Goal: Communication & Community: Answer question/provide support

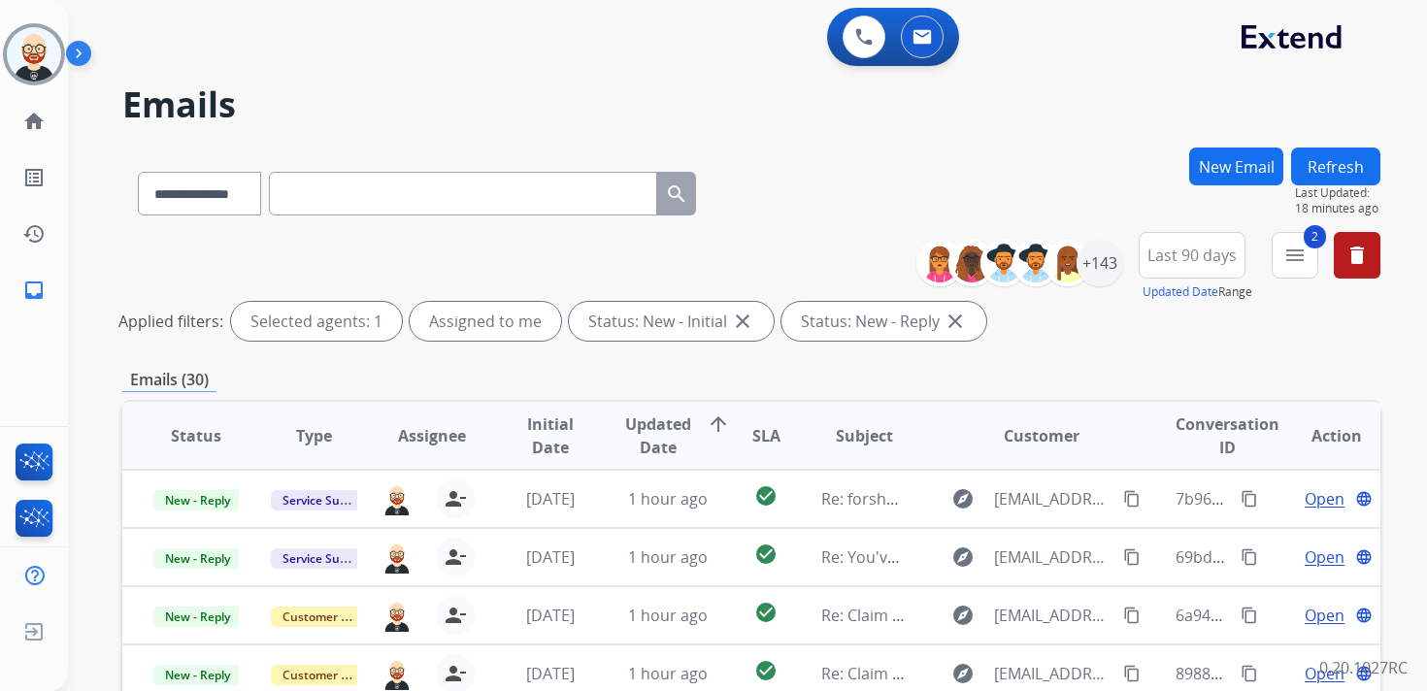
select select "**********"
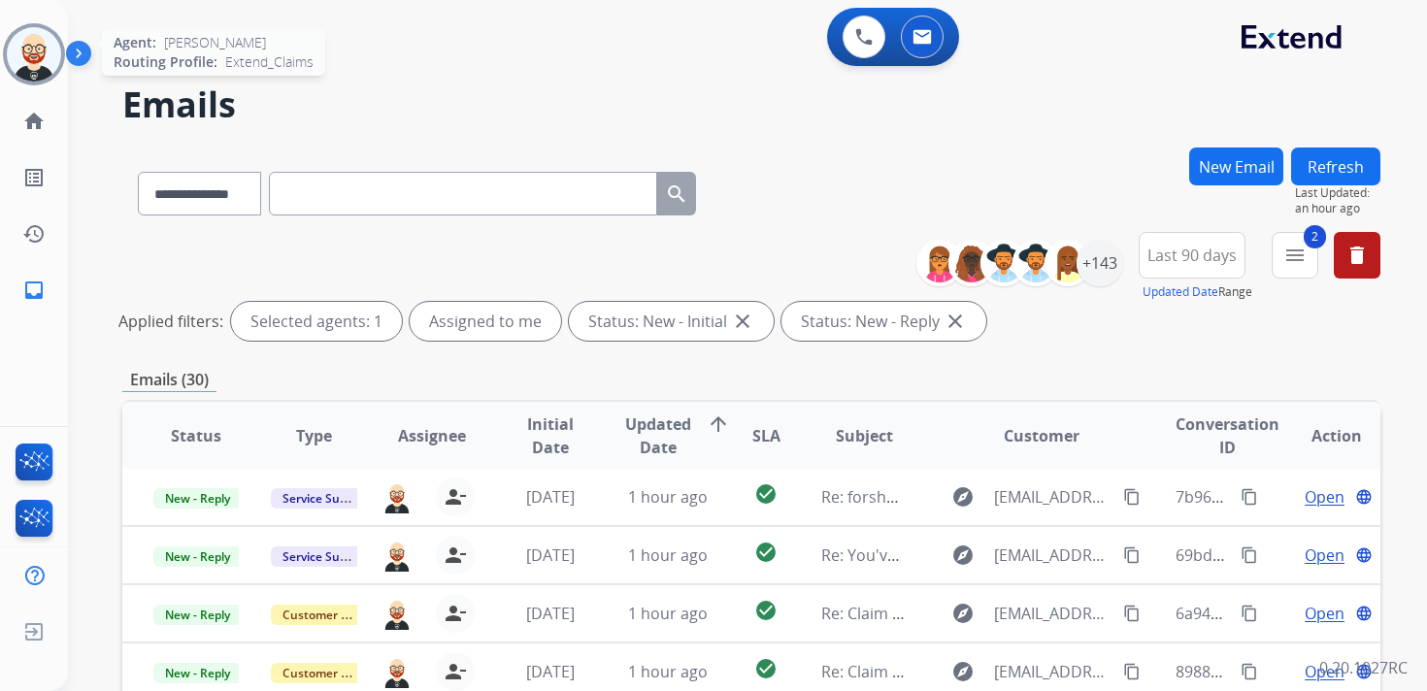
click at [39, 50] on img at bounding box center [34, 54] width 54 height 54
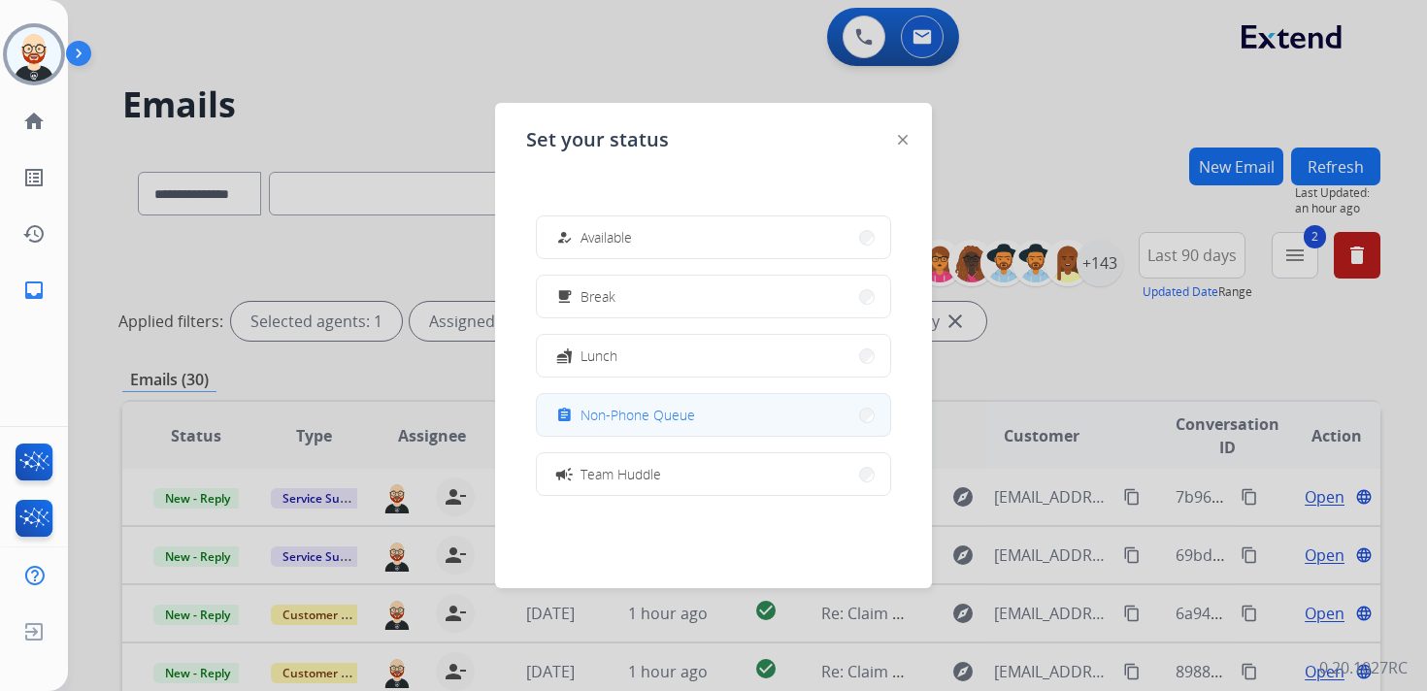
click at [652, 420] on span "Non-Phone Queue" at bounding box center [638, 415] width 115 height 20
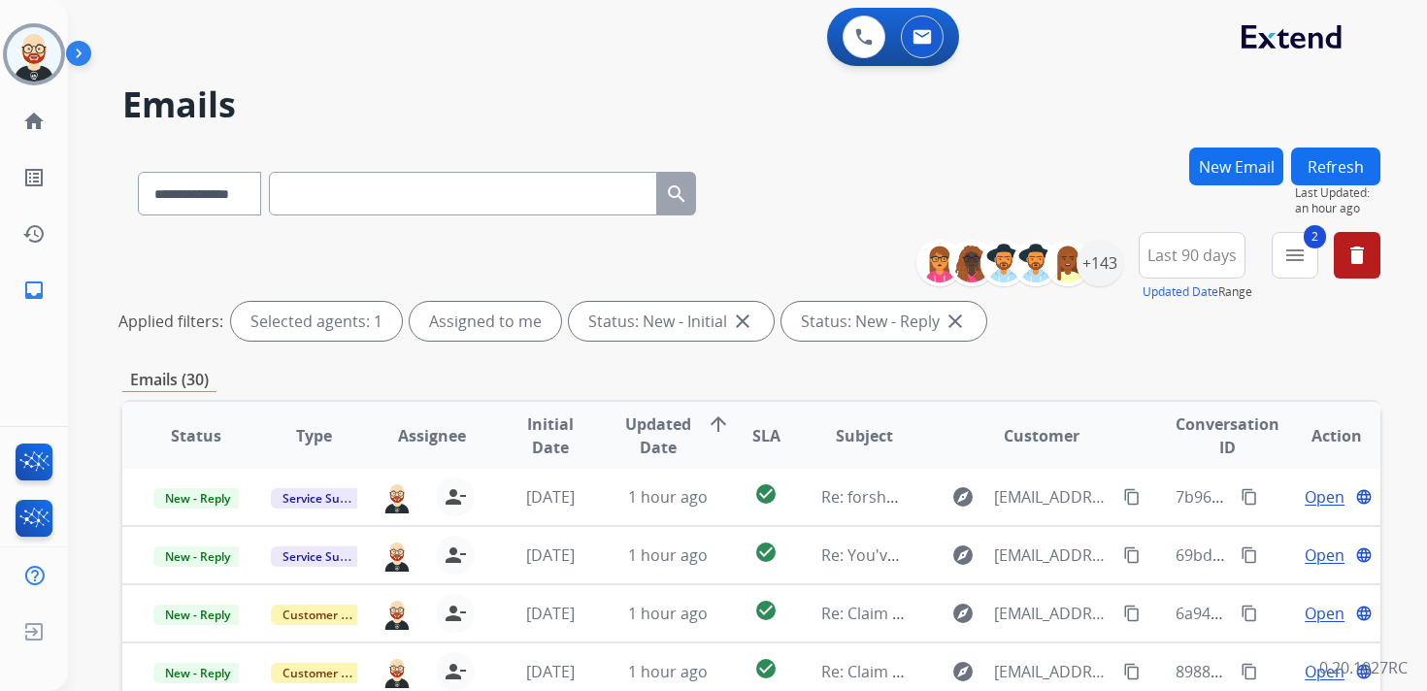
click at [66, 71] on img at bounding box center [82, 57] width 33 height 37
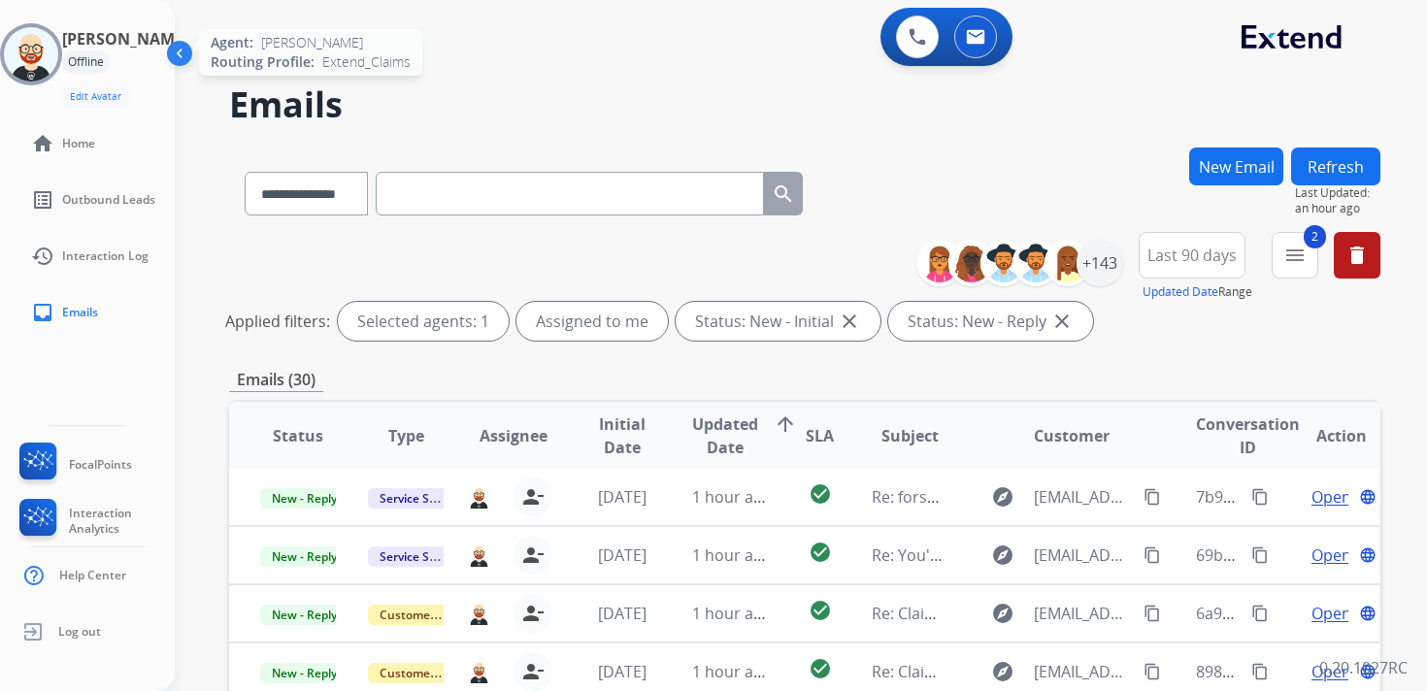
click at [47, 59] on img at bounding box center [31, 54] width 54 height 54
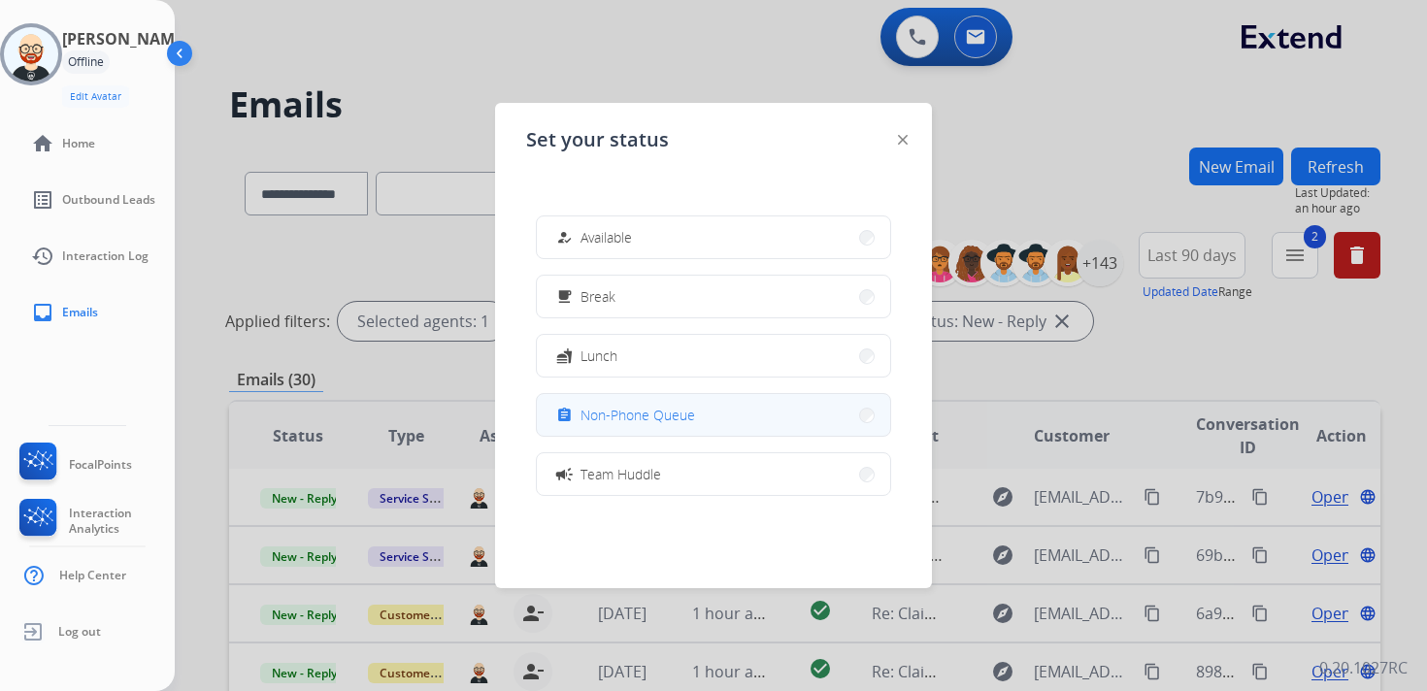
click at [668, 423] on span "Non-Phone Queue" at bounding box center [638, 415] width 115 height 20
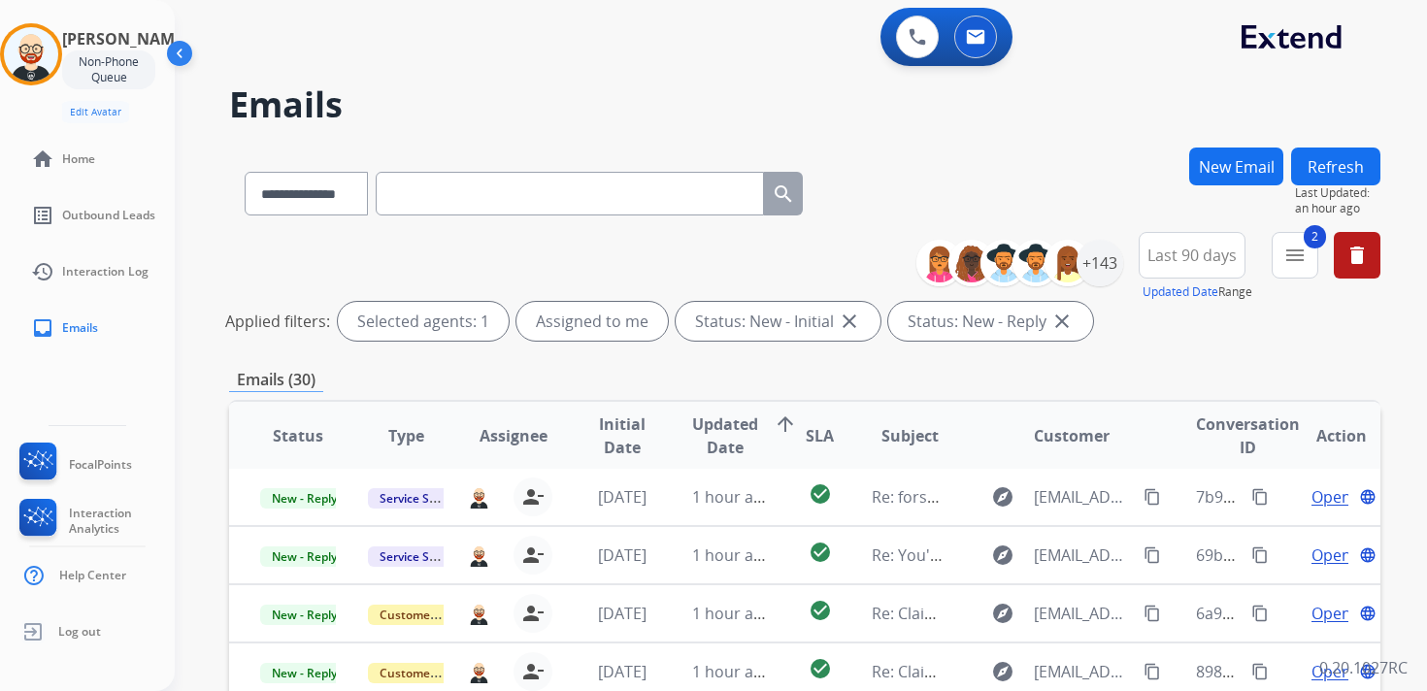
click at [175, 49] on img at bounding box center [181, 57] width 37 height 37
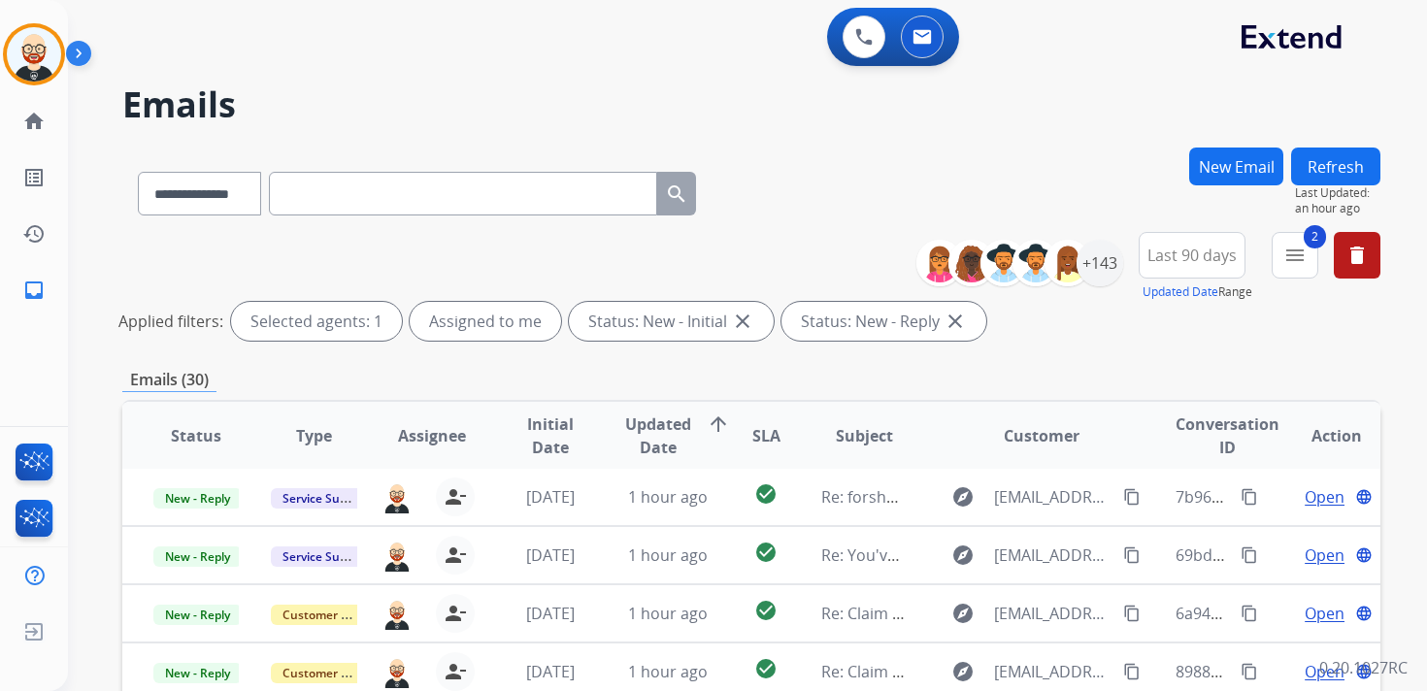
click at [1328, 169] on button "Refresh" at bounding box center [1335, 167] width 89 height 38
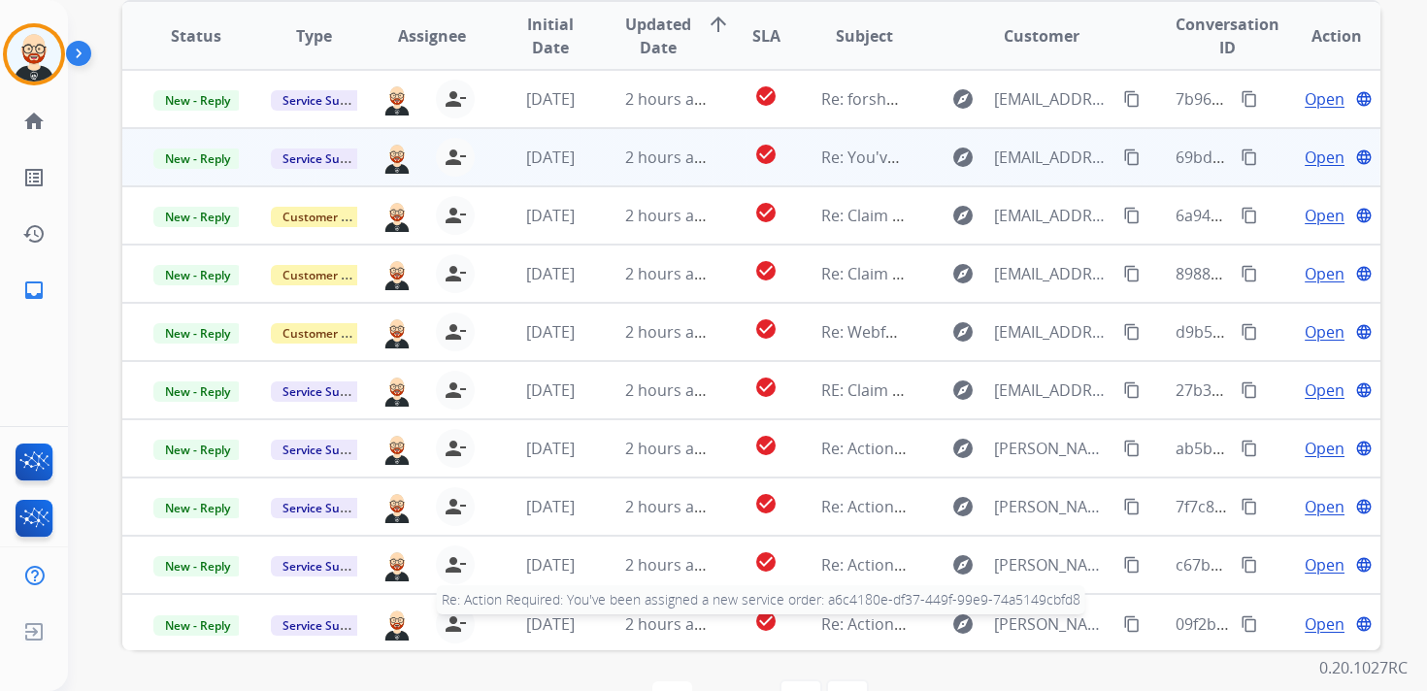
scroll to position [397, 0]
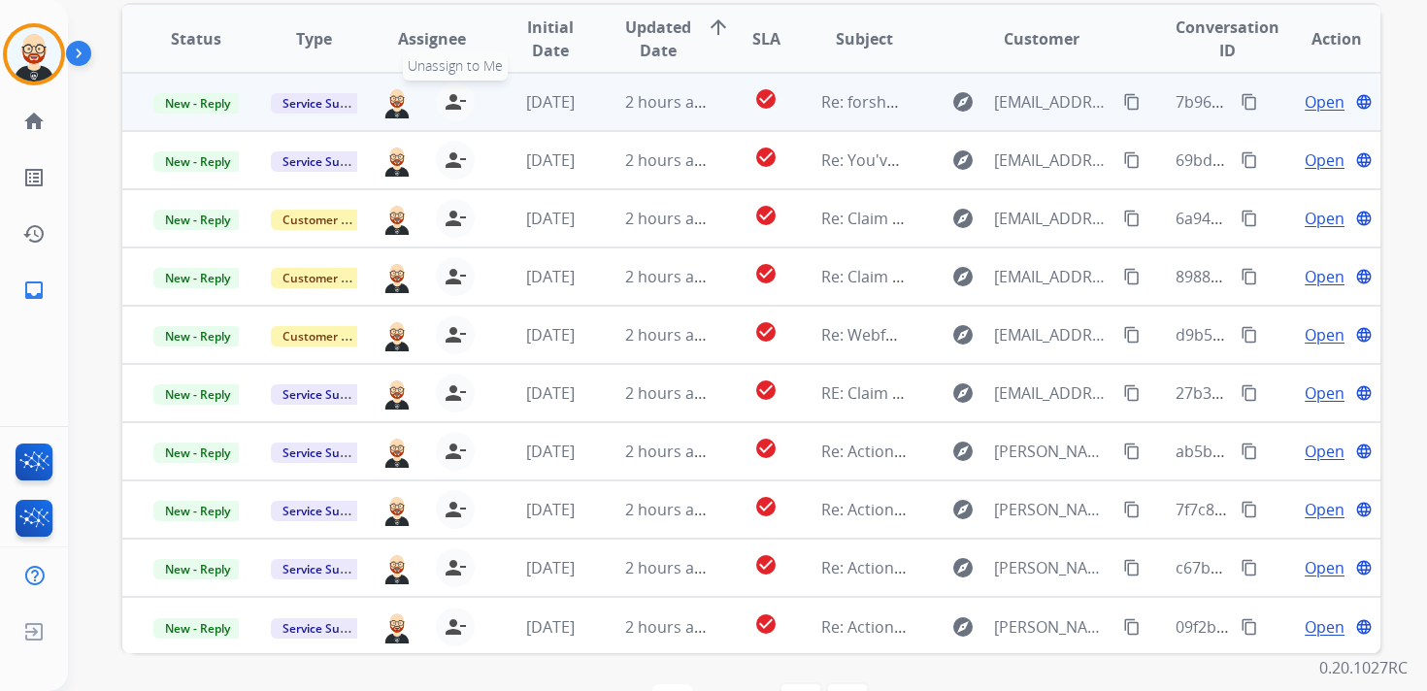
click at [444, 95] on mat-icon "person_remove" at bounding box center [455, 101] width 23 height 23
click at [458, 107] on mat-icon "person_add" at bounding box center [459, 101] width 23 height 23
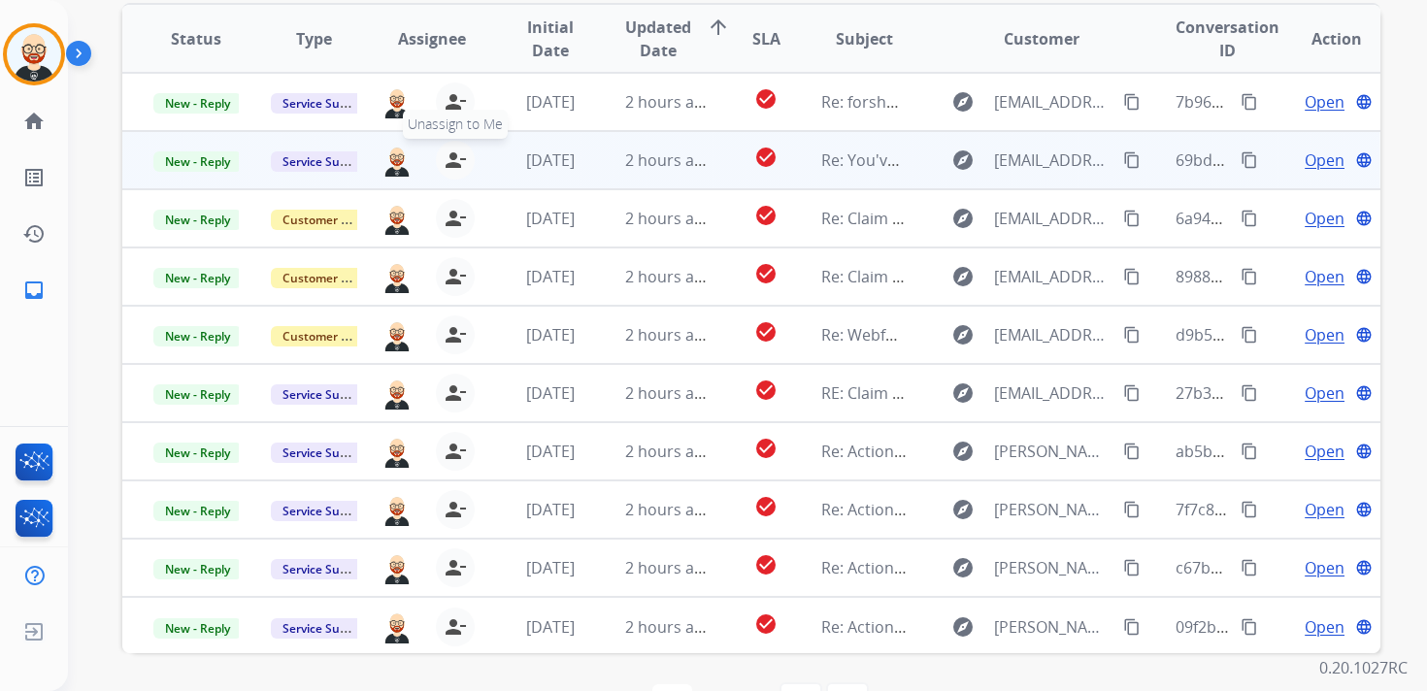
click at [454, 149] on button "person_remove [PERSON_NAME] to Me" at bounding box center [455, 160] width 39 height 39
click at [454, 149] on button "person_add Assign to Me" at bounding box center [459, 160] width 39 height 39
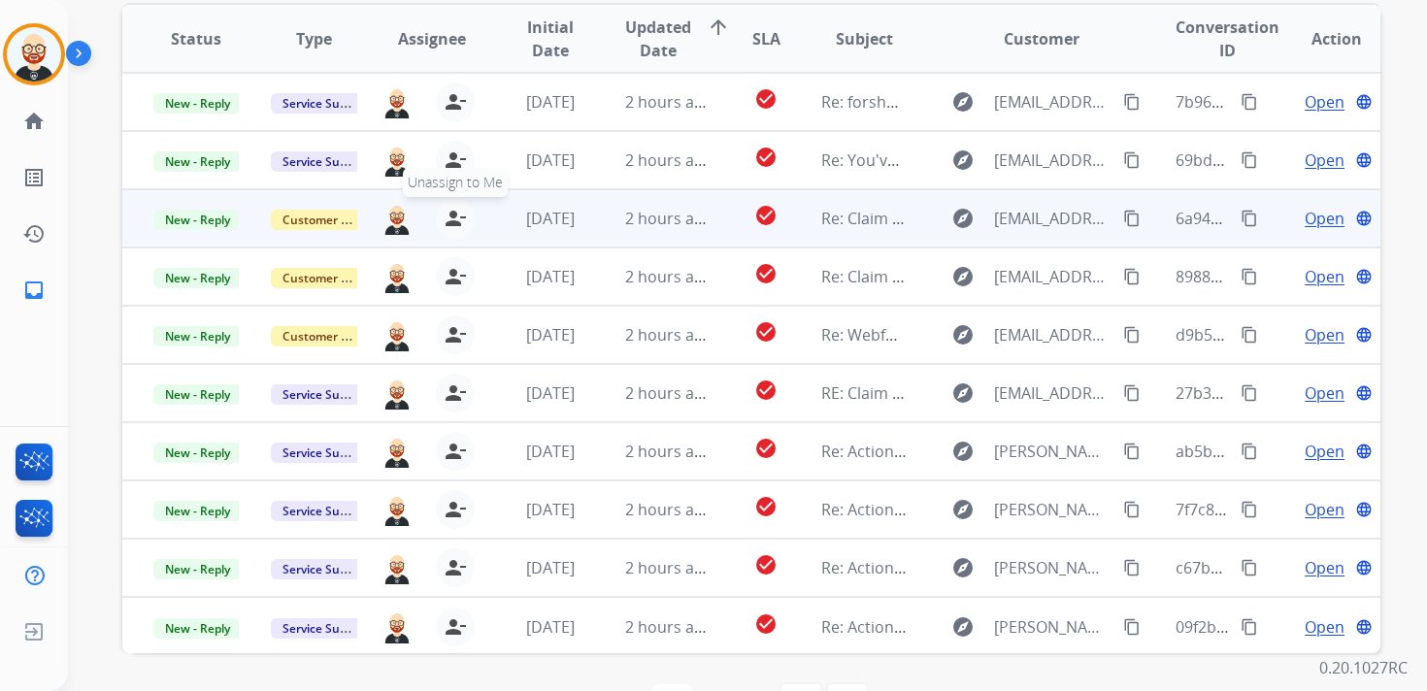
click at [454, 219] on mat-icon "person_remove" at bounding box center [455, 218] width 23 height 23
click at [454, 219] on mat-icon "person_add" at bounding box center [459, 218] width 23 height 23
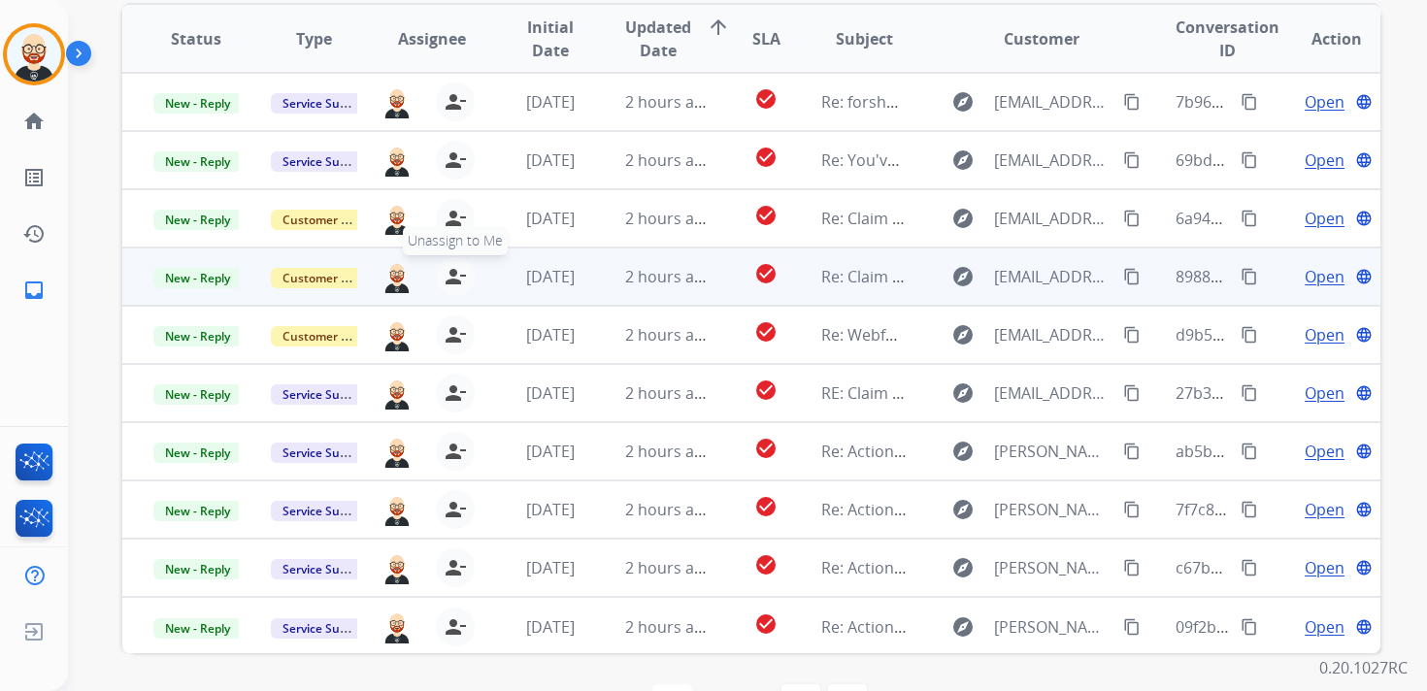
click at [453, 270] on mat-icon "person_remove" at bounding box center [455, 276] width 23 height 23
click at [453, 270] on mat-icon "person_add" at bounding box center [459, 276] width 23 height 23
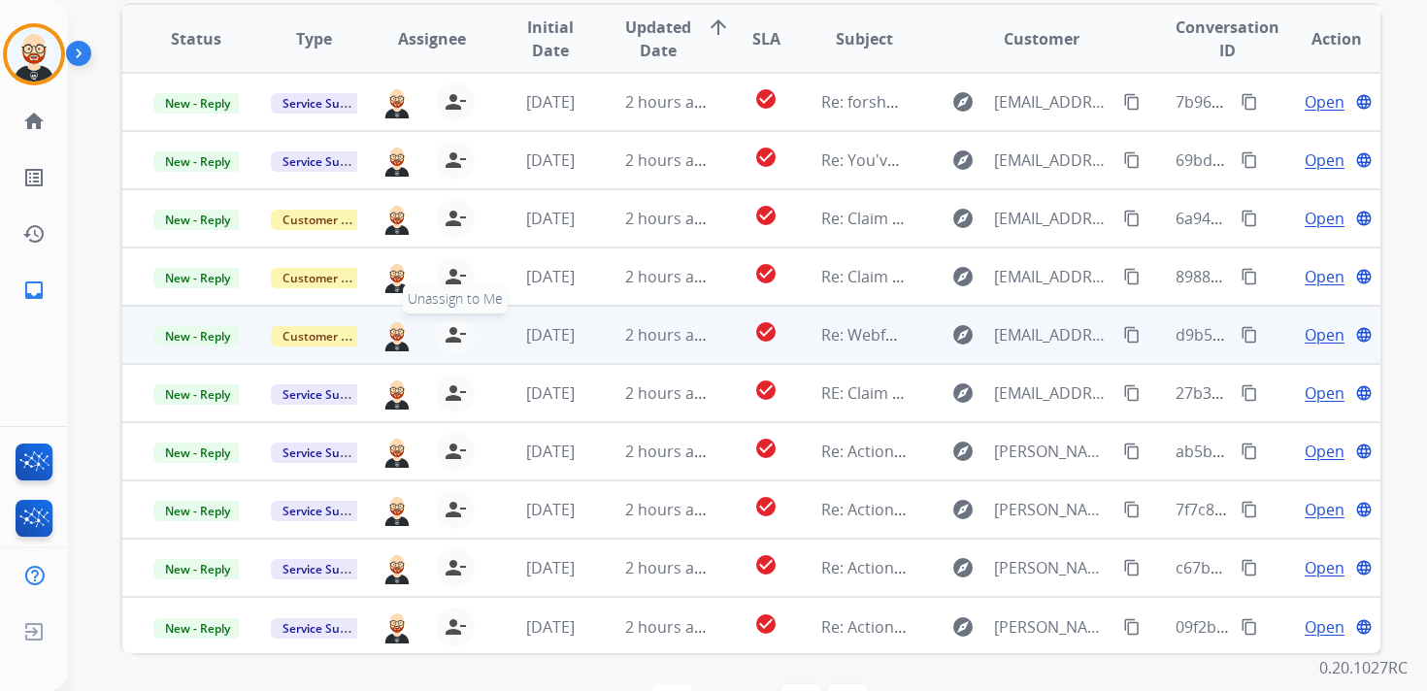
click at [458, 336] on mat-icon "person_remove" at bounding box center [455, 334] width 23 height 23
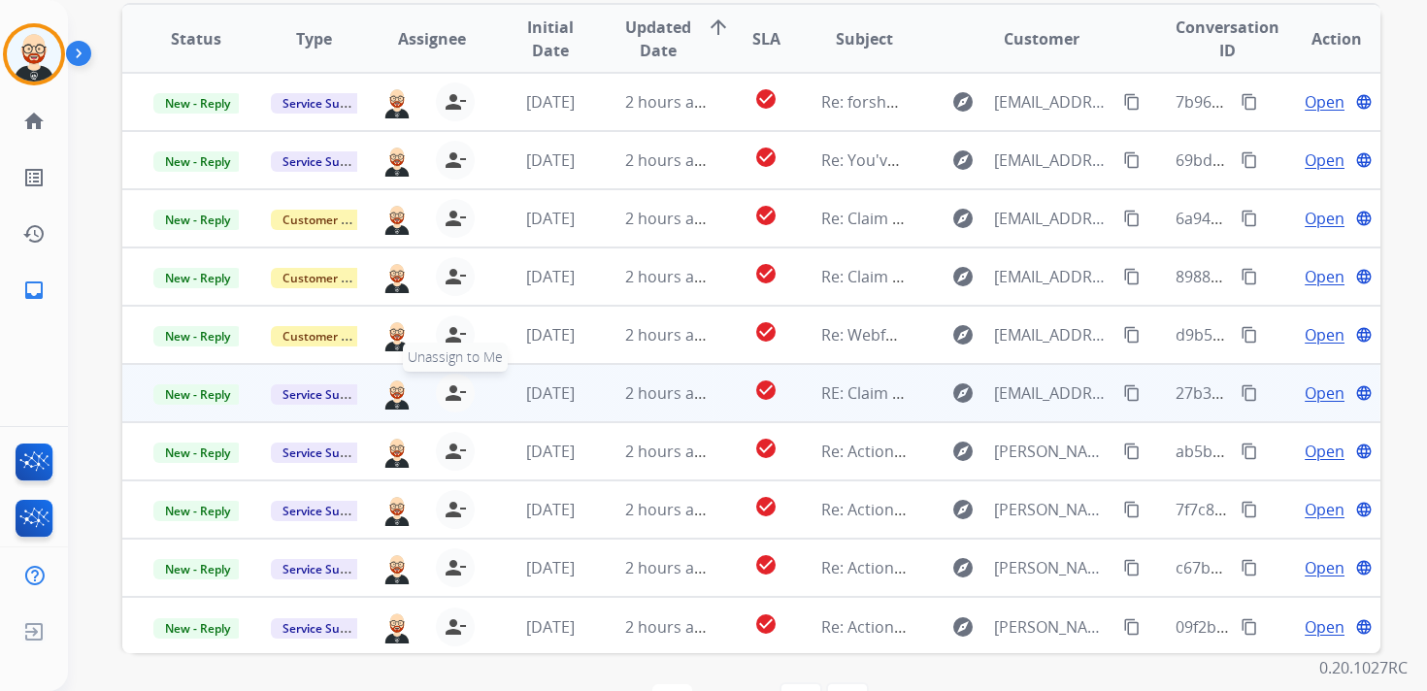
click at [454, 386] on mat-icon "person_remove" at bounding box center [455, 393] width 23 height 23
click at [454, 386] on mat-icon "person_add" at bounding box center [459, 393] width 23 height 23
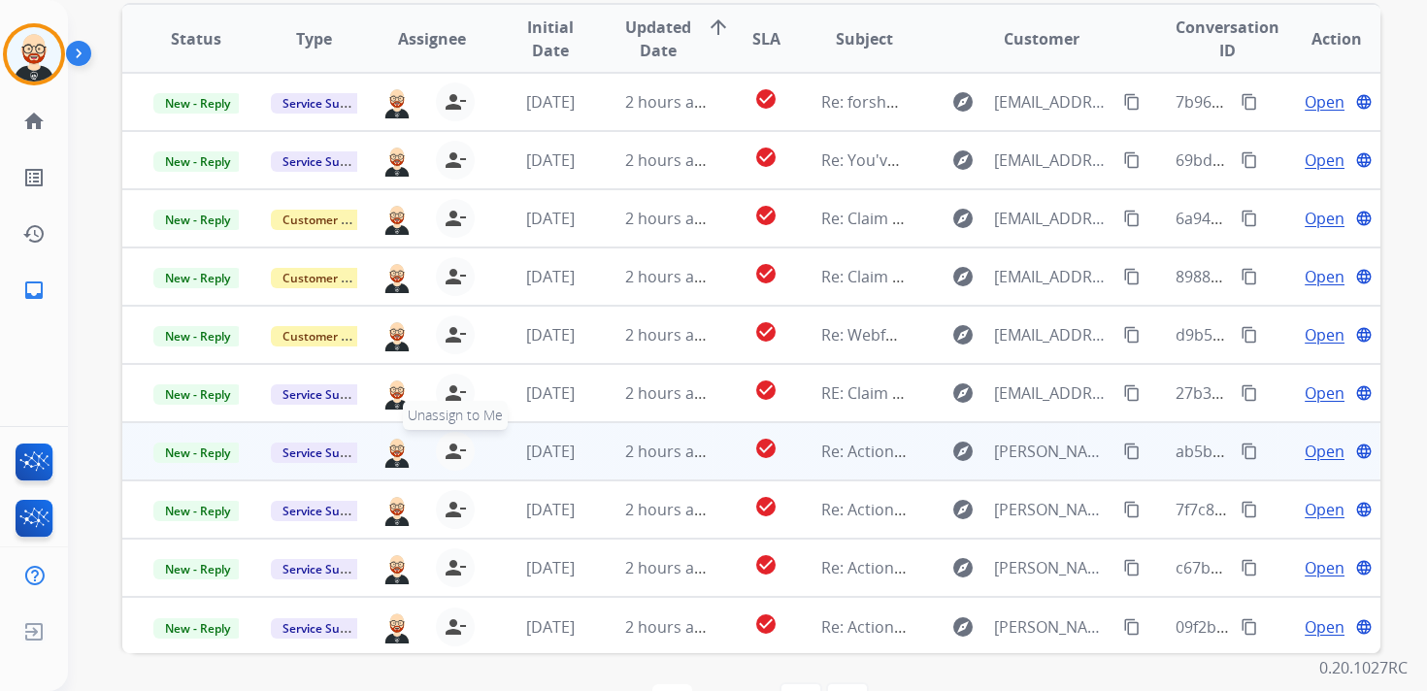
click at [451, 441] on mat-icon "person_remove" at bounding box center [455, 451] width 23 height 23
click at [451, 441] on mat-icon "person_add" at bounding box center [459, 451] width 23 height 23
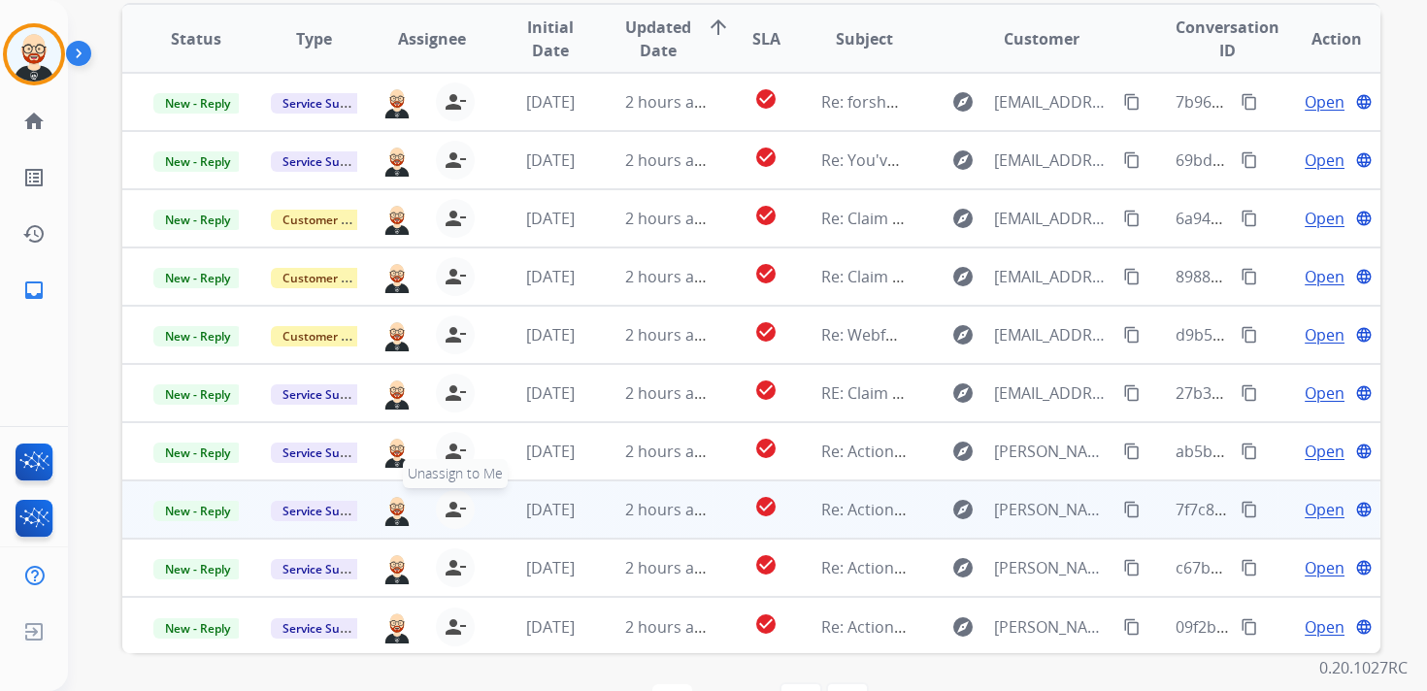
click at [451, 499] on mat-icon "person_remove" at bounding box center [455, 509] width 23 height 23
click at [451, 499] on mat-icon "person_add" at bounding box center [459, 509] width 23 height 23
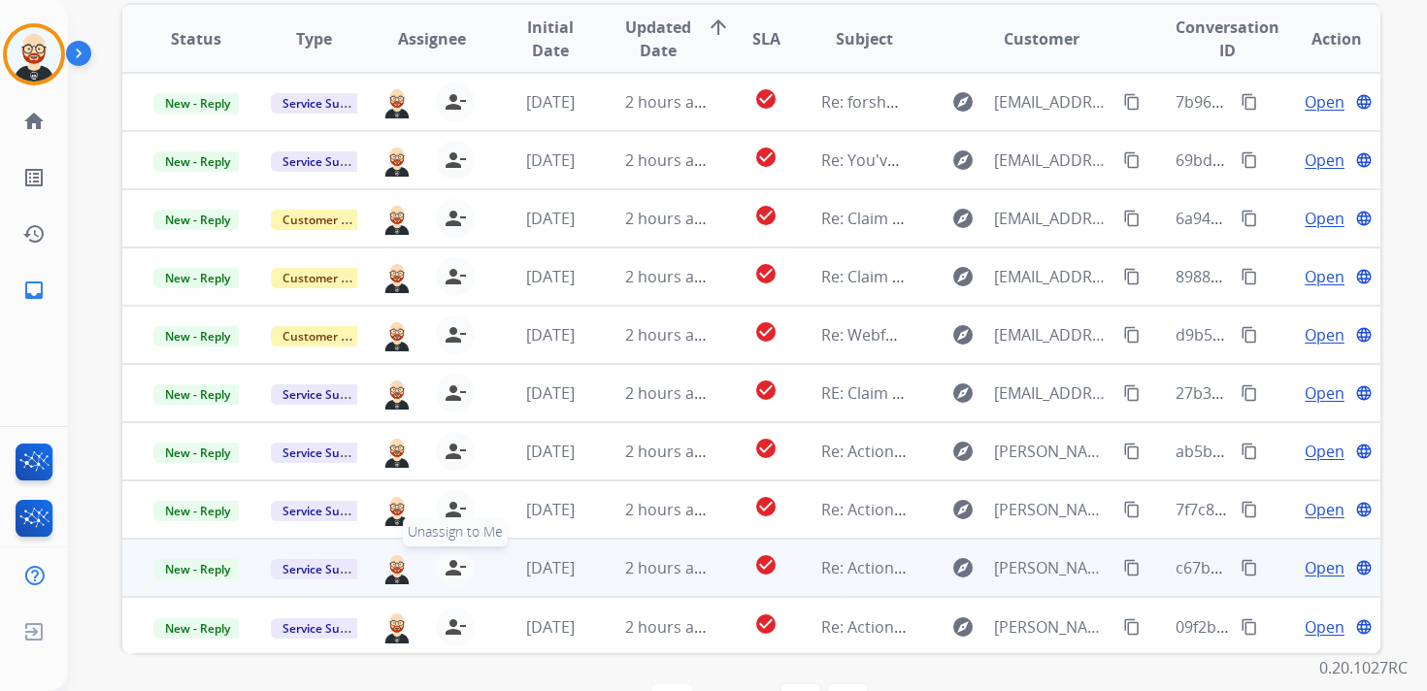
click at [450, 563] on mat-icon "person_remove" at bounding box center [455, 567] width 23 height 23
click at [450, 563] on mat-icon "person_add" at bounding box center [459, 567] width 23 height 23
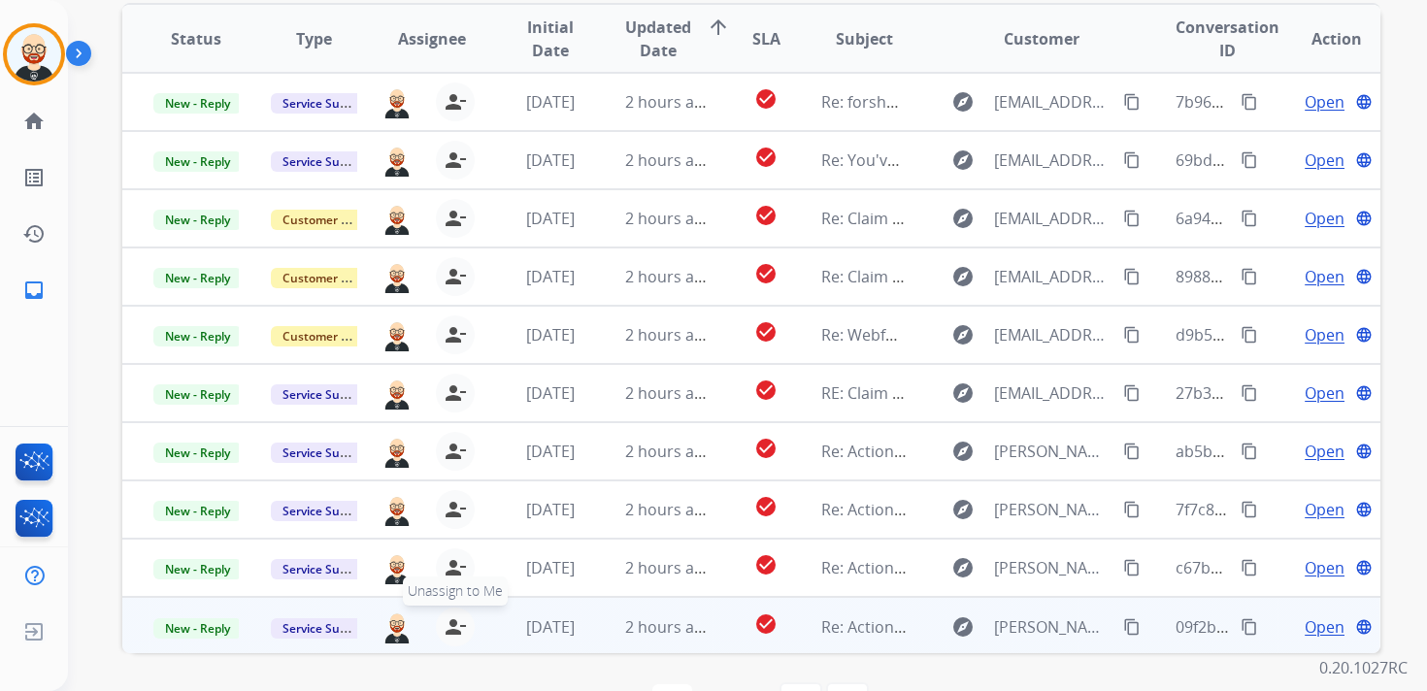
click at [453, 624] on mat-icon "person_remove" at bounding box center [455, 627] width 23 height 23
click at [453, 624] on mat-icon "person_add" at bounding box center [459, 627] width 23 height 23
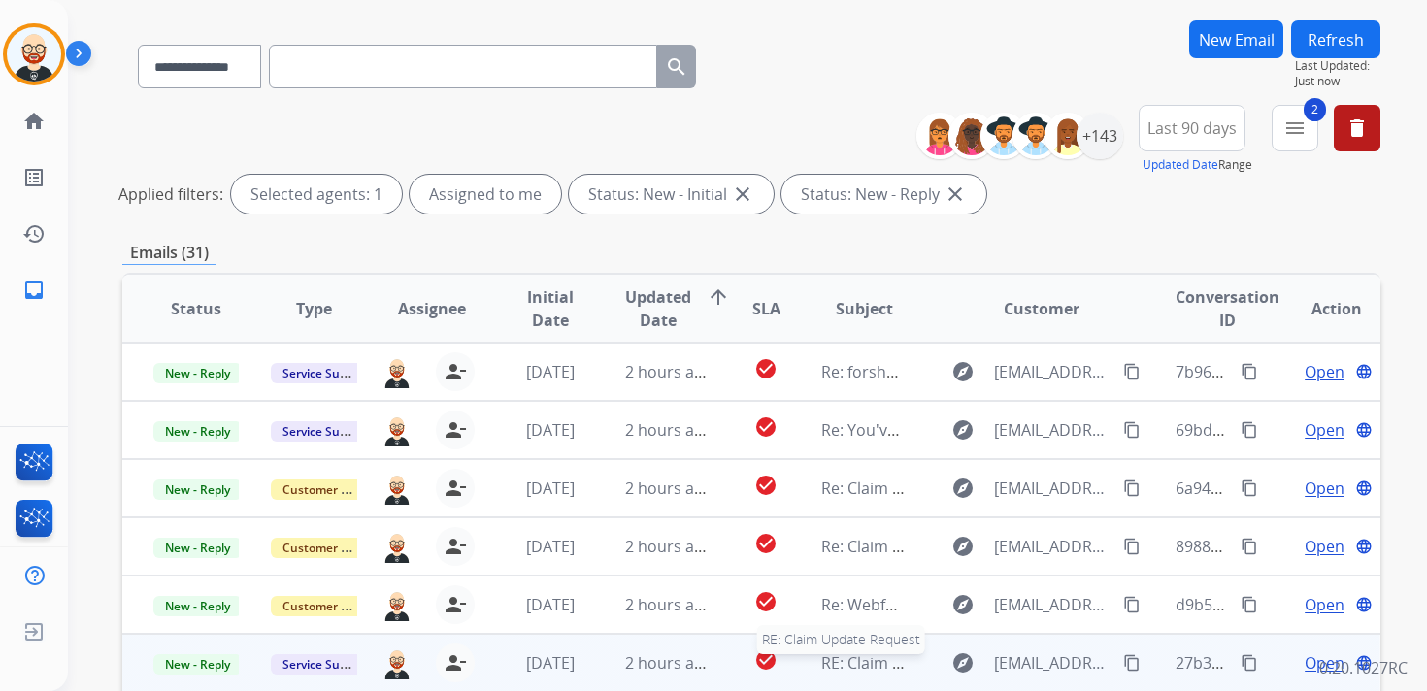
scroll to position [0, 0]
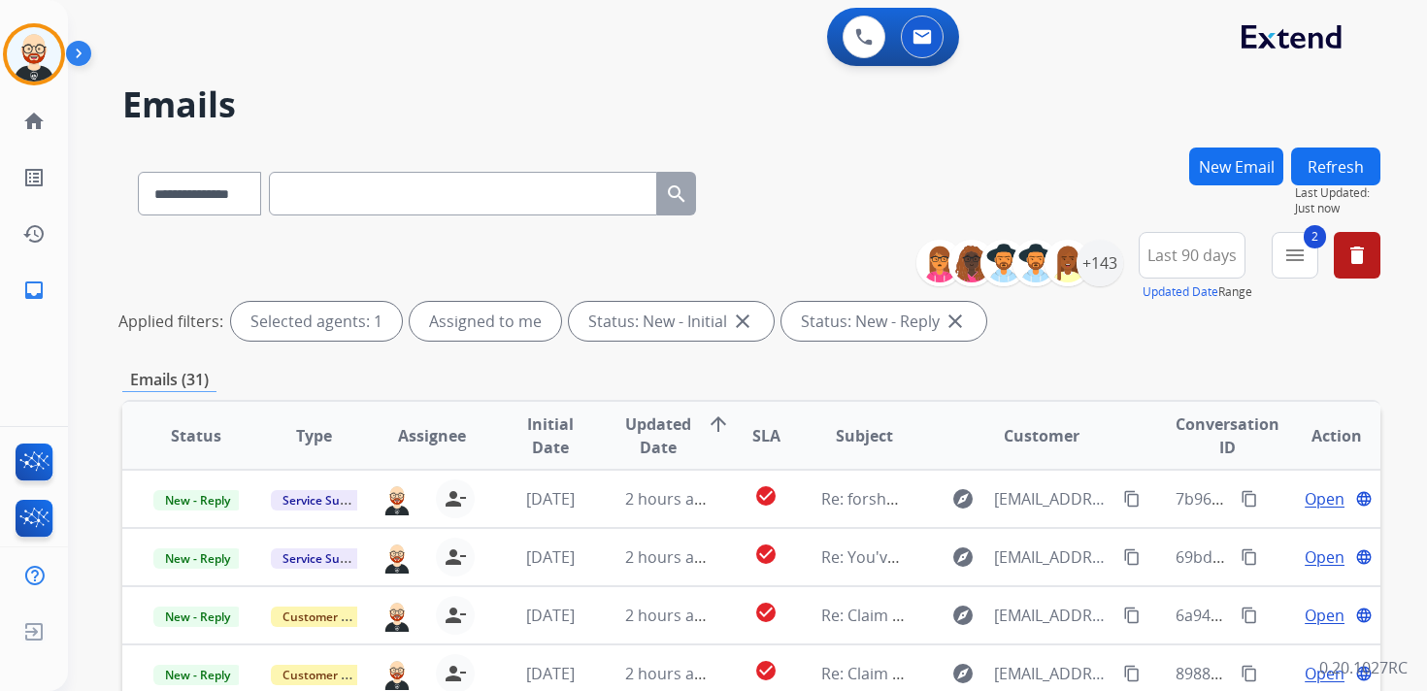
click at [1334, 171] on button "Refresh" at bounding box center [1335, 167] width 89 height 38
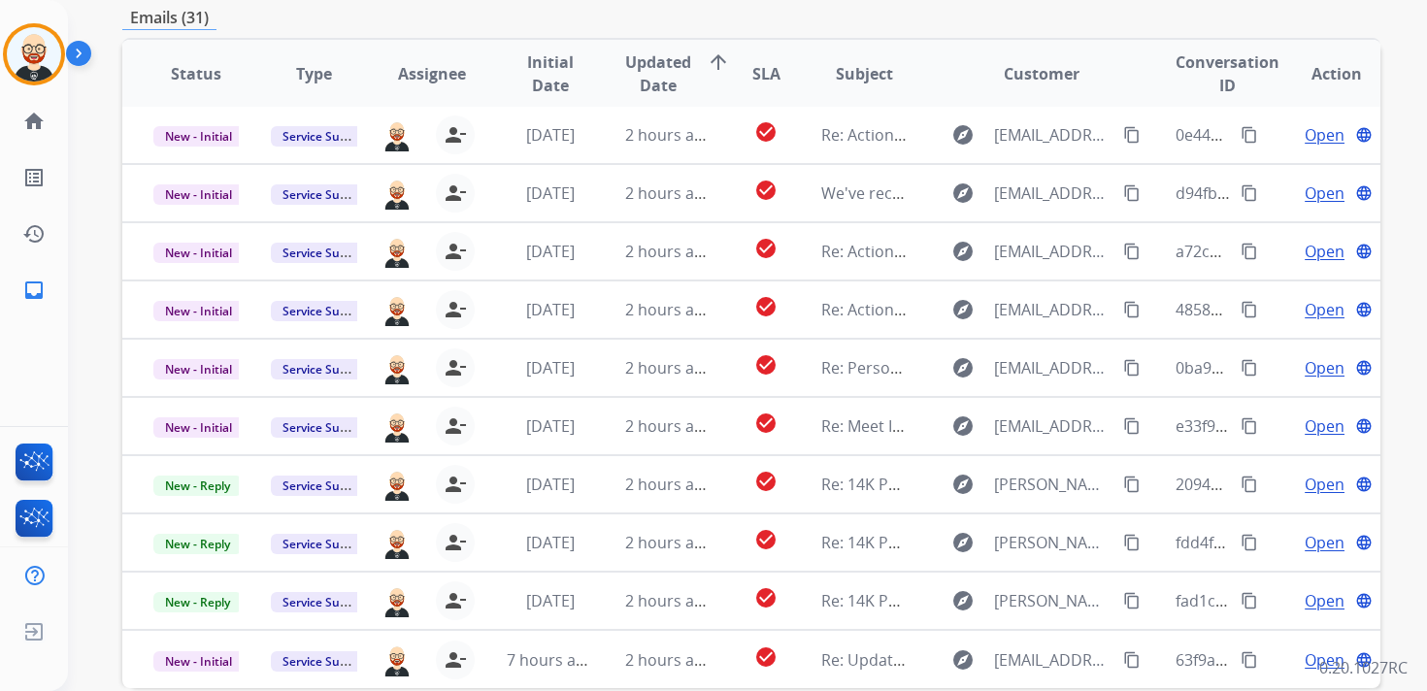
scroll to position [415, 0]
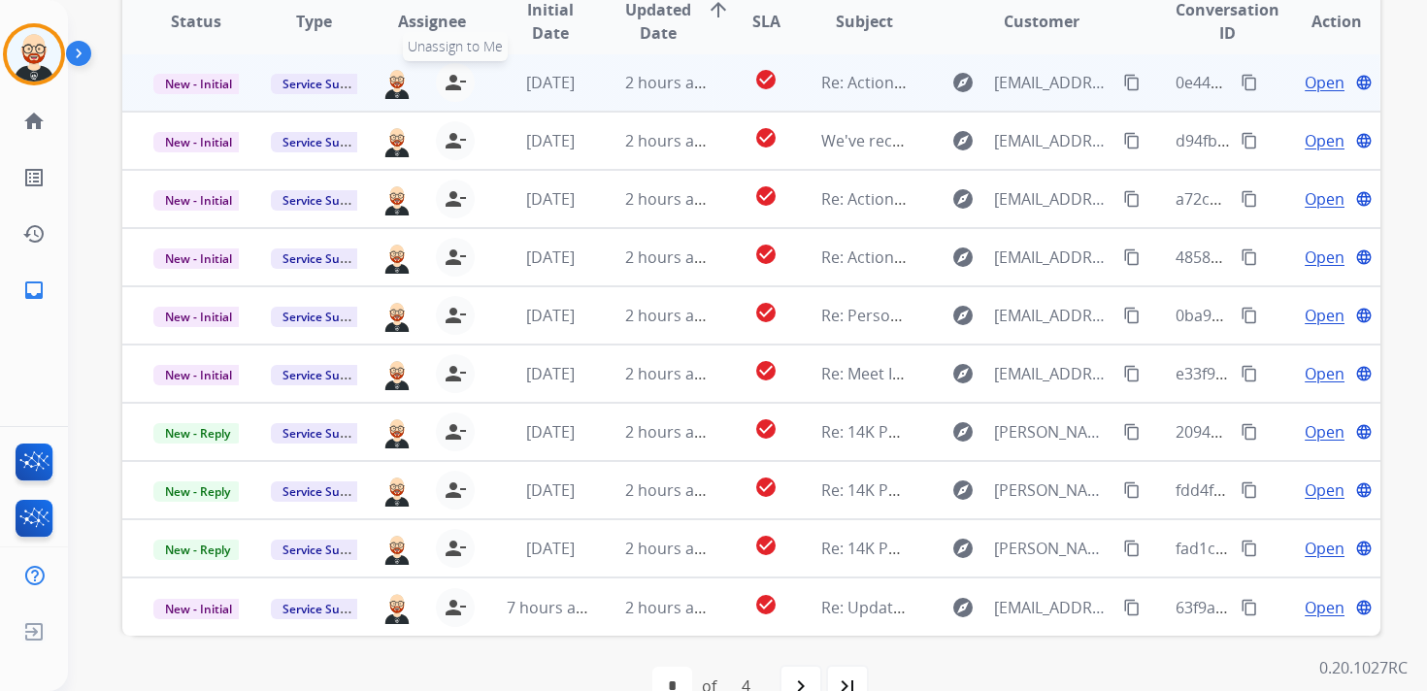
click at [450, 81] on mat-icon "person_remove" at bounding box center [455, 82] width 23 height 23
click at [450, 81] on mat-icon "person_add" at bounding box center [459, 82] width 23 height 23
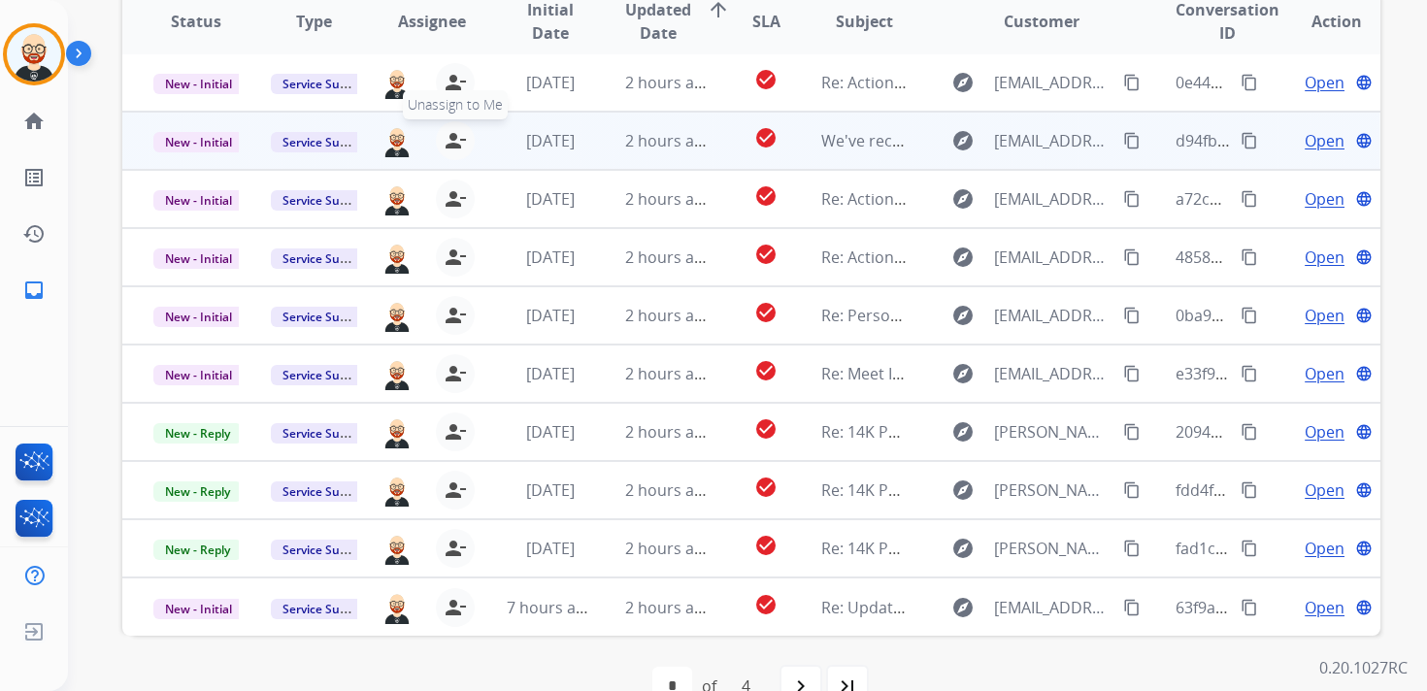
click at [451, 135] on mat-icon "person_remove" at bounding box center [455, 140] width 23 height 23
click at [451, 135] on mat-icon "person_add" at bounding box center [459, 140] width 23 height 23
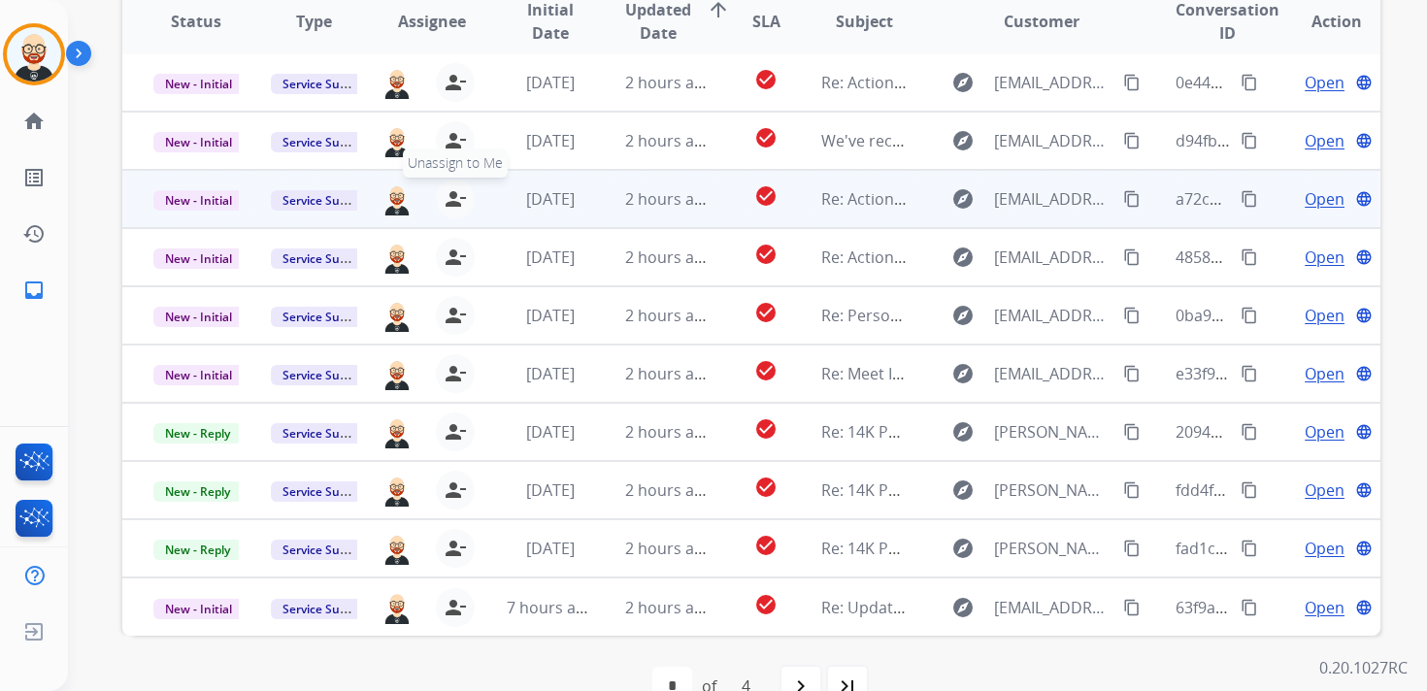
click at [451, 192] on mat-icon "person_remove" at bounding box center [455, 198] width 23 height 23
click at [451, 192] on mat-icon "person_add" at bounding box center [459, 198] width 23 height 23
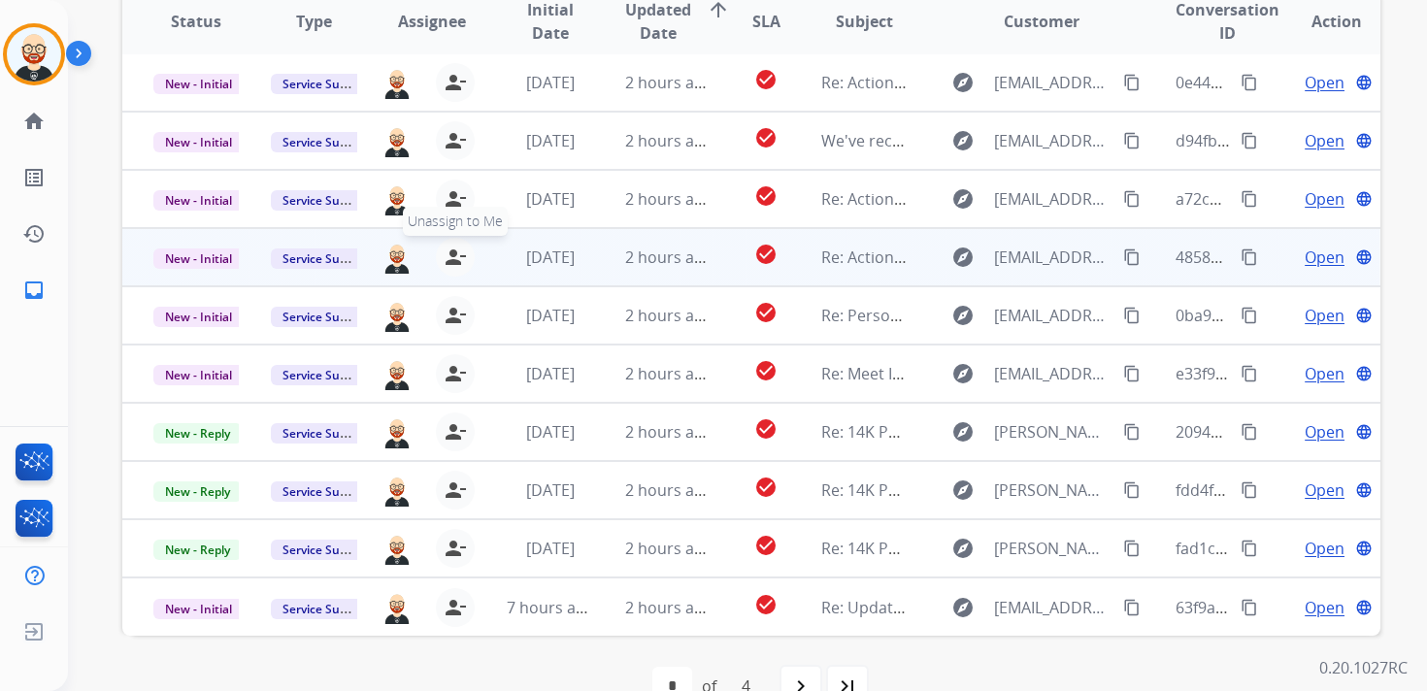
click at [453, 263] on mat-icon "person_remove" at bounding box center [455, 257] width 23 height 23
click at [453, 263] on mat-icon "person_add" at bounding box center [459, 257] width 23 height 23
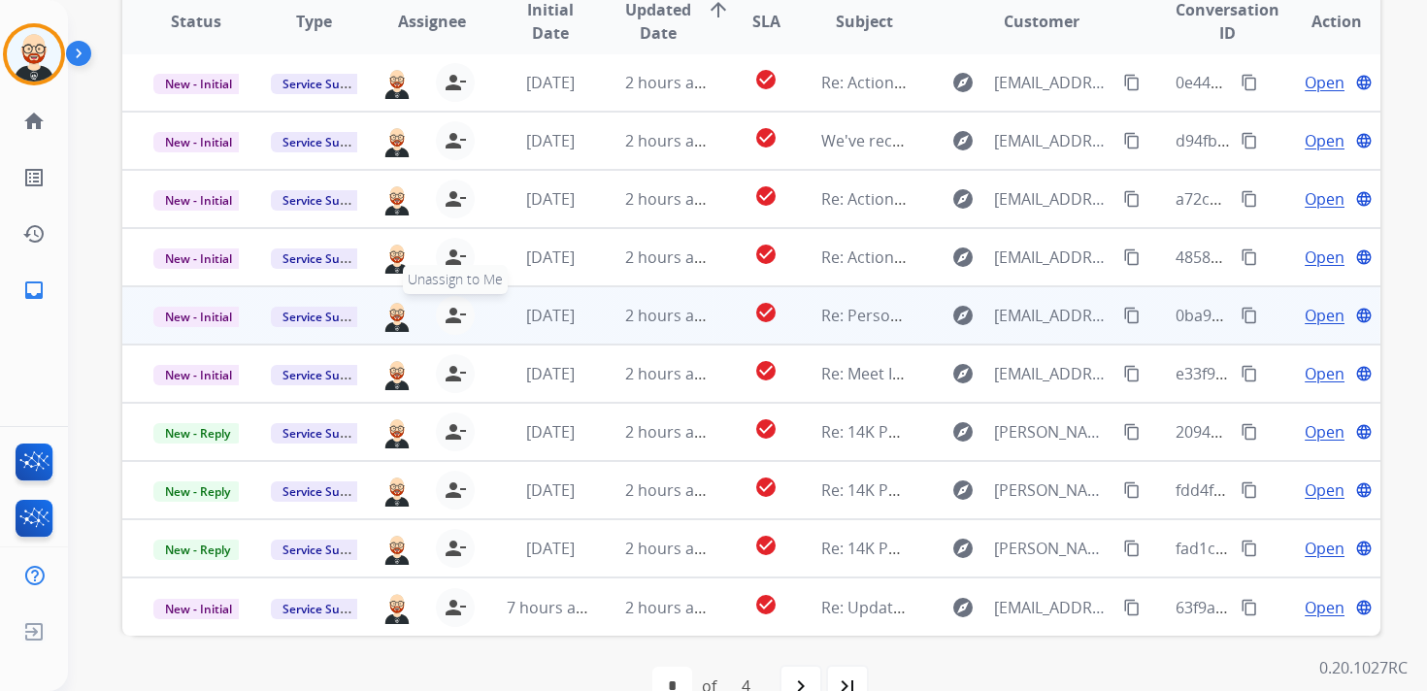
click at [453, 303] on button "person_remove [PERSON_NAME] to Me" at bounding box center [455, 315] width 39 height 39
click at [453, 303] on button "person_add Assign to Me" at bounding box center [459, 315] width 39 height 39
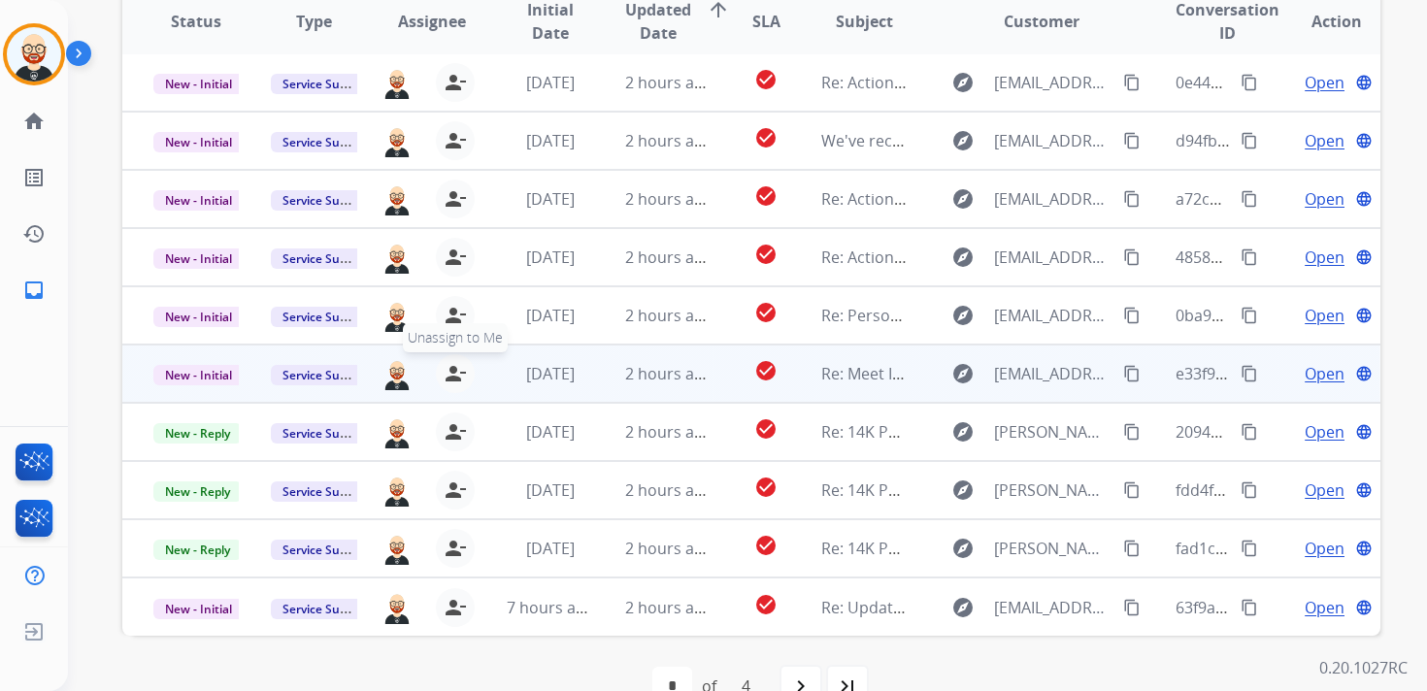
click at [453, 363] on mat-icon "person_remove" at bounding box center [455, 373] width 23 height 23
click at [453, 363] on mat-icon "person_add" at bounding box center [459, 373] width 23 height 23
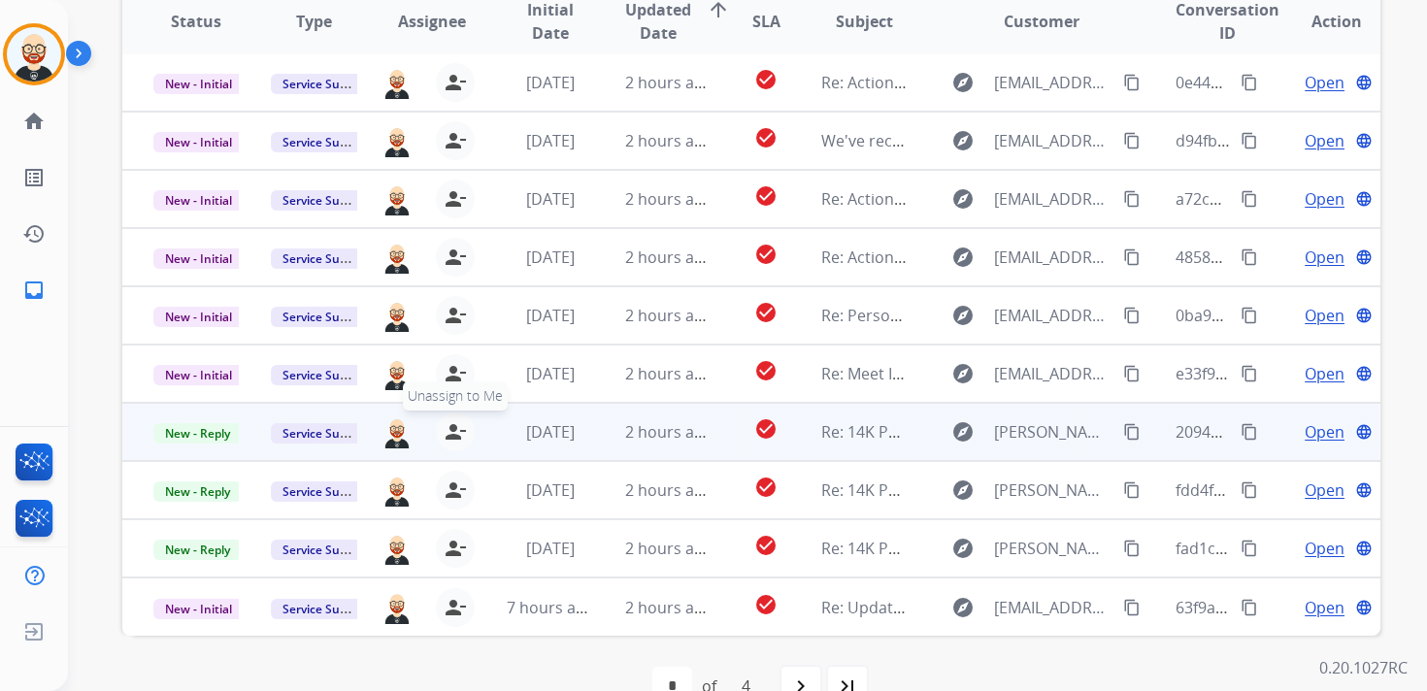
click at [450, 429] on mat-icon "person_remove" at bounding box center [455, 431] width 23 height 23
click at [450, 429] on mat-icon "person_add" at bounding box center [459, 431] width 23 height 23
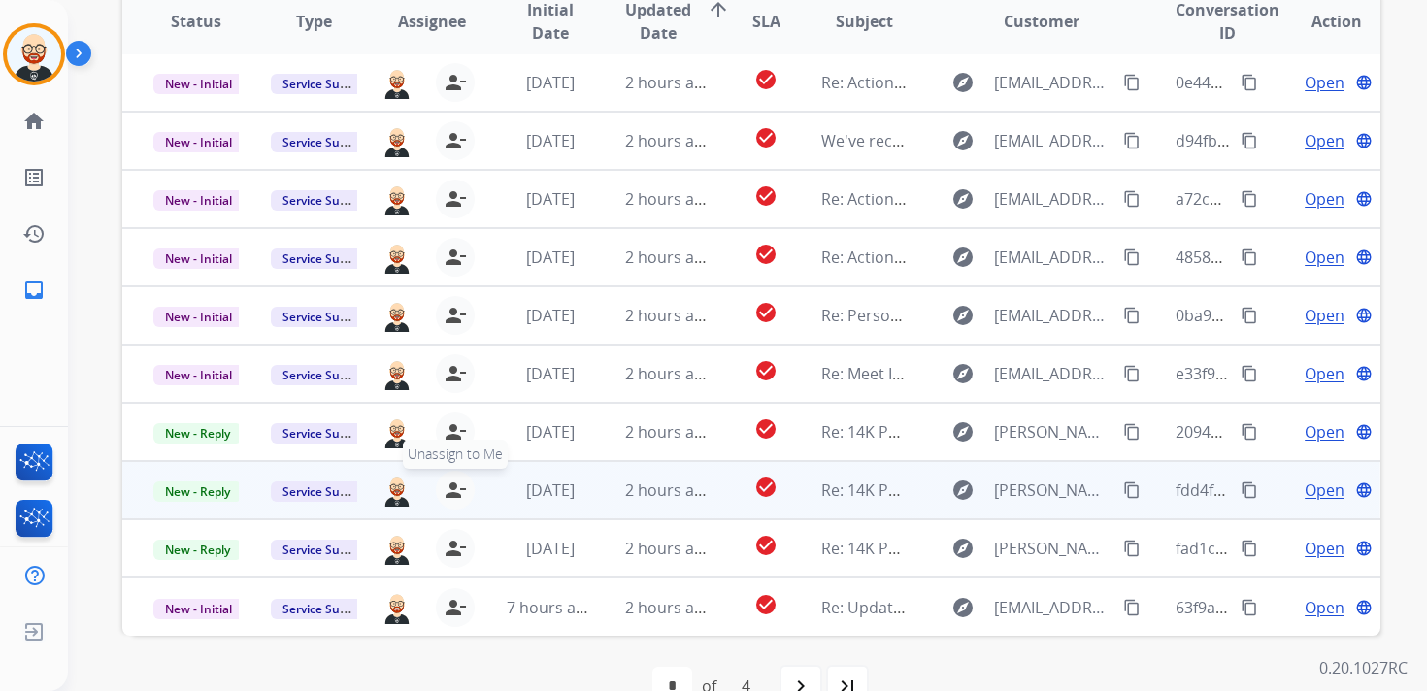
click at [450, 488] on mat-icon "person_remove" at bounding box center [455, 490] width 23 height 23
click at [450, 488] on mat-icon "person_add" at bounding box center [459, 490] width 23 height 23
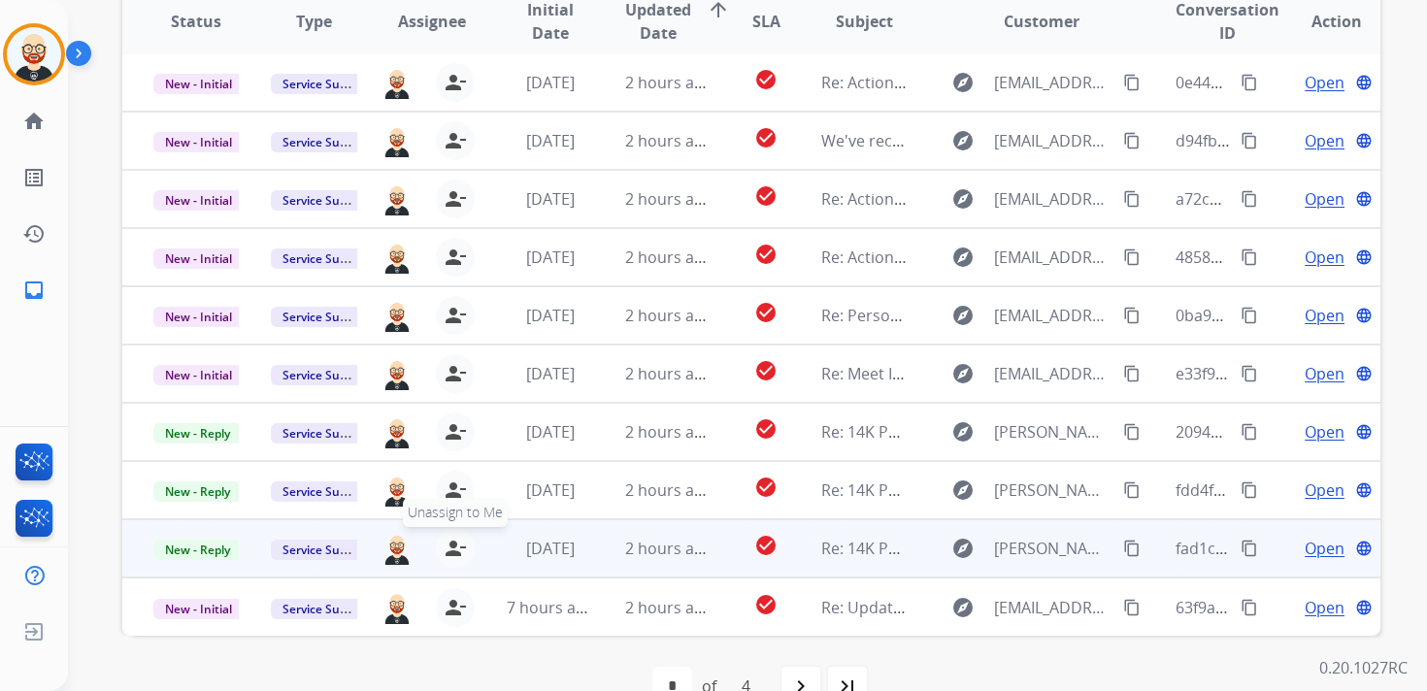
click at [452, 539] on mat-icon "person_remove" at bounding box center [455, 548] width 23 height 23
click at [452, 539] on mat-icon "person_add" at bounding box center [459, 548] width 23 height 23
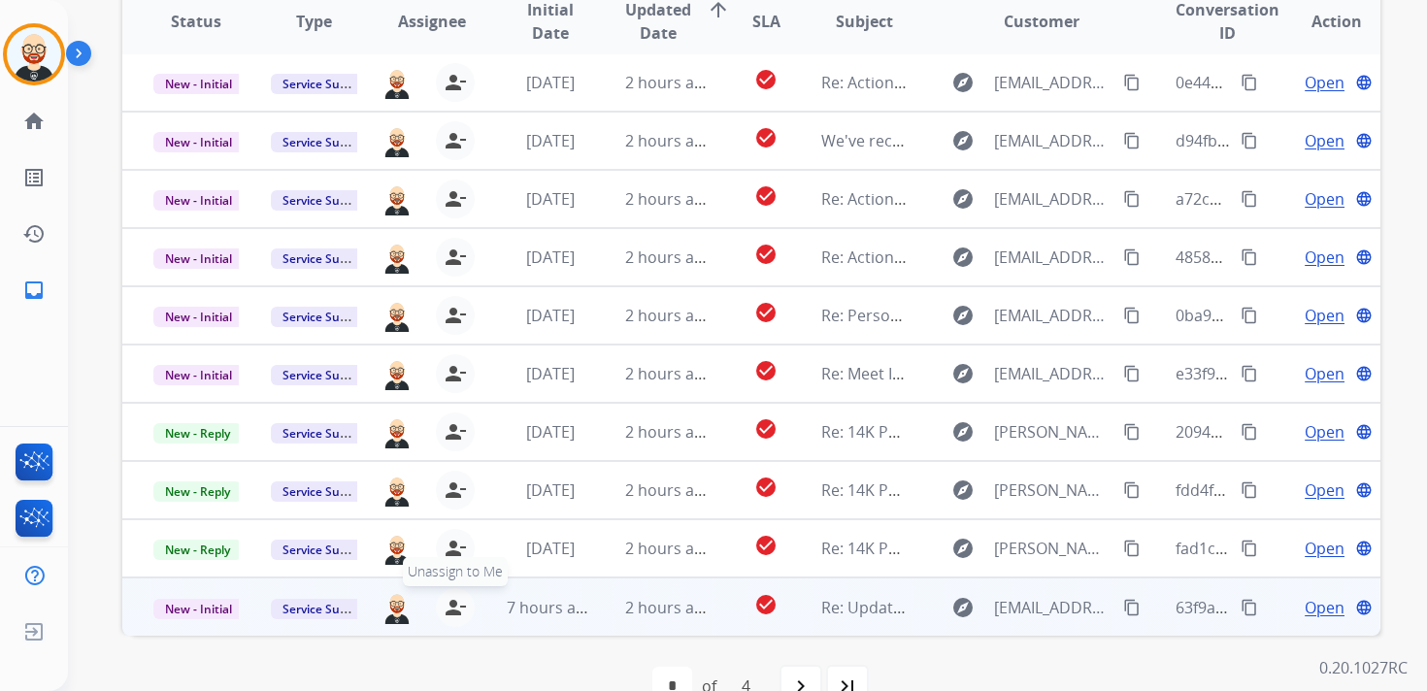
click at [451, 600] on mat-icon "person_remove" at bounding box center [455, 607] width 23 height 23
click at [451, 600] on mat-icon "person_add" at bounding box center [459, 607] width 23 height 23
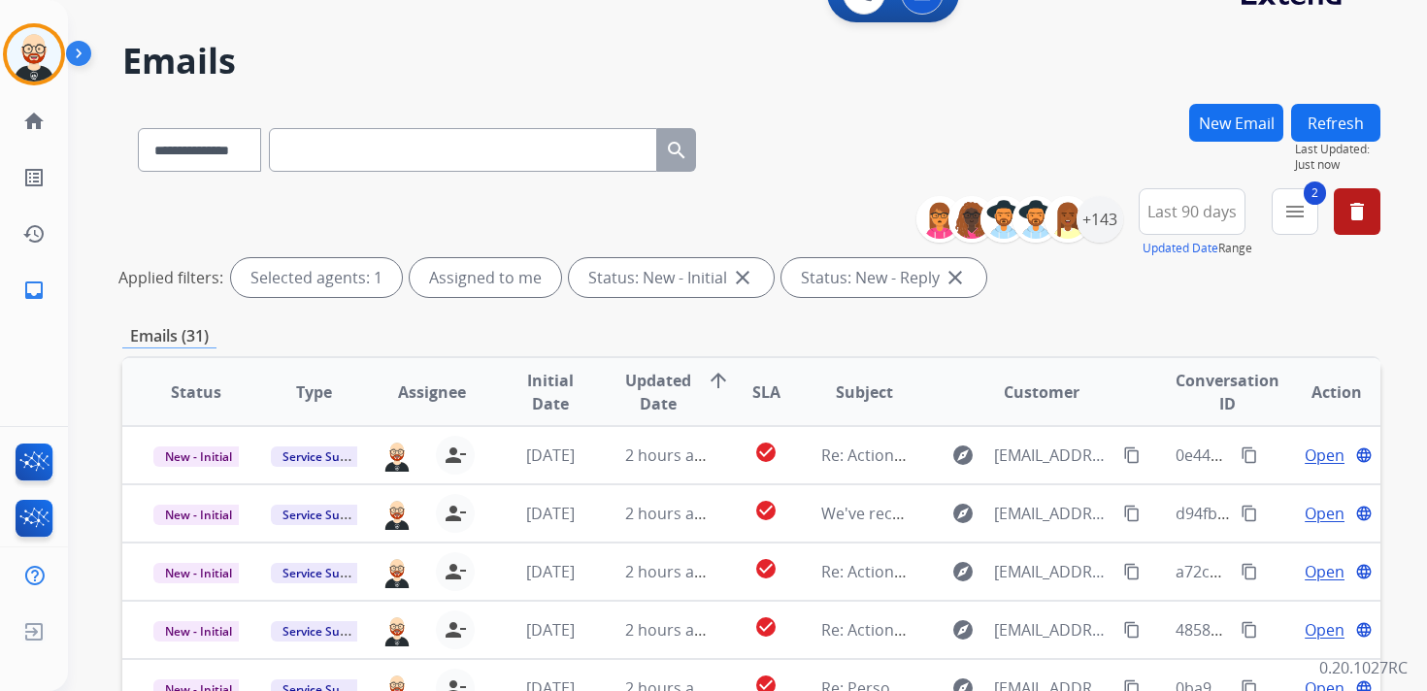
scroll to position [0, 0]
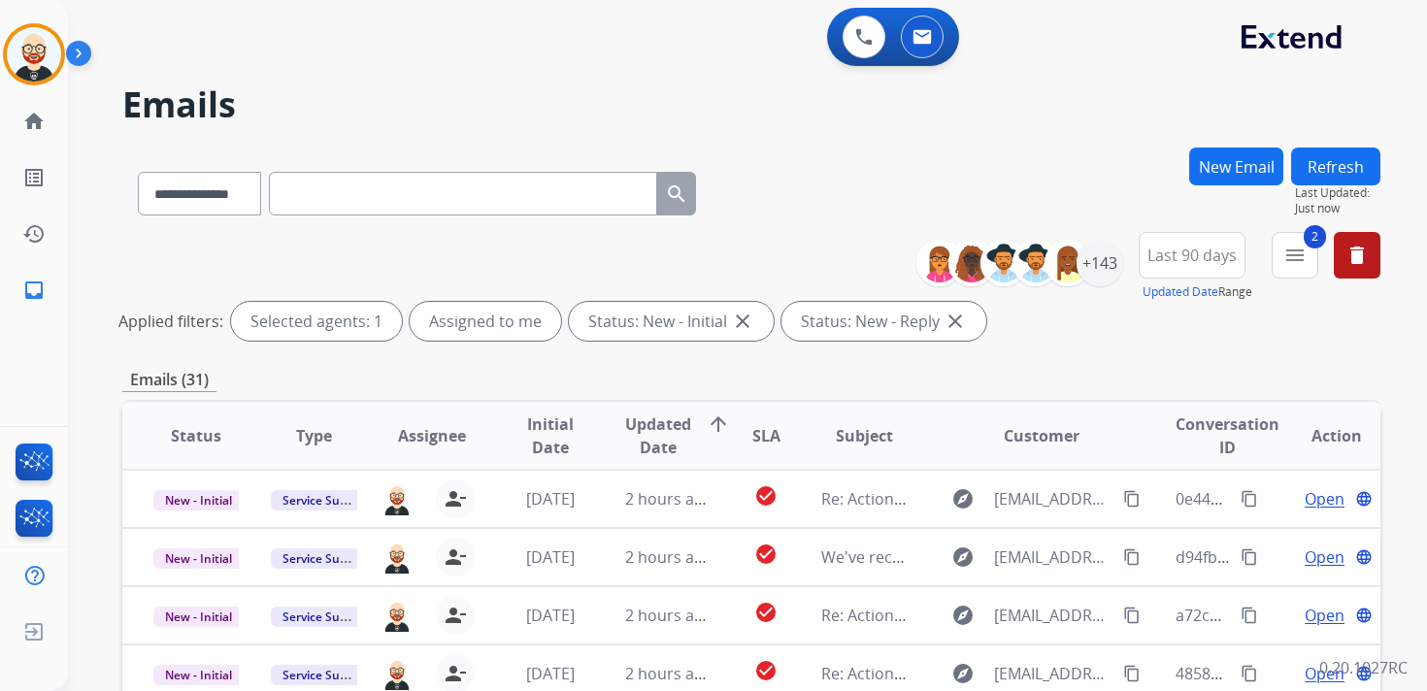
click at [1350, 174] on button "Refresh" at bounding box center [1335, 167] width 89 height 38
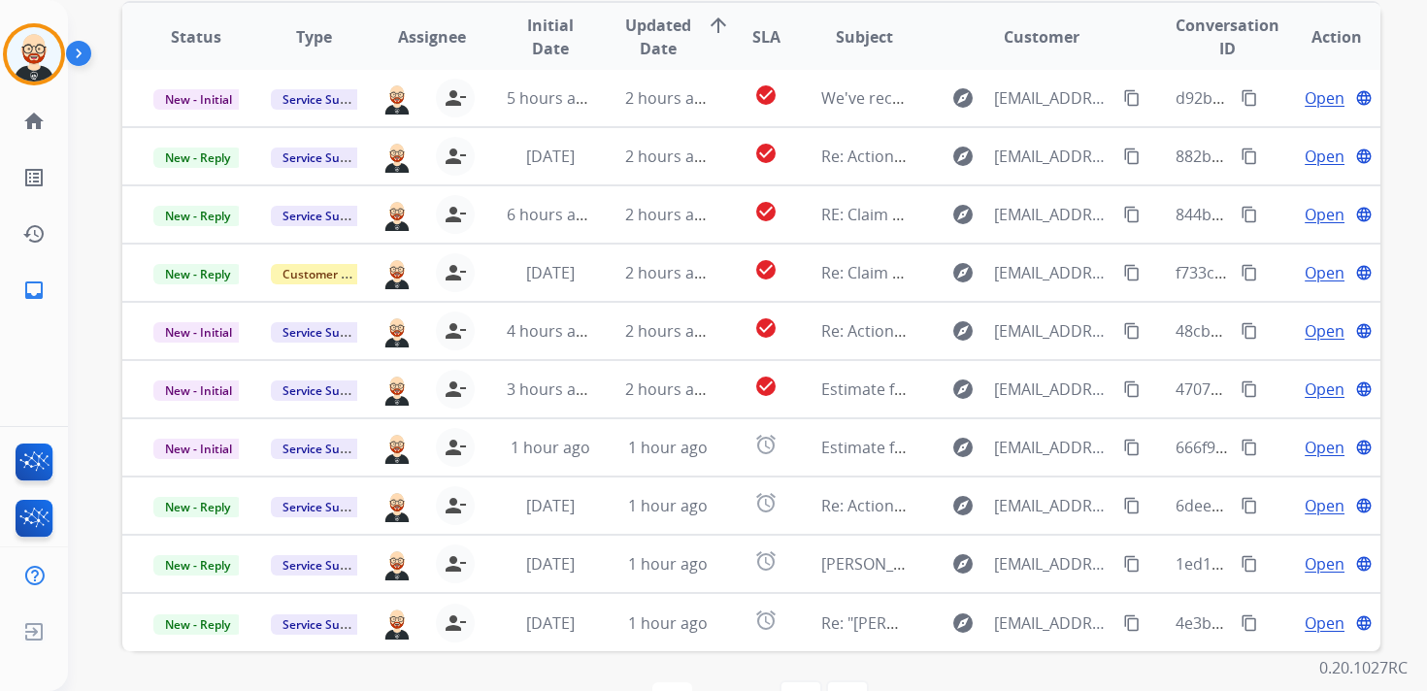
scroll to position [394, 0]
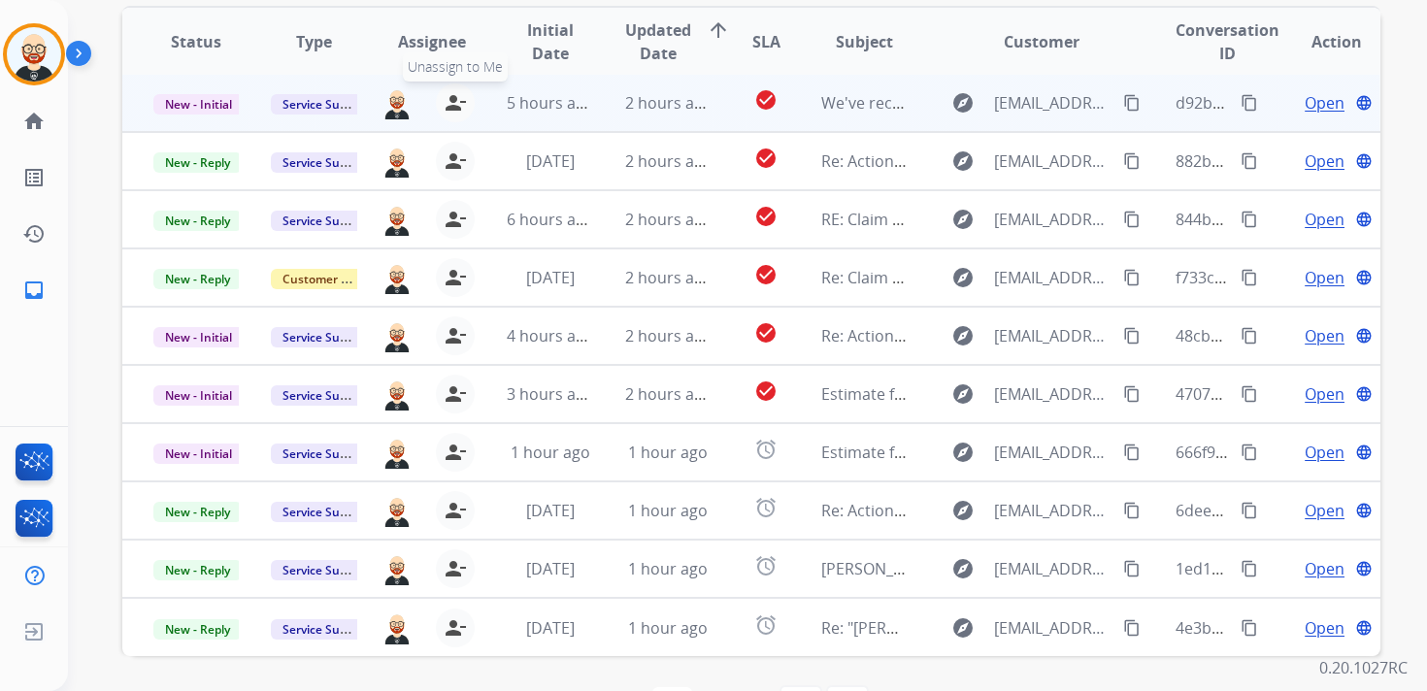
click at [454, 105] on mat-icon "person_remove" at bounding box center [455, 102] width 23 height 23
click at [454, 105] on mat-icon "person_add" at bounding box center [459, 102] width 23 height 23
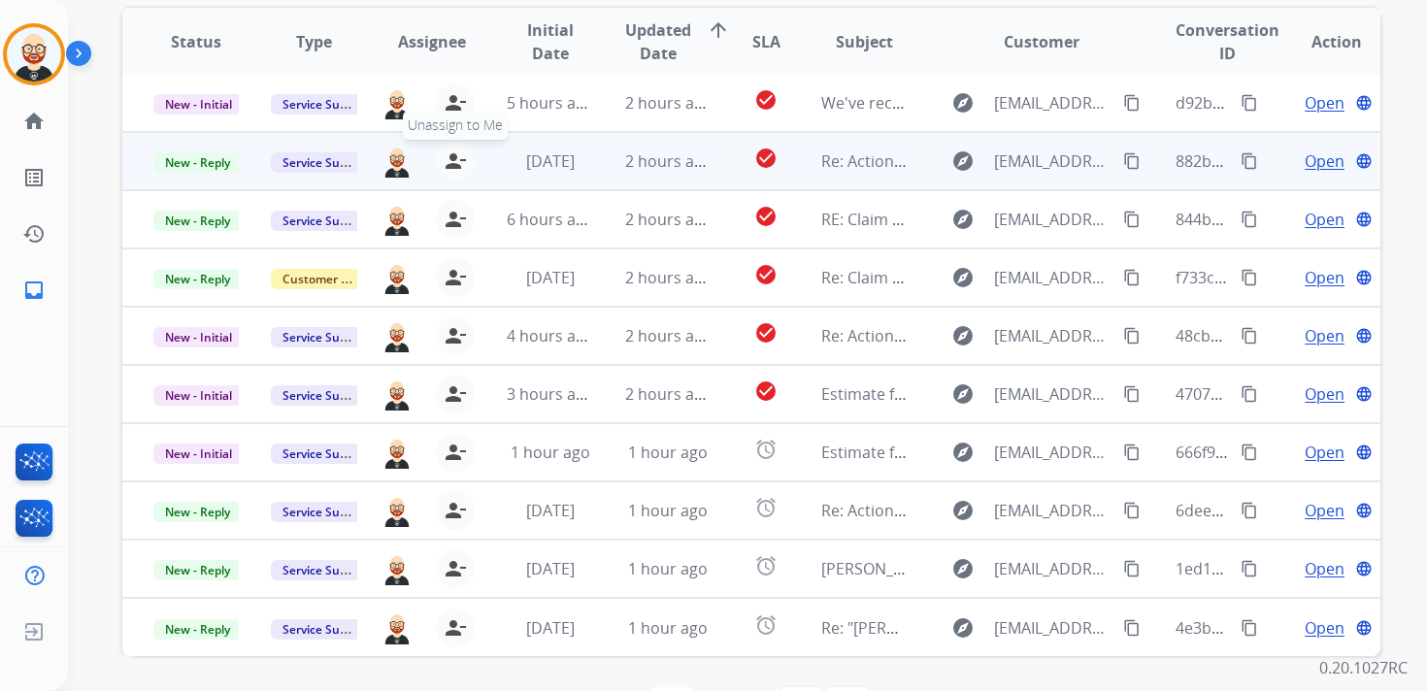
click at [452, 157] on mat-icon "person_remove" at bounding box center [455, 161] width 23 height 23
click at [452, 157] on mat-icon "person_add" at bounding box center [459, 161] width 23 height 23
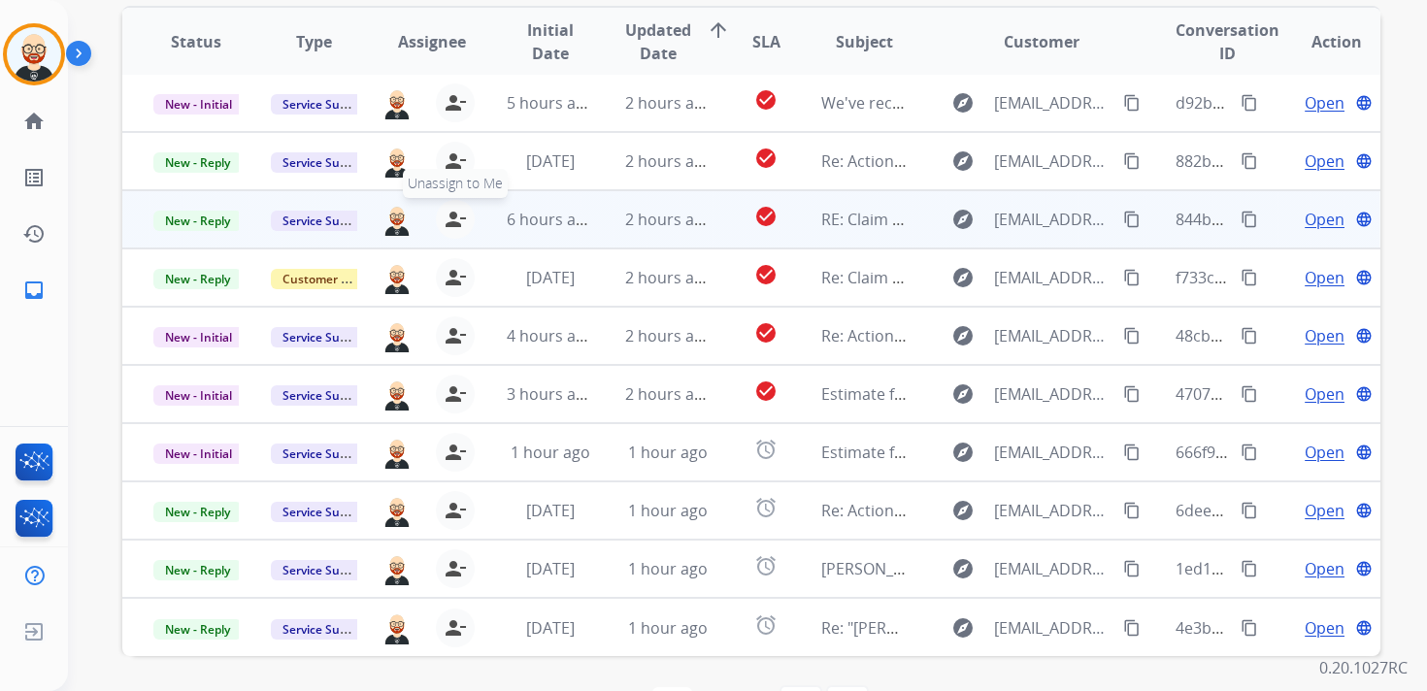
click at [451, 225] on mat-icon "person_remove" at bounding box center [455, 219] width 23 height 23
click at [451, 225] on mat-icon "person_add" at bounding box center [459, 219] width 23 height 23
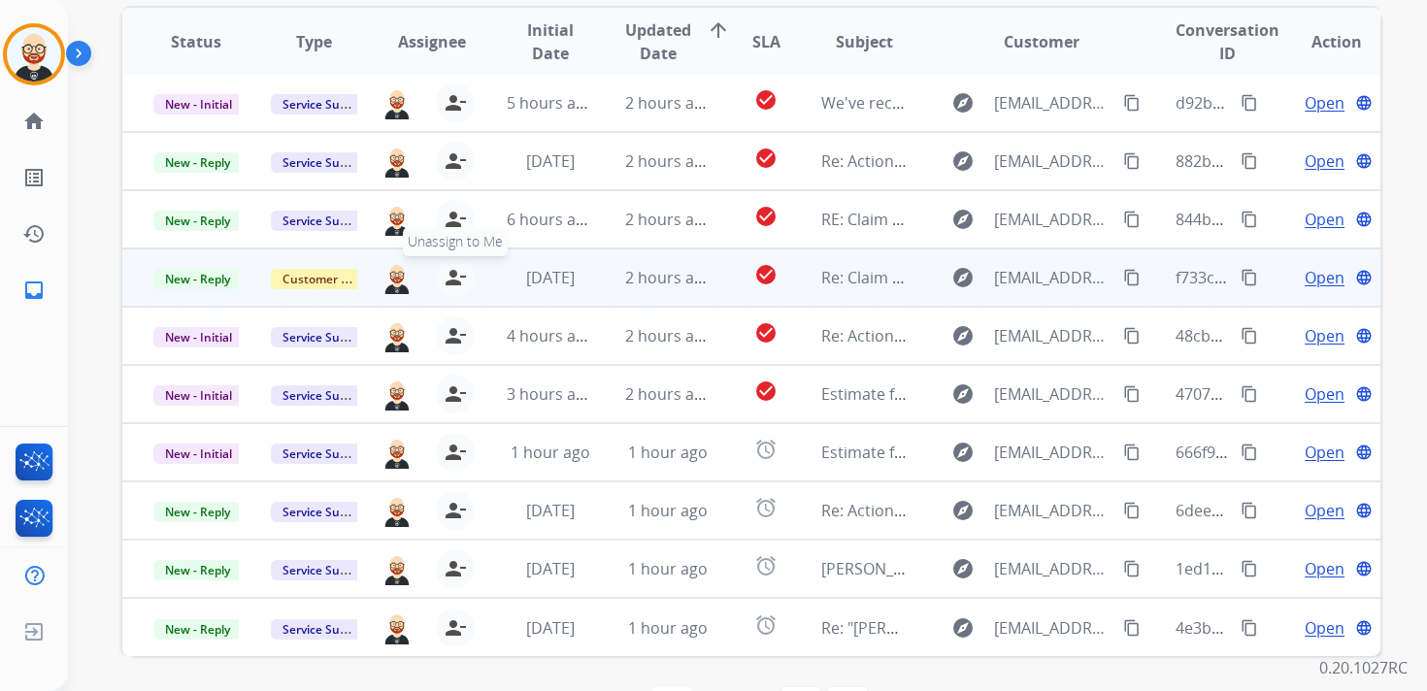
click at [451, 275] on mat-icon "person_remove" at bounding box center [455, 277] width 23 height 23
click at [451, 275] on mat-icon "person_add" at bounding box center [459, 277] width 23 height 23
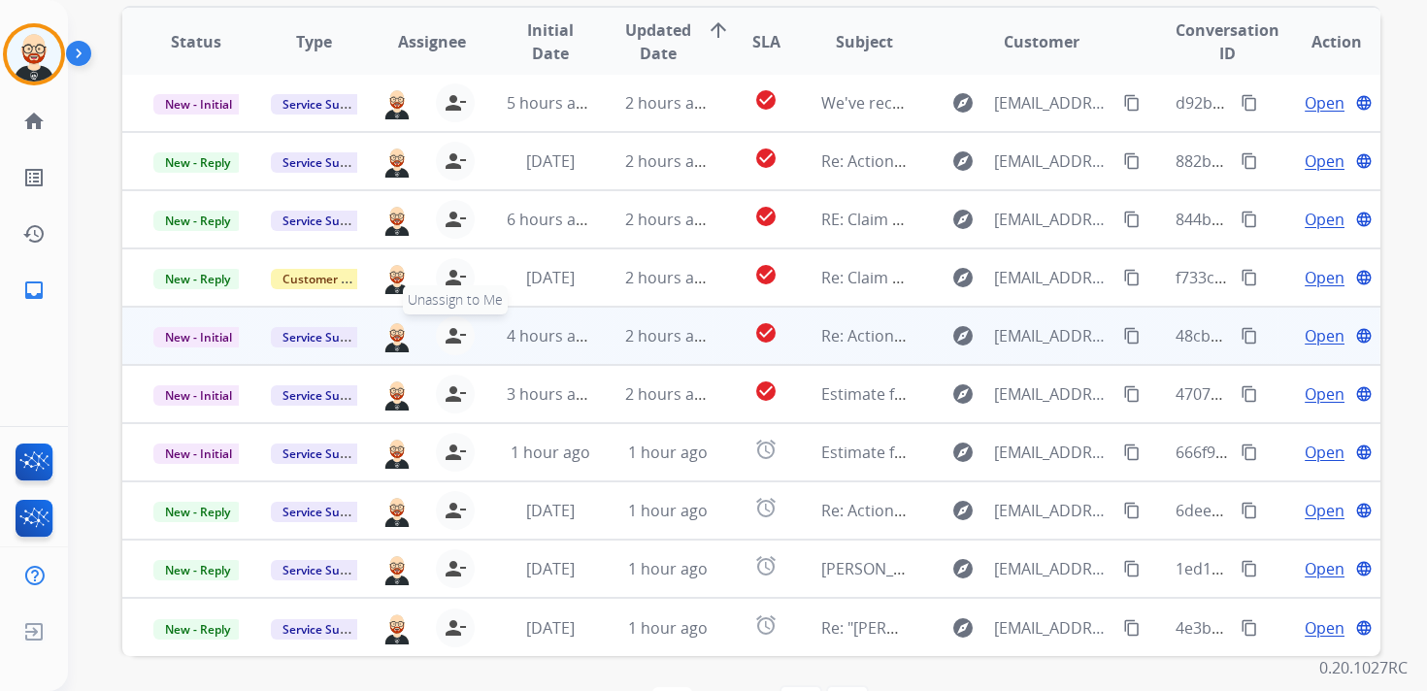
click at [451, 324] on mat-icon "person_remove" at bounding box center [455, 335] width 23 height 23
click at [451, 324] on mat-icon "person_add" at bounding box center [459, 335] width 23 height 23
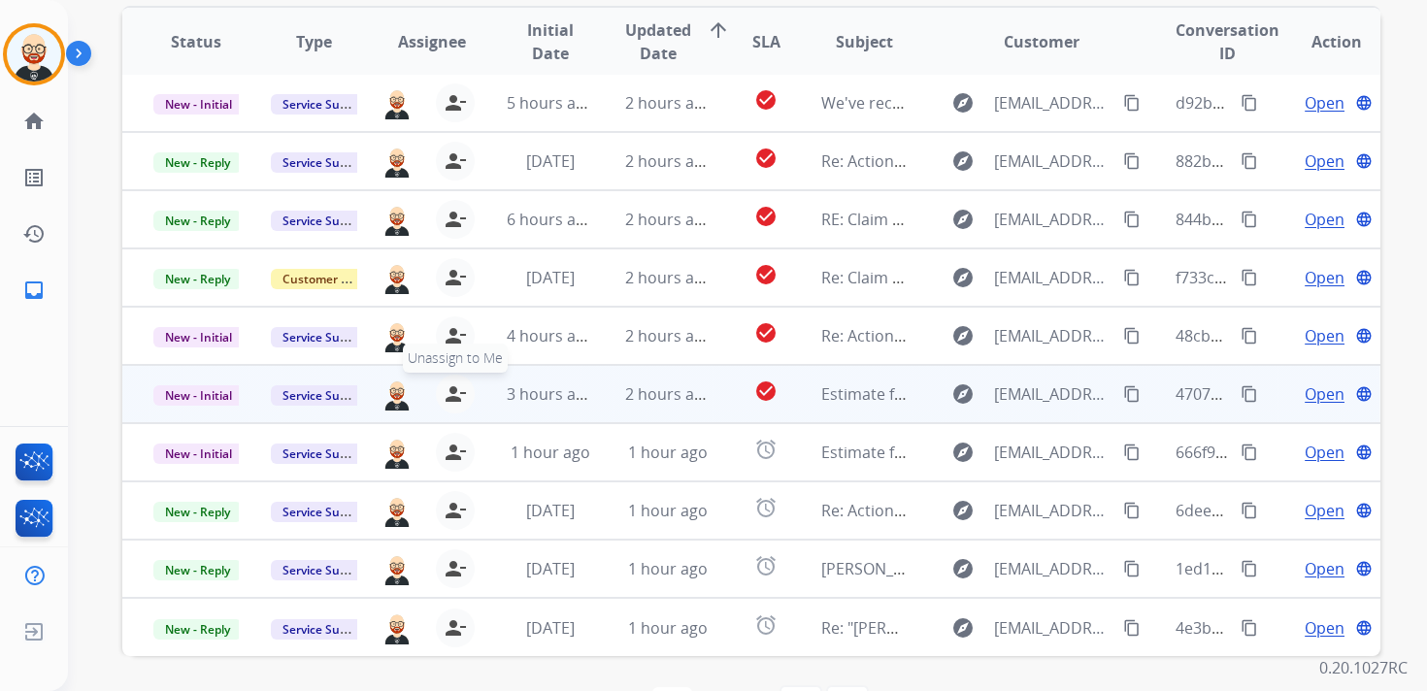
click at [451, 385] on mat-icon "person_remove" at bounding box center [455, 394] width 23 height 23
click at [451, 385] on mat-icon "person_add" at bounding box center [459, 394] width 23 height 23
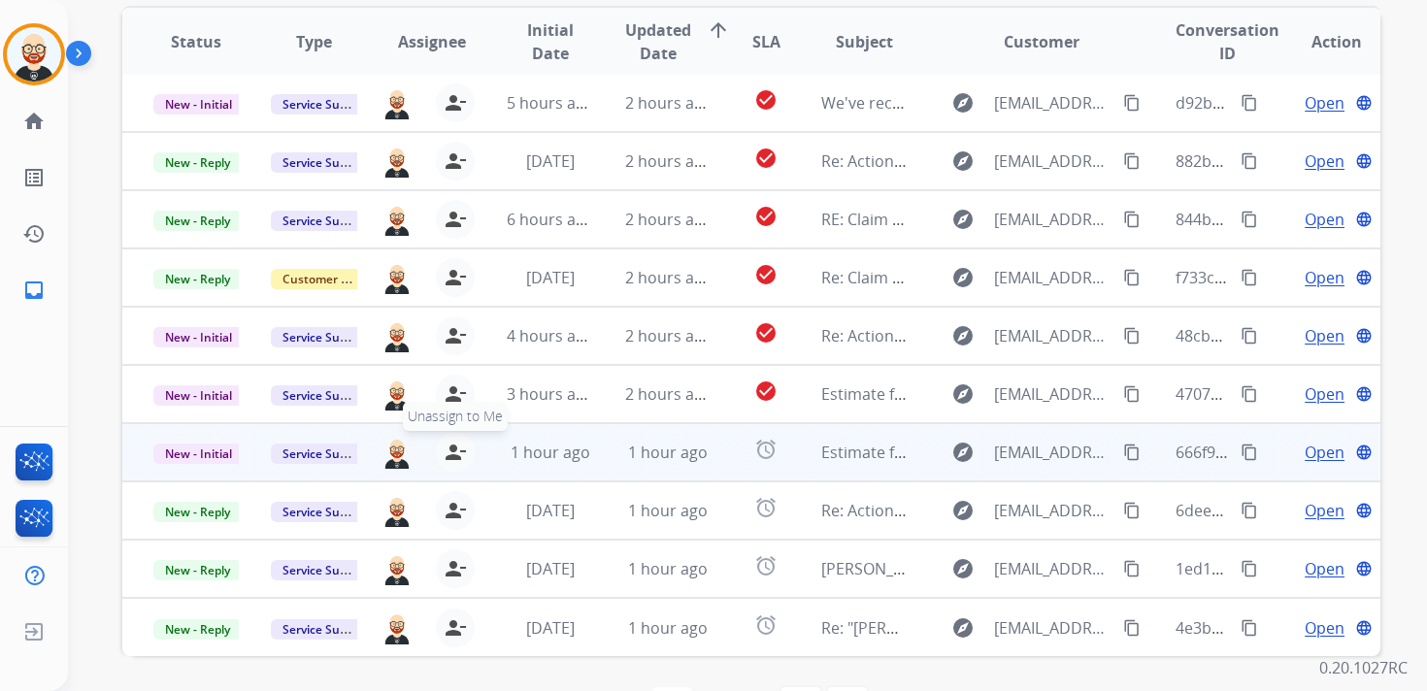
click at [453, 449] on mat-icon "person_remove" at bounding box center [455, 452] width 23 height 23
click at [453, 449] on mat-icon "person_add" at bounding box center [459, 452] width 23 height 23
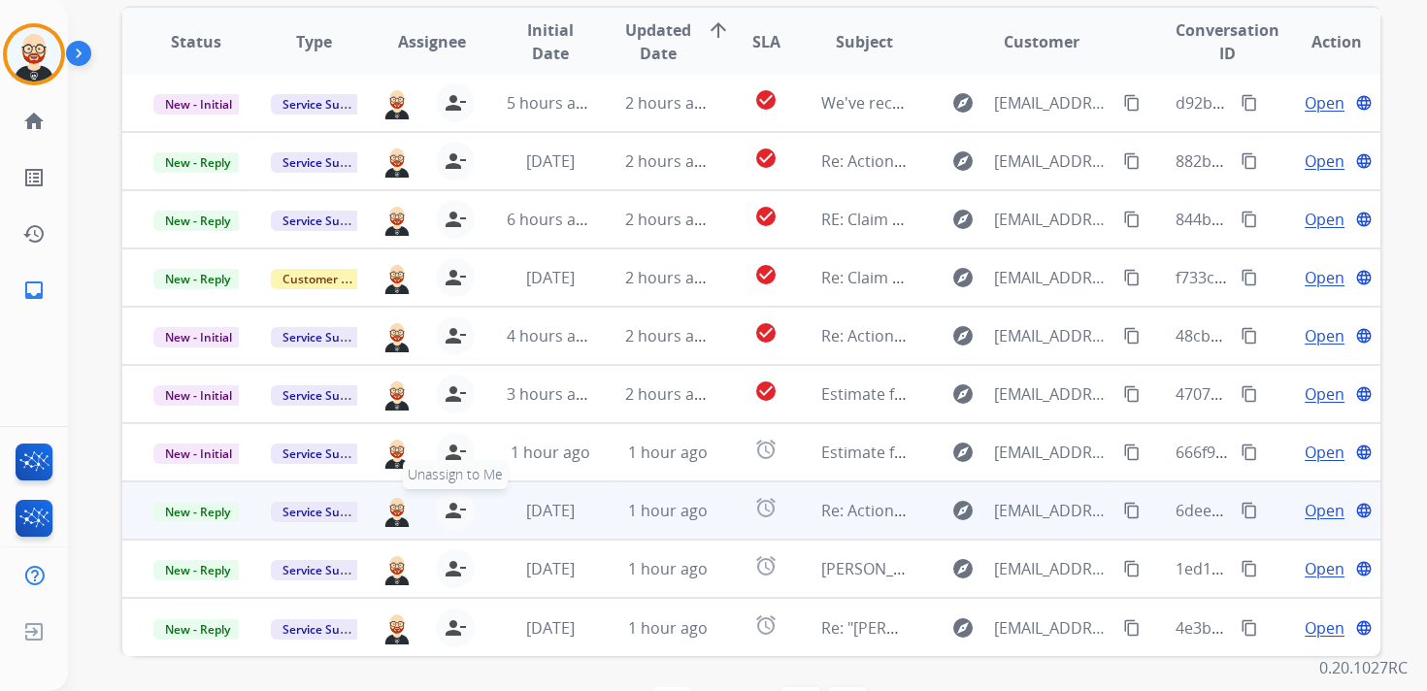
click at [451, 504] on mat-icon "person_remove" at bounding box center [455, 510] width 23 height 23
click at [451, 504] on mat-icon "person_add" at bounding box center [459, 510] width 23 height 23
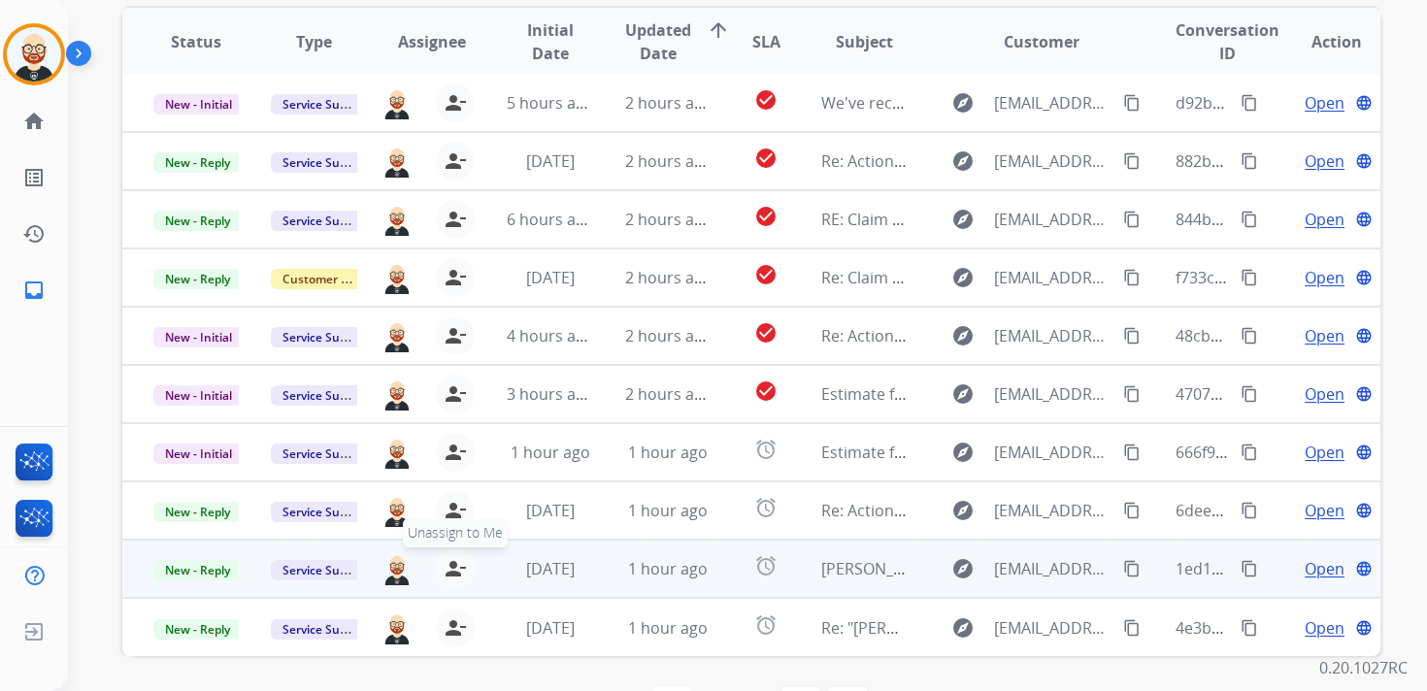
click at [450, 564] on mat-icon "person_remove" at bounding box center [455, 568] width 23 height 23
click at [450, 564] on mat-icon "person_add" at bounding box center [459, 568] width 23 height 23
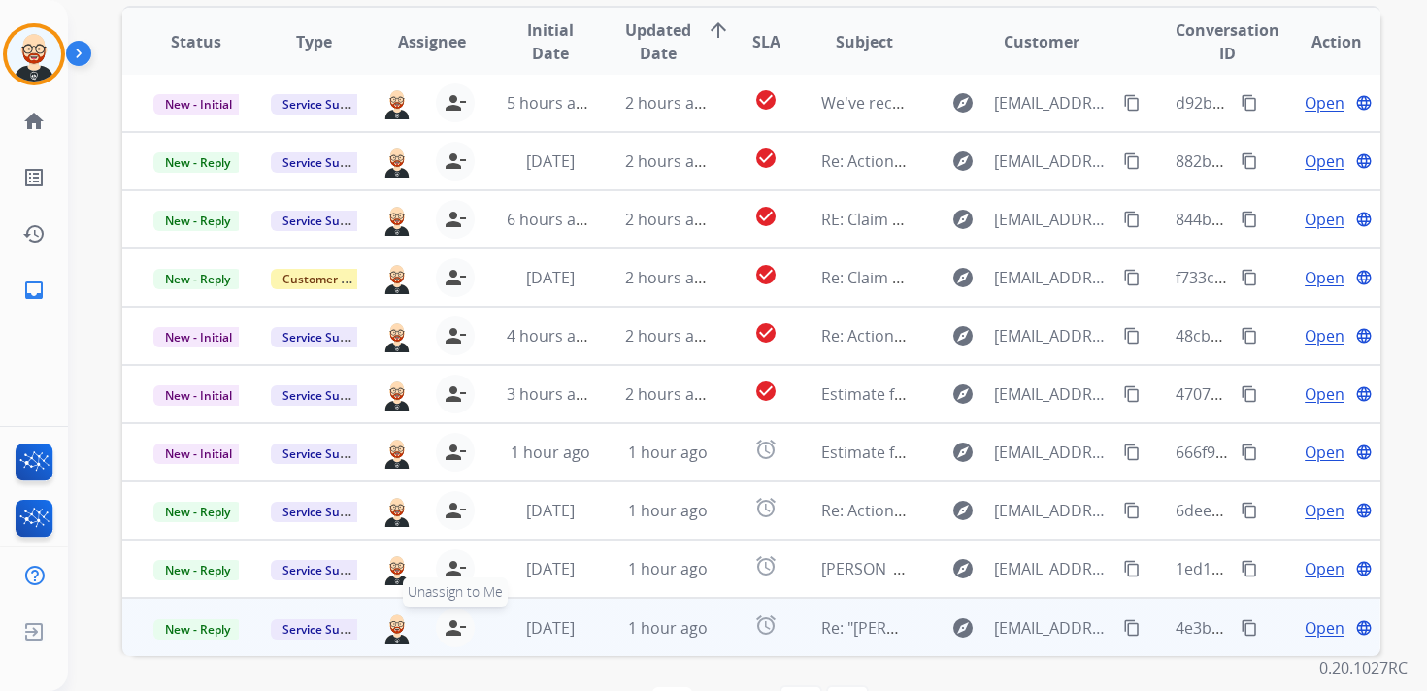
click at [456, 623] on mat-icon "person_remove" at bounding box center [455, 628] width 23 height 23
click at [456, 623] on mat-icon "person_add" at bounding box center [459, 628] width 23 height 23
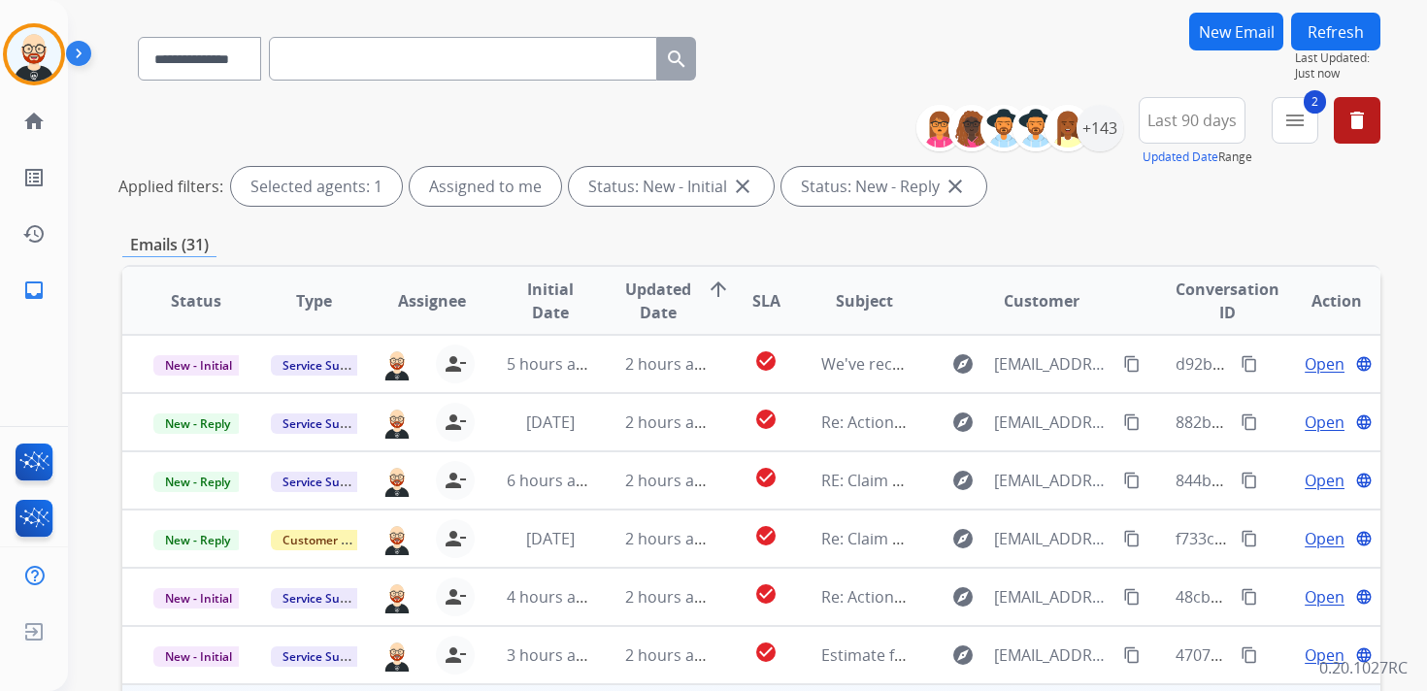
scroll to position [0, 0]
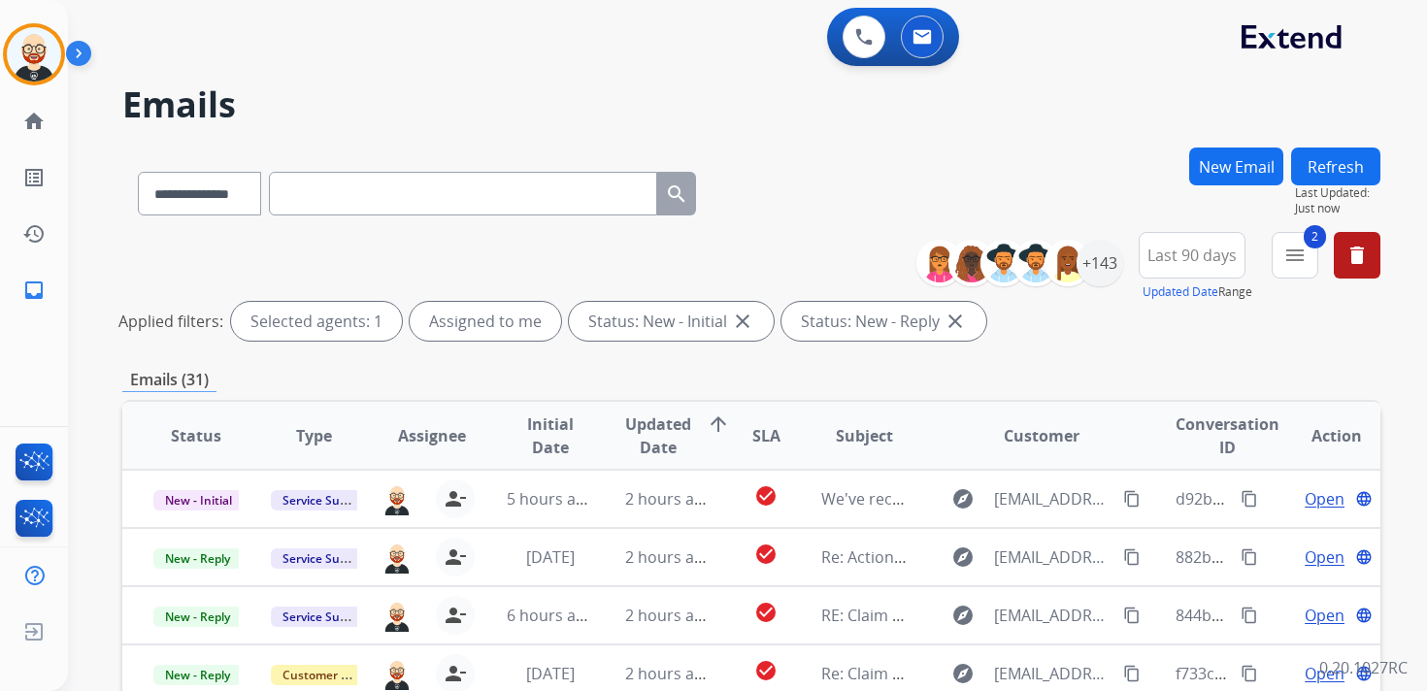
click at [1331, 170] on button "Refresh" at bounding box center [1335, 167] width 89 height 38
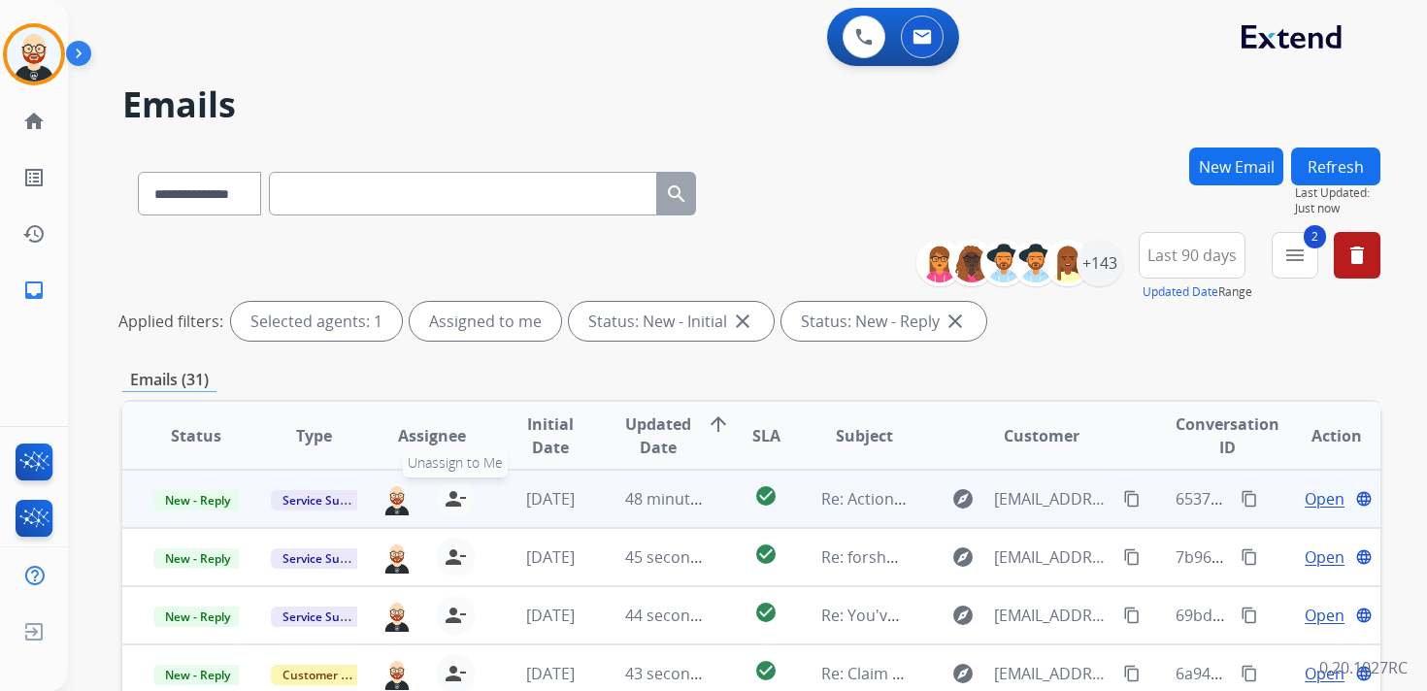
click at [452, 496] on mat-icon "person_remove" at bounding box center [455, 498] width 23 height 23
click at [452, 496] on mat-icon "person_add" at bounding box center [459, 498] width 23 height 23
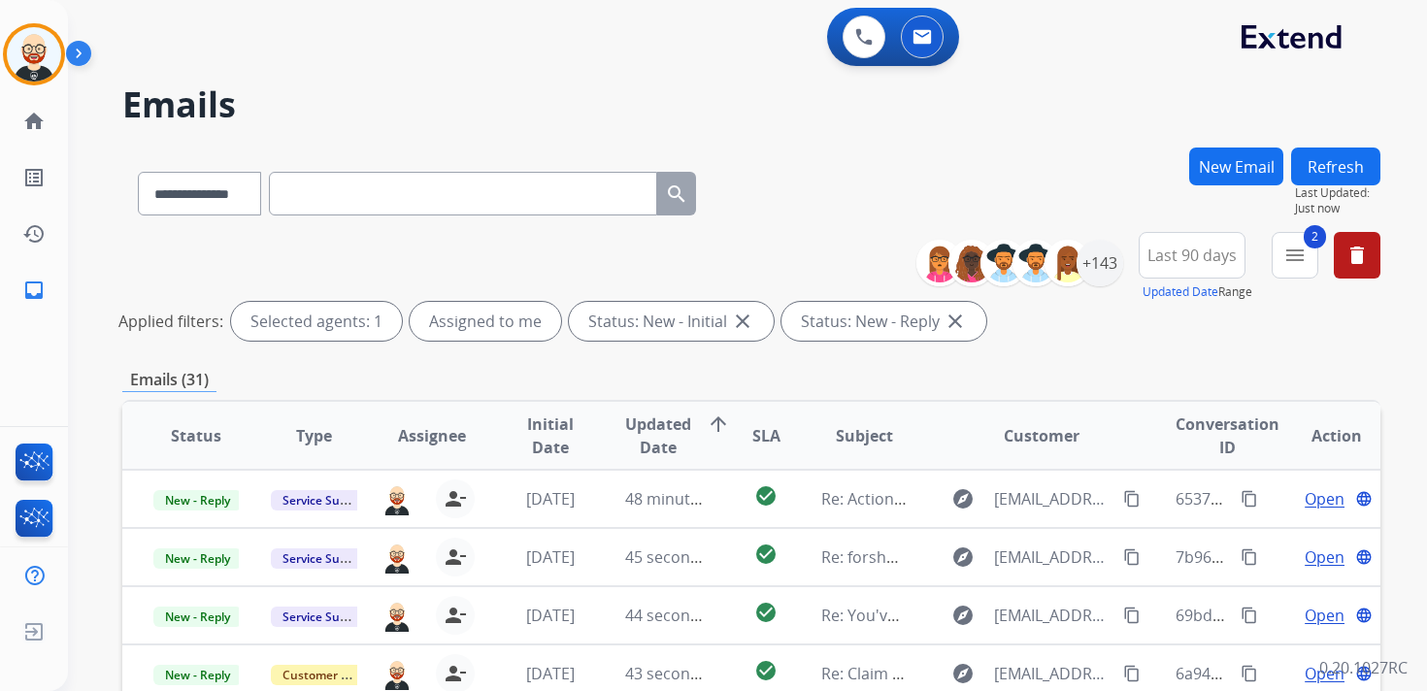
click at [1310, 163] on button "Refresh" at bounding box center [1335, 167] width 89 height 38
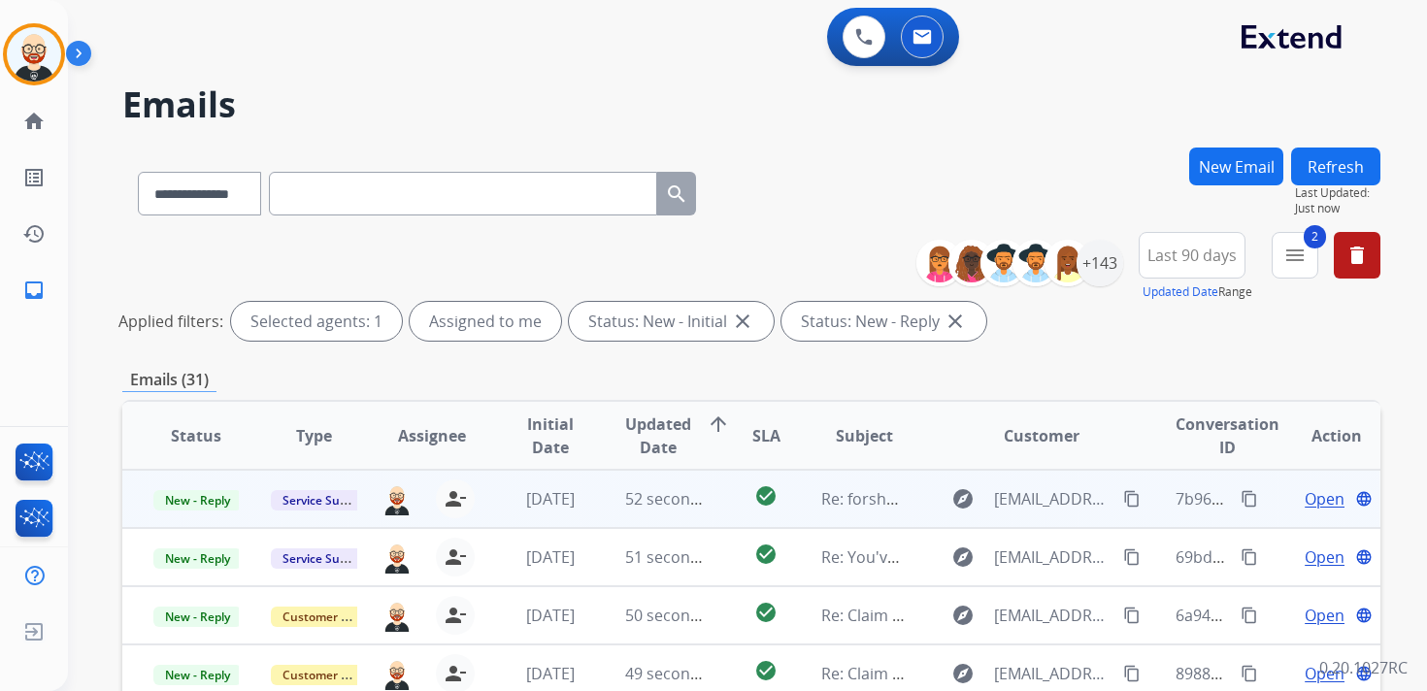
click at [1318, 497] on span "Open" at bounding box center [1325, 498] width 40 height 23
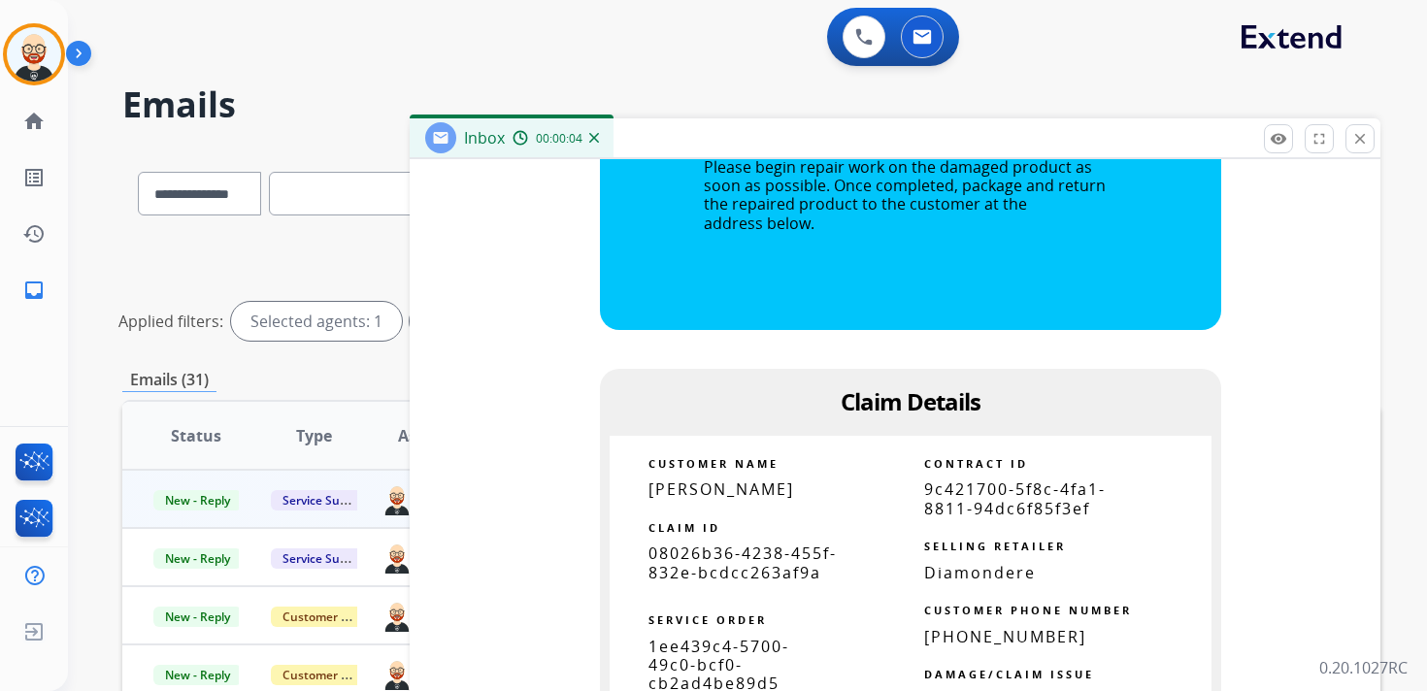
scroll to position [2146, 0]
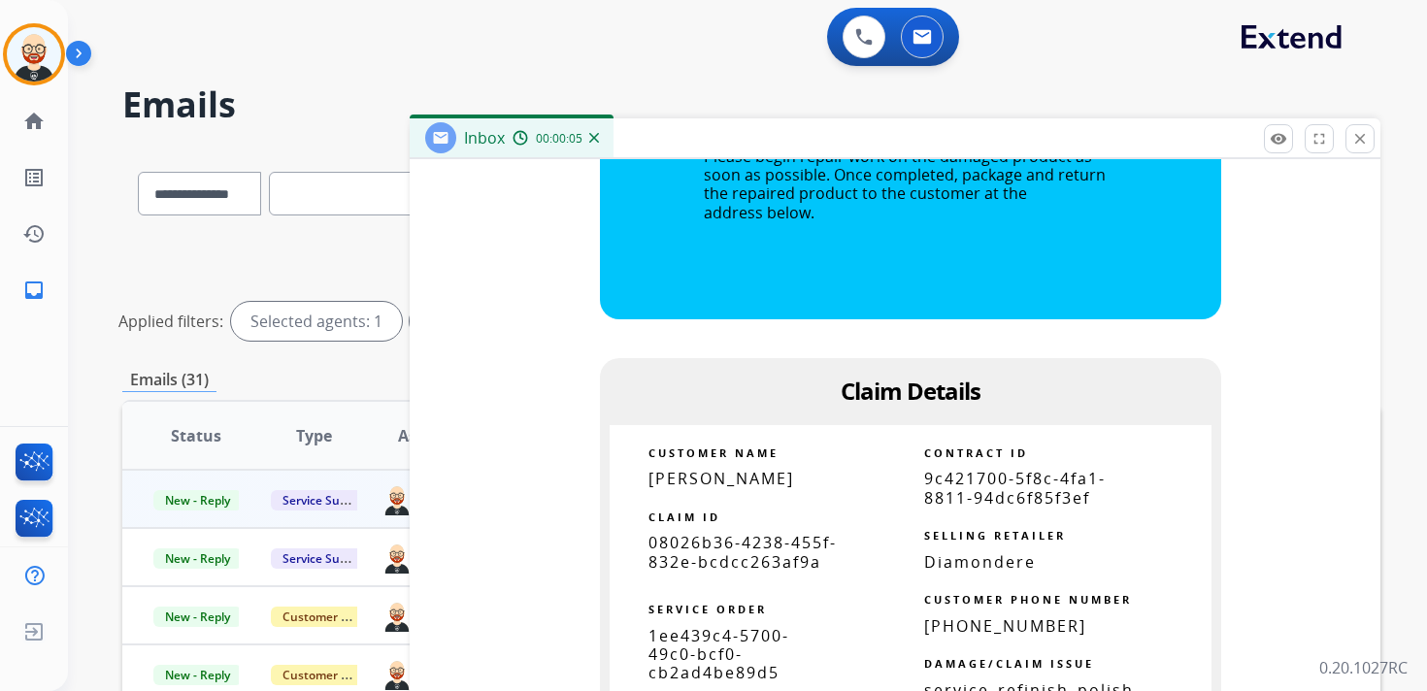
click at [761, 529] on td "CLAIM ID" at bounding box center [743, 512] width 266 height 46
click at [748, 560] on span "08026b36-4238-455f-832e-bcdcc263af9a" at bounding box center [743, 552] width 188 height 40
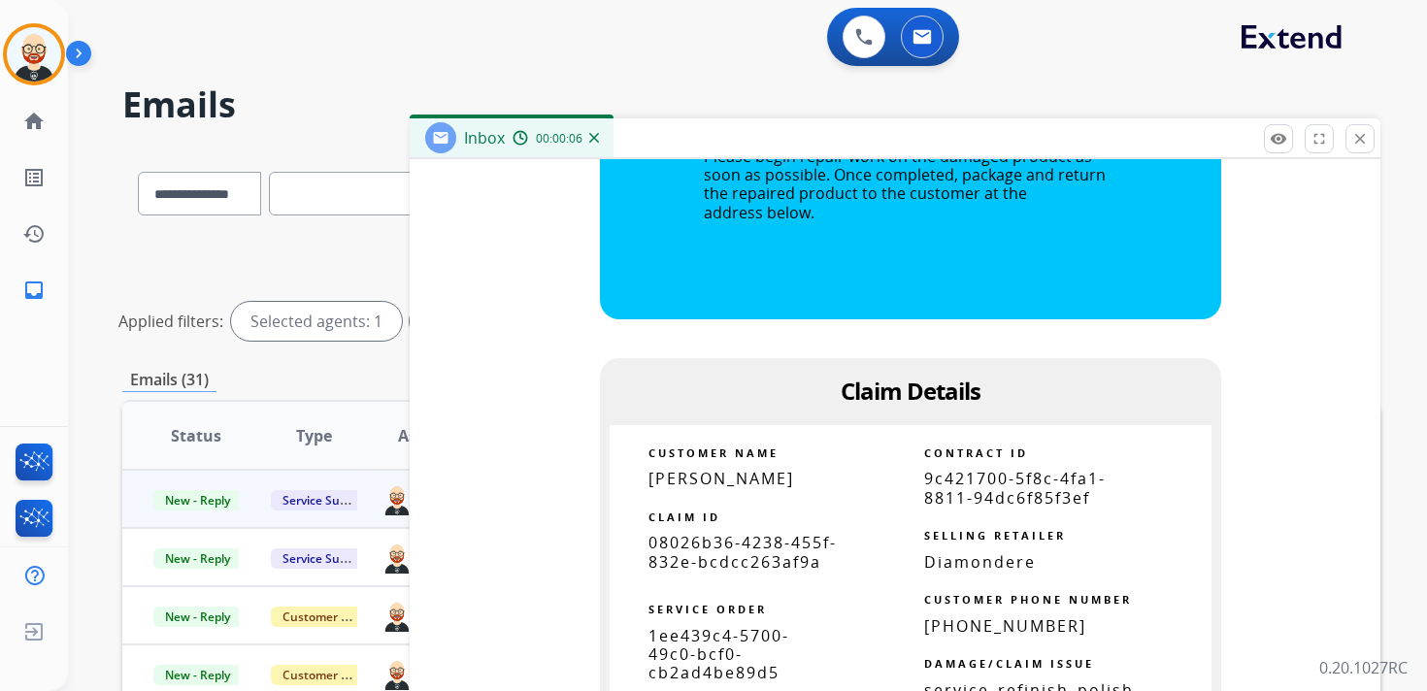
click at [748, 560] on span "08026b36-4238-455f-832e-bcdcc263af9a" at bounding box center [743, 552] width 188 height 40
copy tbody
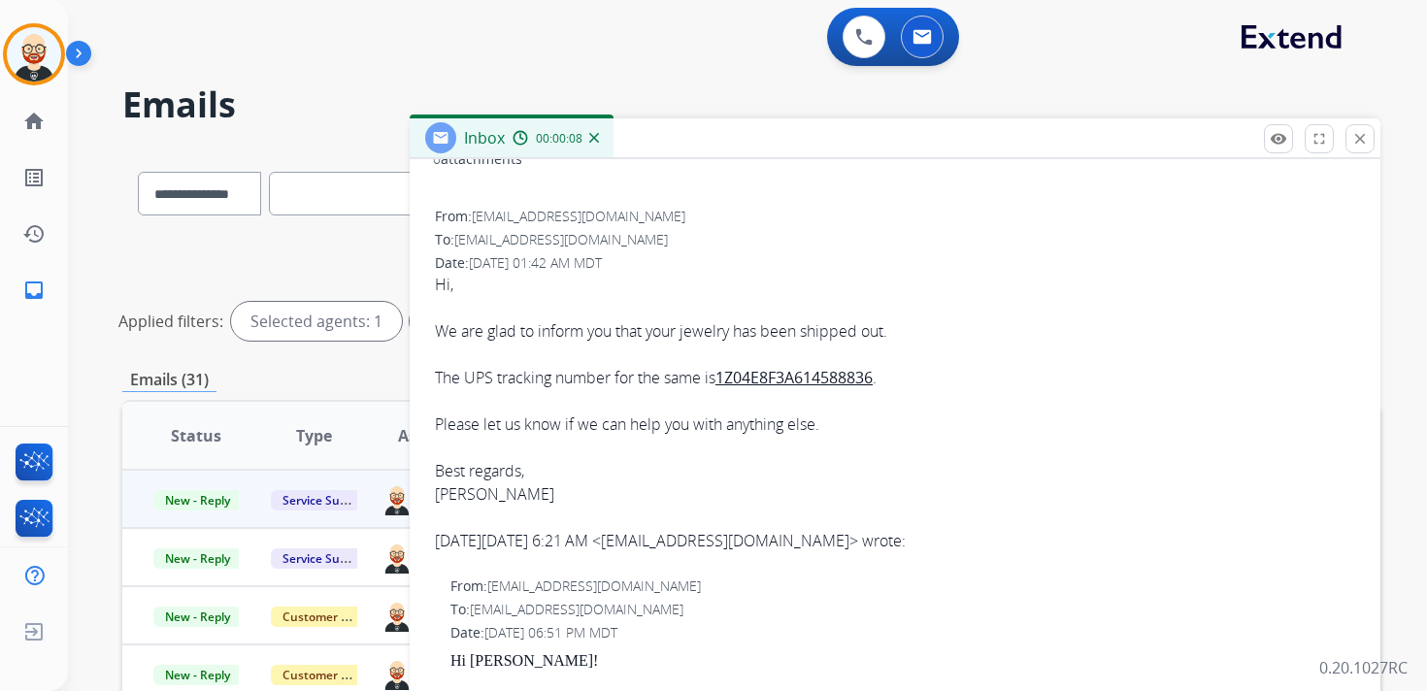
scroll to position [0, 0]
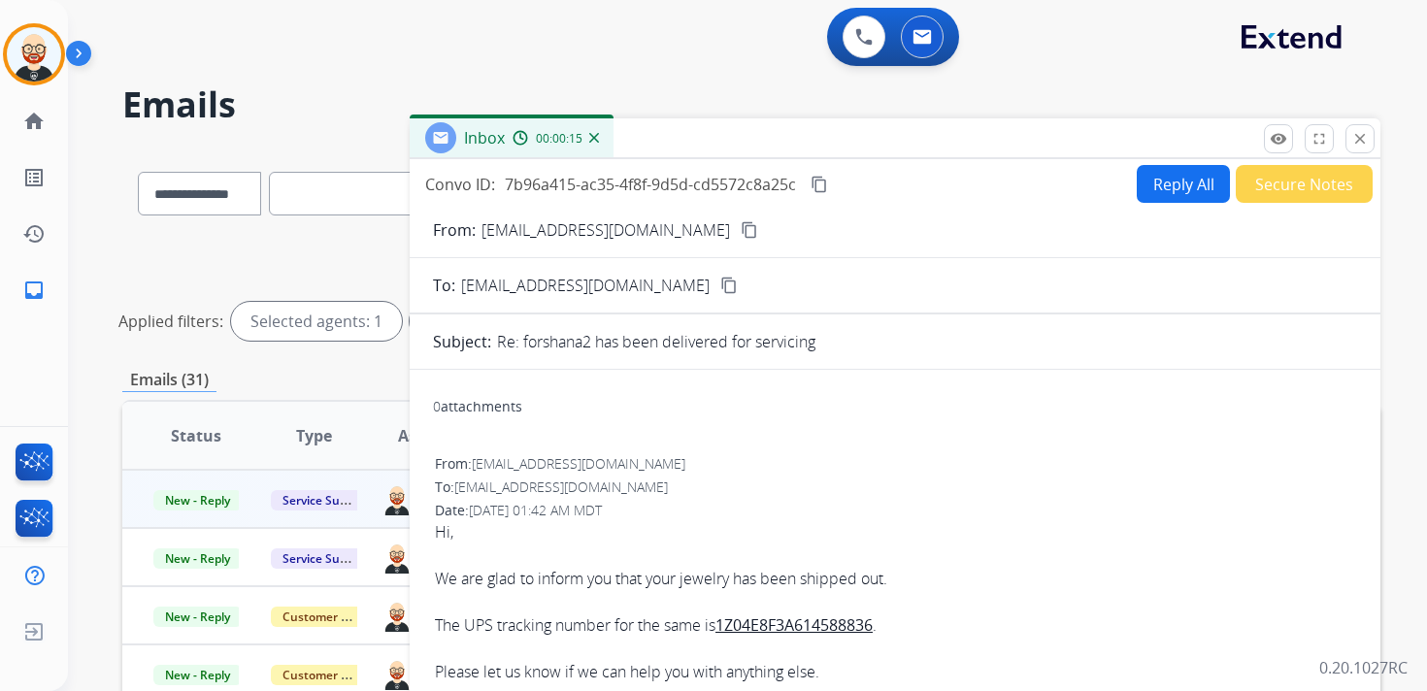
click at [824, 184] on mat-icon "content_copy" at bounding box center [819, 184] width 17 height 17
click at [822, 178] on mat-icon "content_copy" at bounding box center [819, 184] width 17 height 17
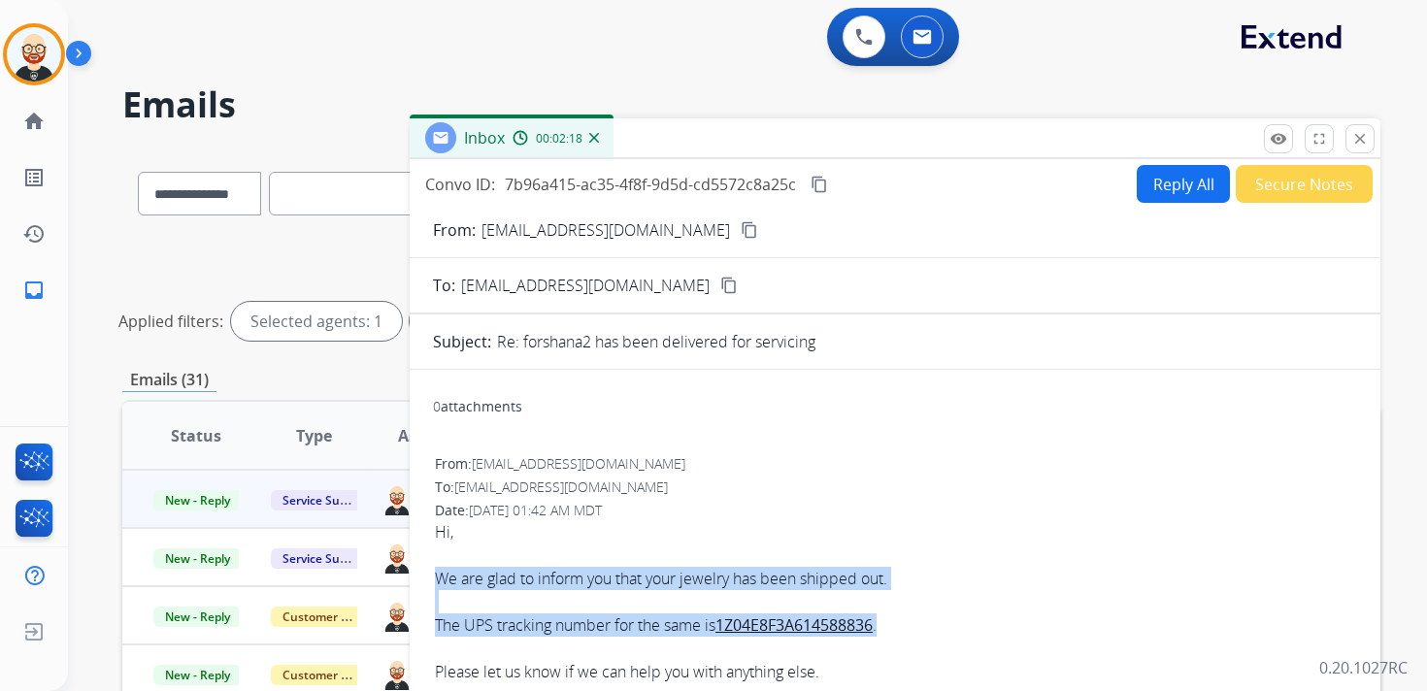
drag, startPoint x: 900, startPoint y: 627, endPoint x: 431, endPoint y: 583, distance: 471.1
copy div "We are glad to inform you that your jewelry has been shipped out. The UPS track…"
click at [1154, 177] on button "Reply All" at bounding box center [1183, 184] width 93 height 38
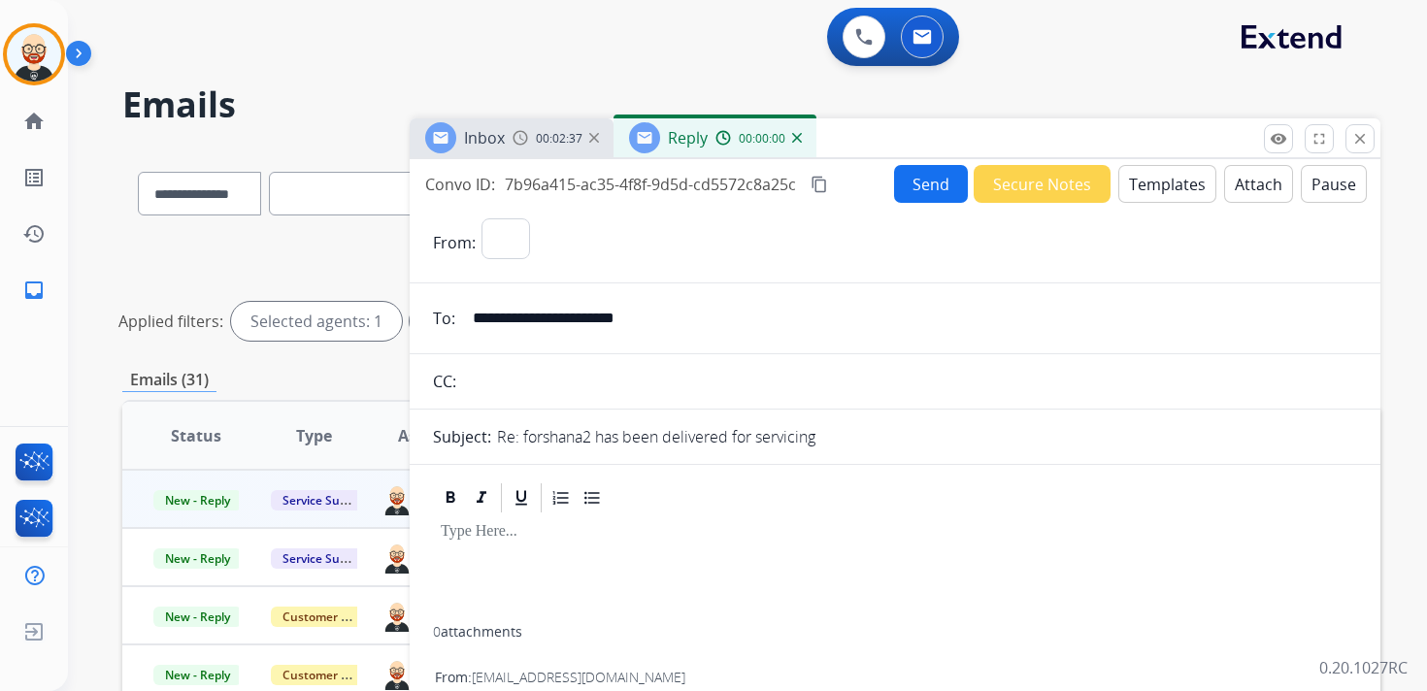
select select "**********"
click at [474, 546] on div at bounding box center [895, 571] width 924 height 111
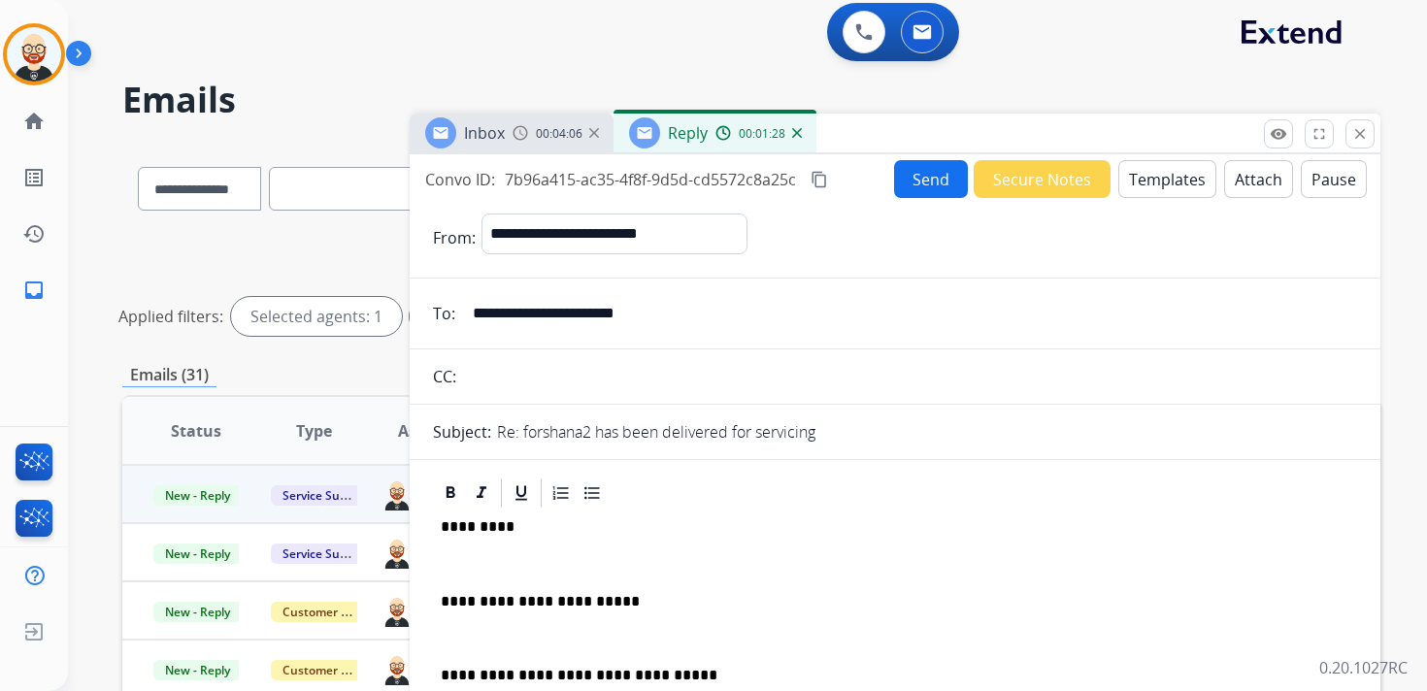
click at [585, 555] on p at bounding box center [895, 563] width 909 height 17
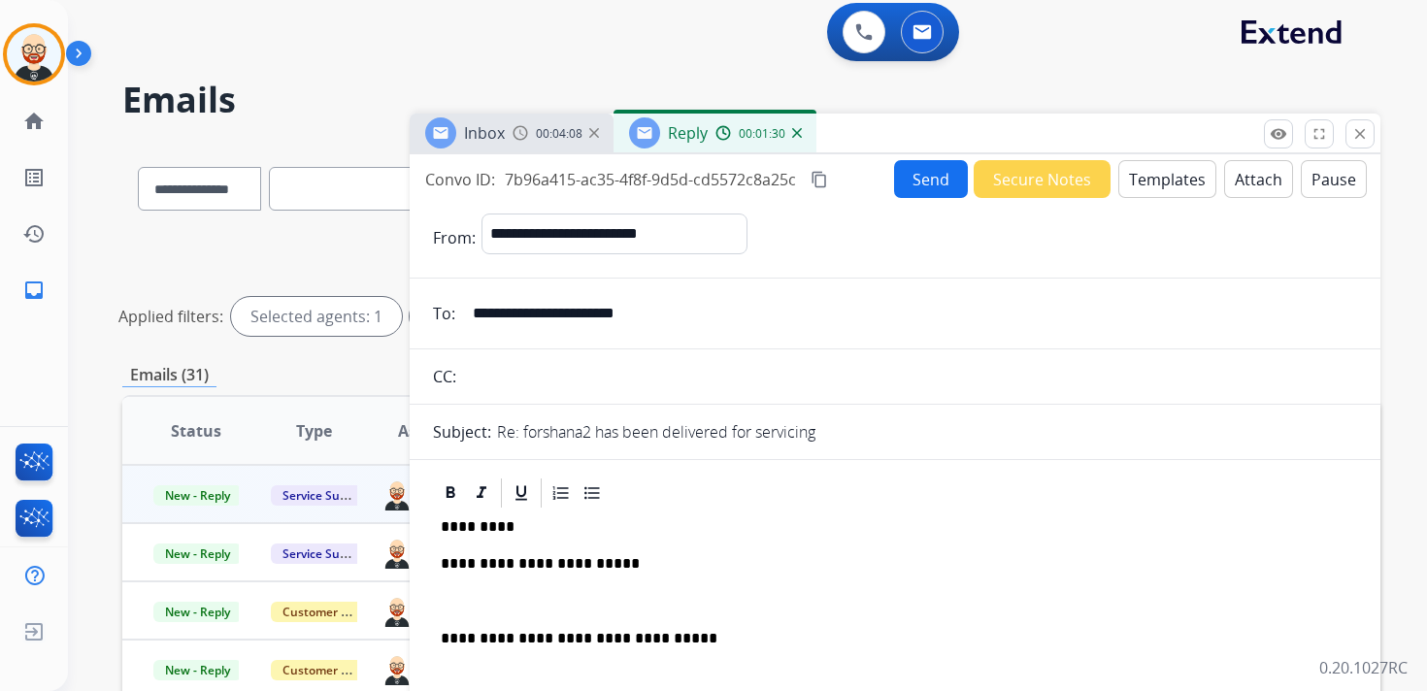
click at [518, 608] on p at bounding box center [895, 601] width 909 height 17
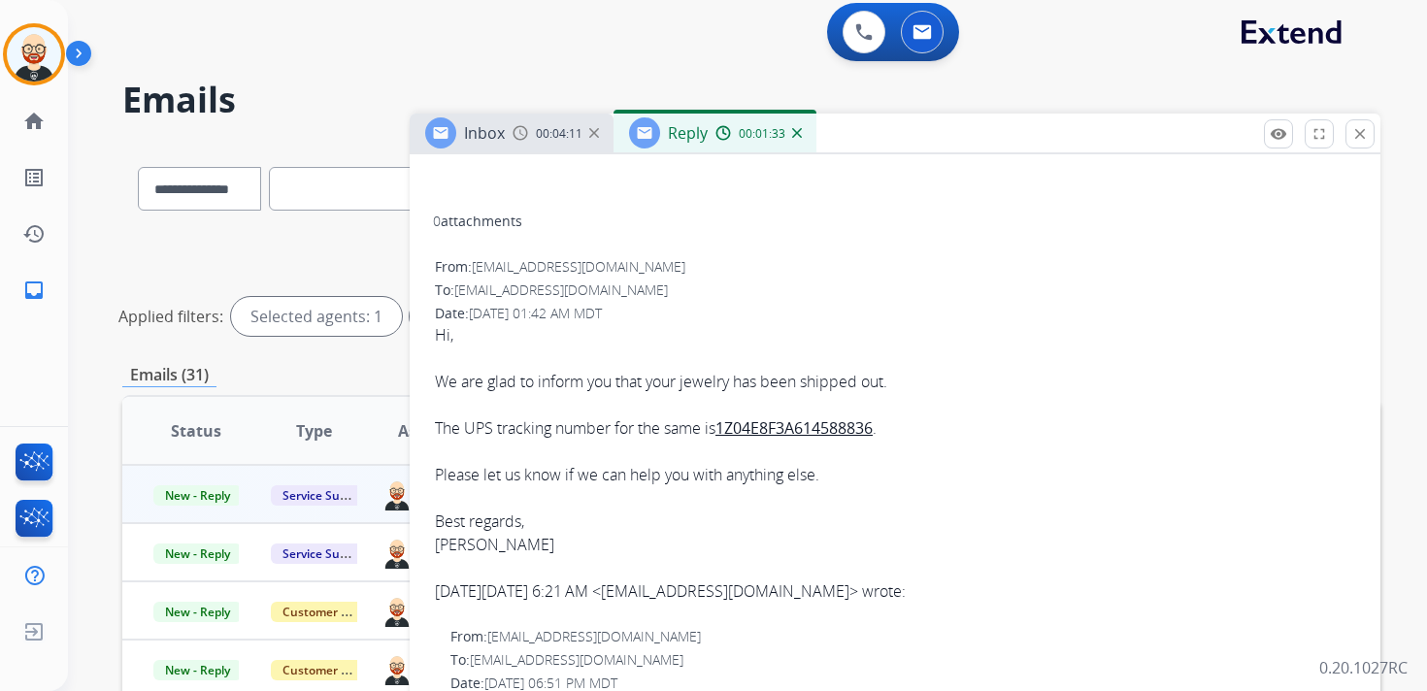
scroll to position [528, 0]
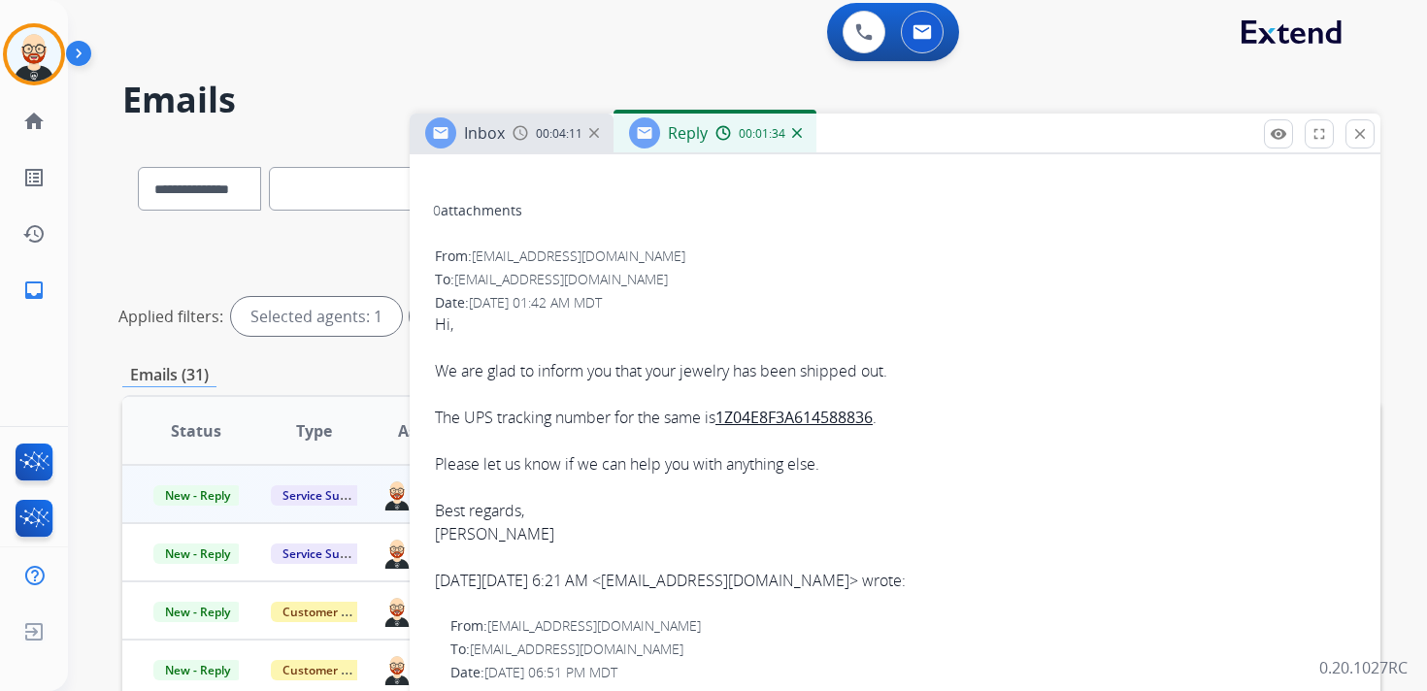
click at [454, 532] on div "Hi, We are glad to inform you that your jewelry has been shipped out. The UPS t…" at bounding box center [895, 429] width 920 height 233
copy div "[PERSON_NAME]"
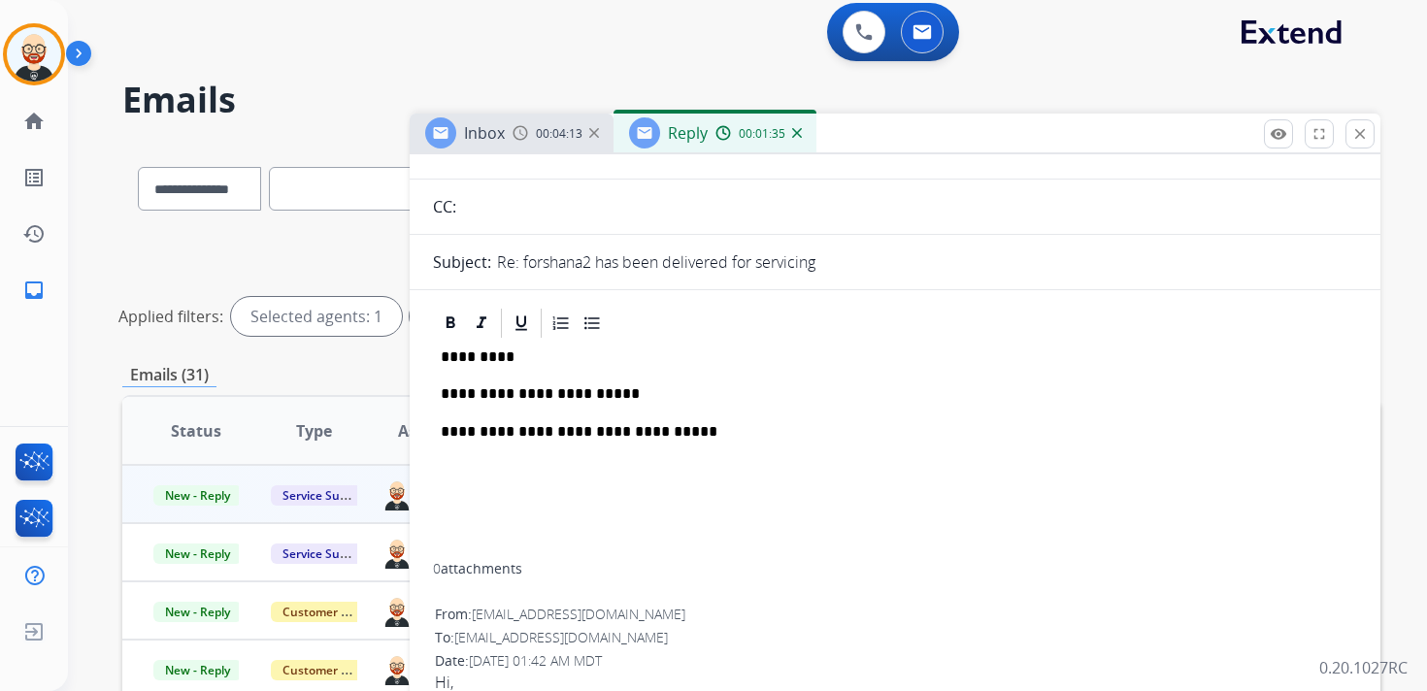
scroll to position [0, 0]
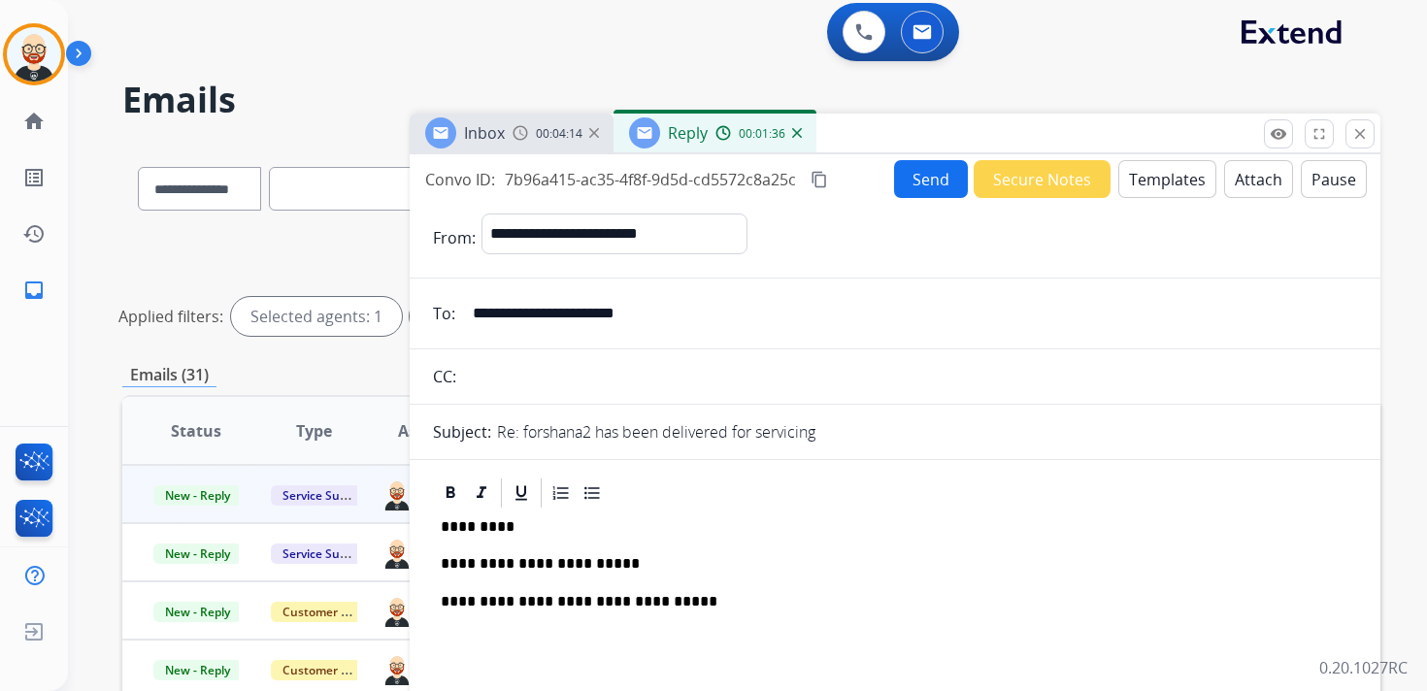
click at [477, 528] on p "*********" at bounding box center [887, 526] width 893 height 17
click at [919, 177] on button "Send" at bounding box center [931, 179] width 74 height 38
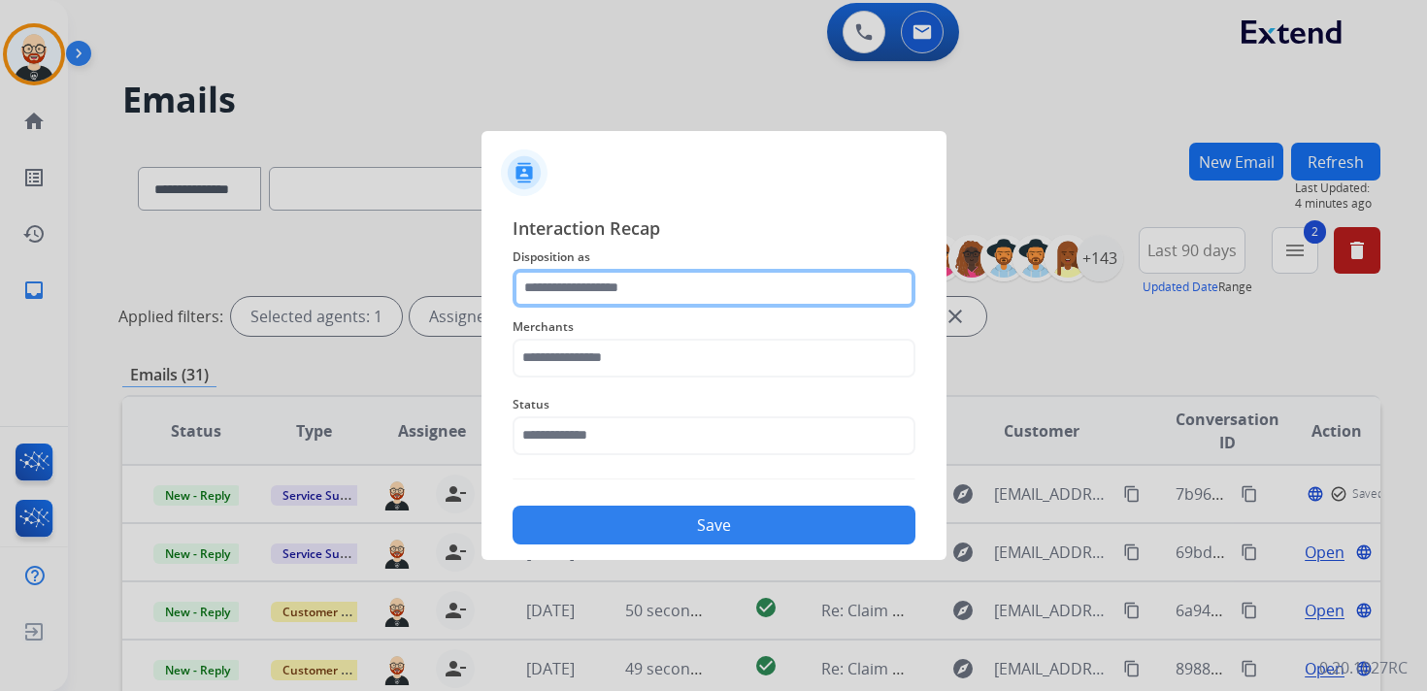
click at [610, 303] on input "text" at bounding box center [714, 288] width 403 height 39
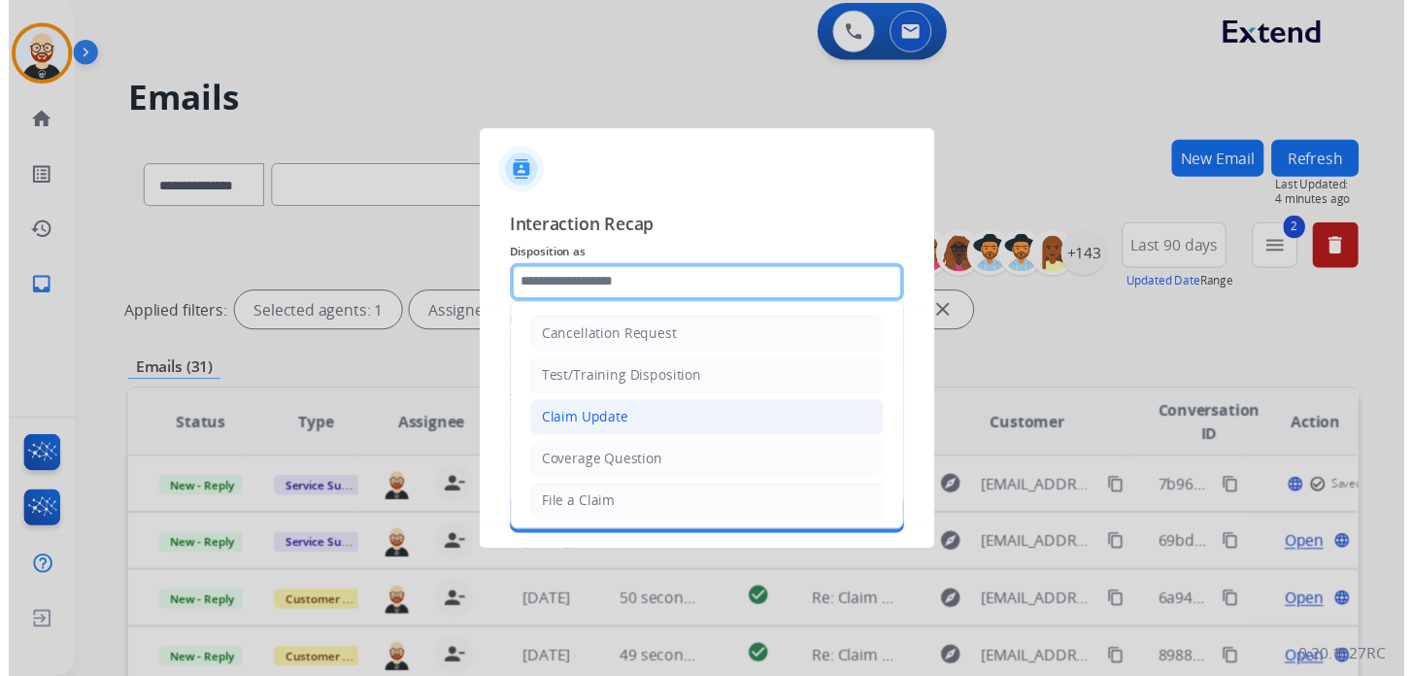
scroll to position [291, 0]
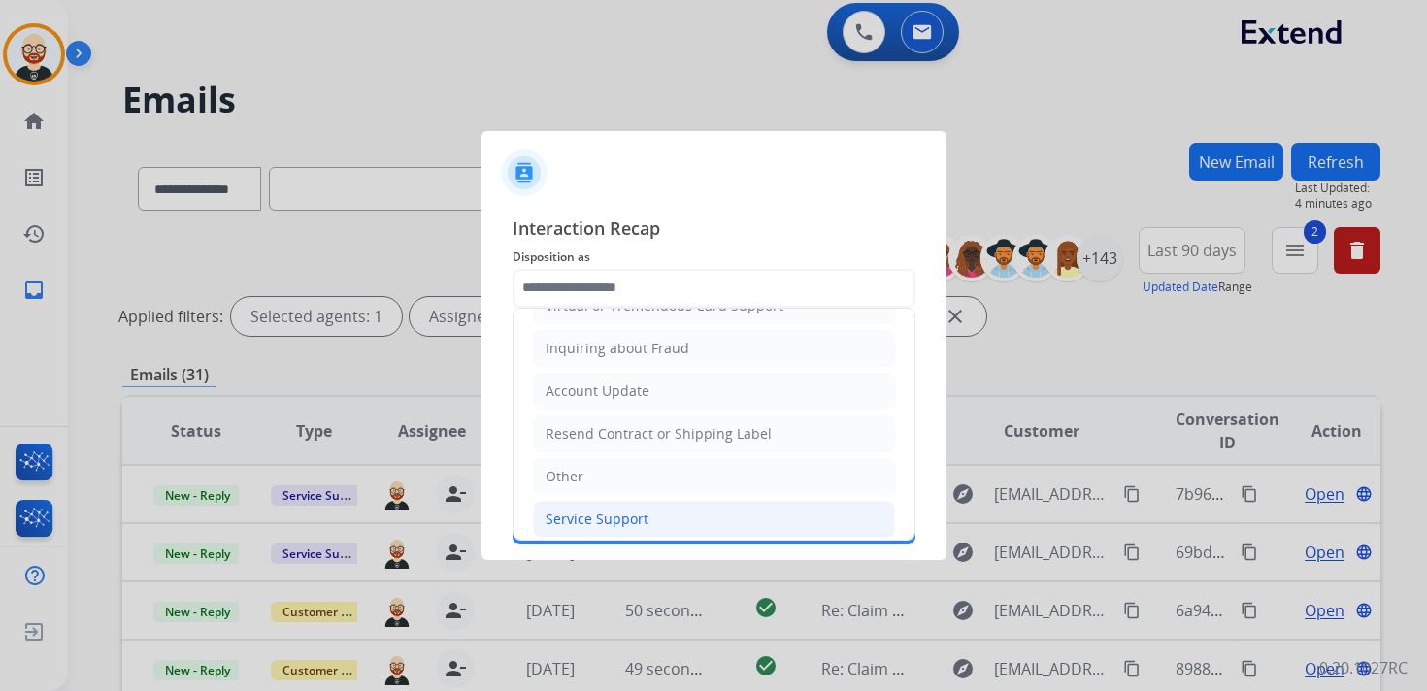
click at [608, 511] on div "Service Support" at bounding box center [597, 519] width 103 height 19
type input "**********"
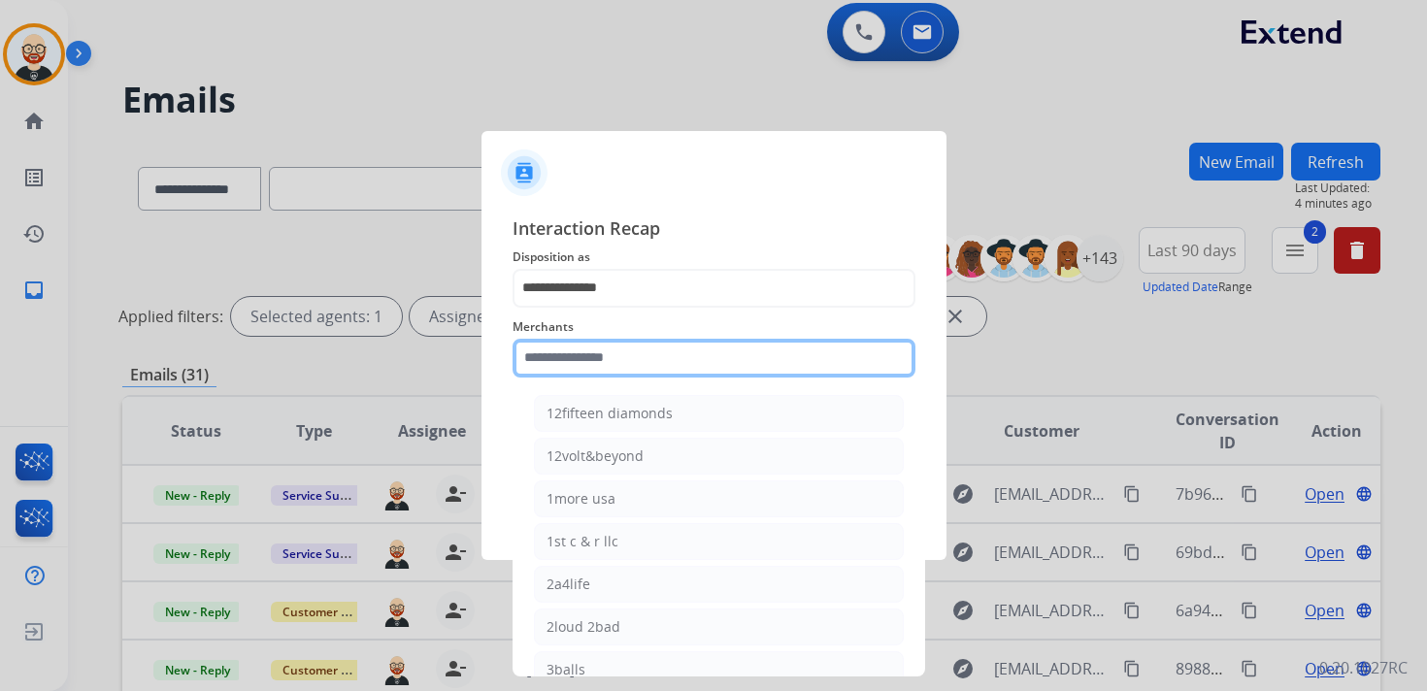
click at [589, 370] on input "text" at bounding box center [714, 358] width 403 height 39
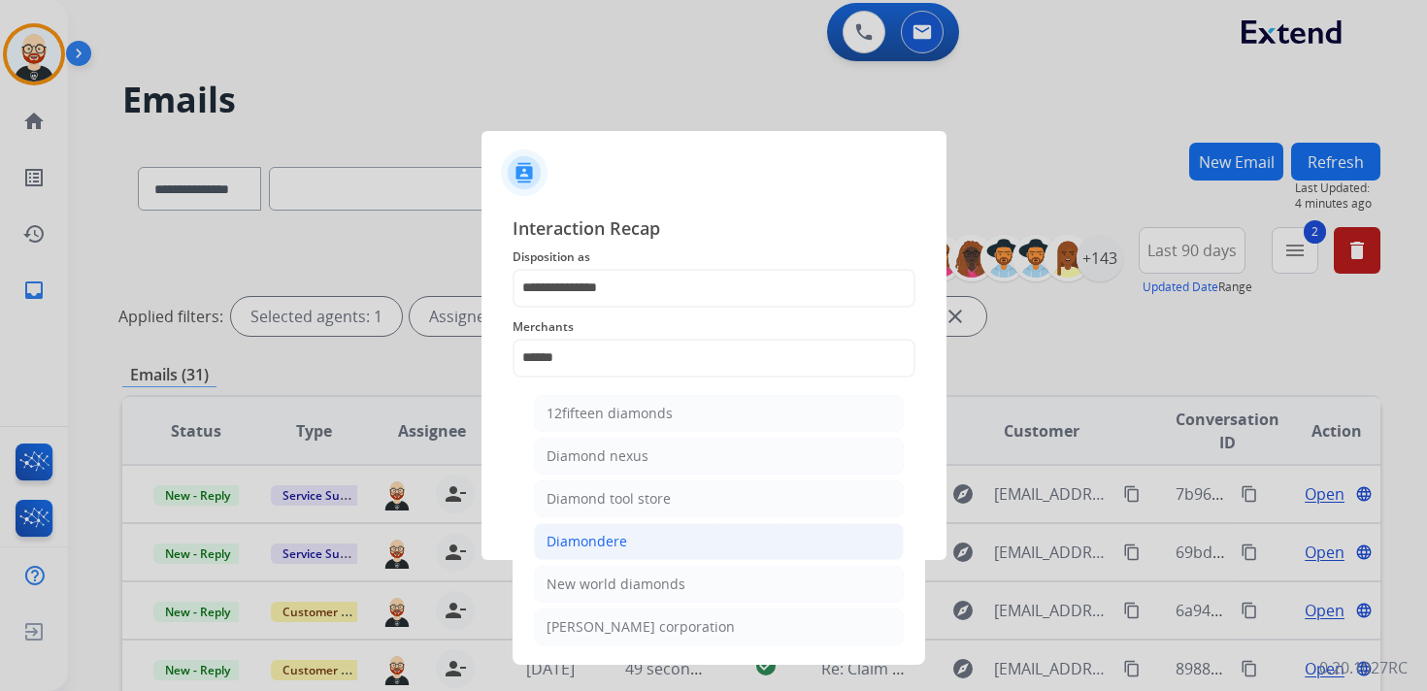
click at [598, 533] on div "Diamondere" at bounding box center [587, 541] width 81 height 19
type input "**********"
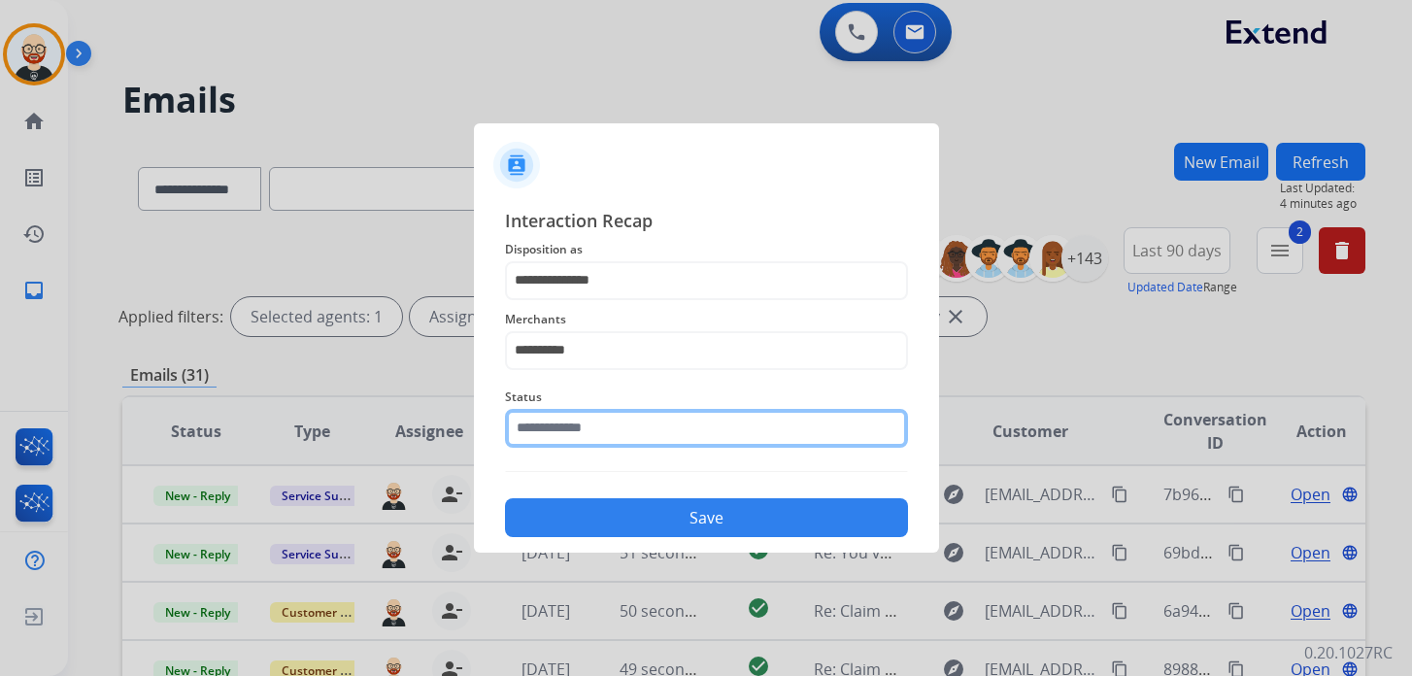
click at [598, 447] on input "text" at bounding box center [706, 428] width 403 height 39
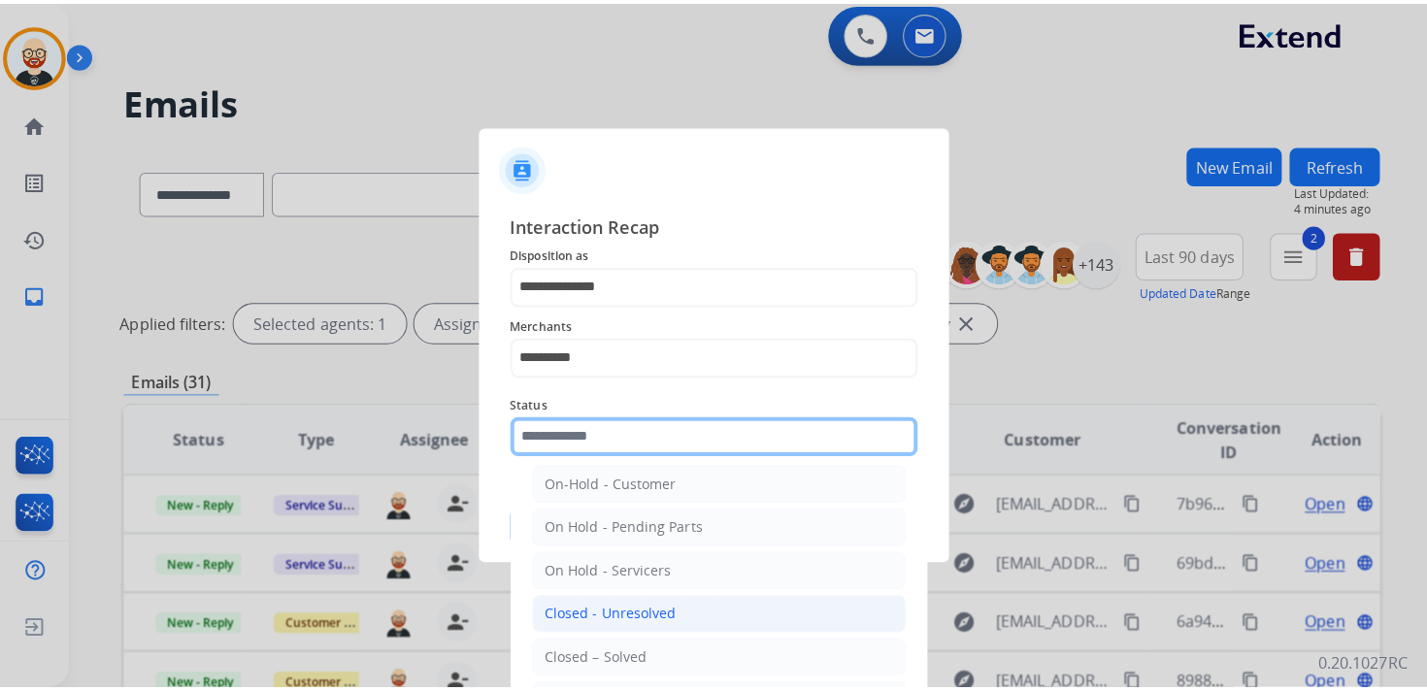
scroll to position [85, 0]
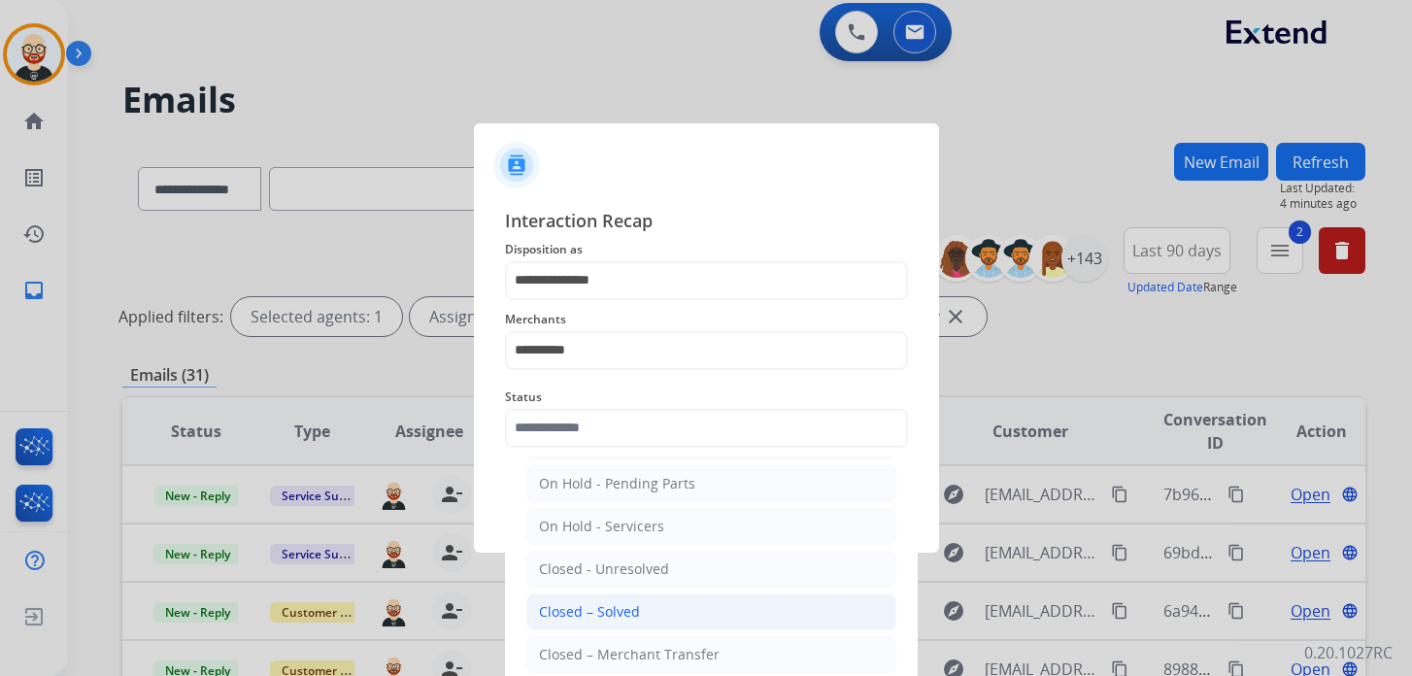
click at [624, 602] on div "Closed – Solved" at bounding box center [589, 611] width 101 height 19
type input "**********"
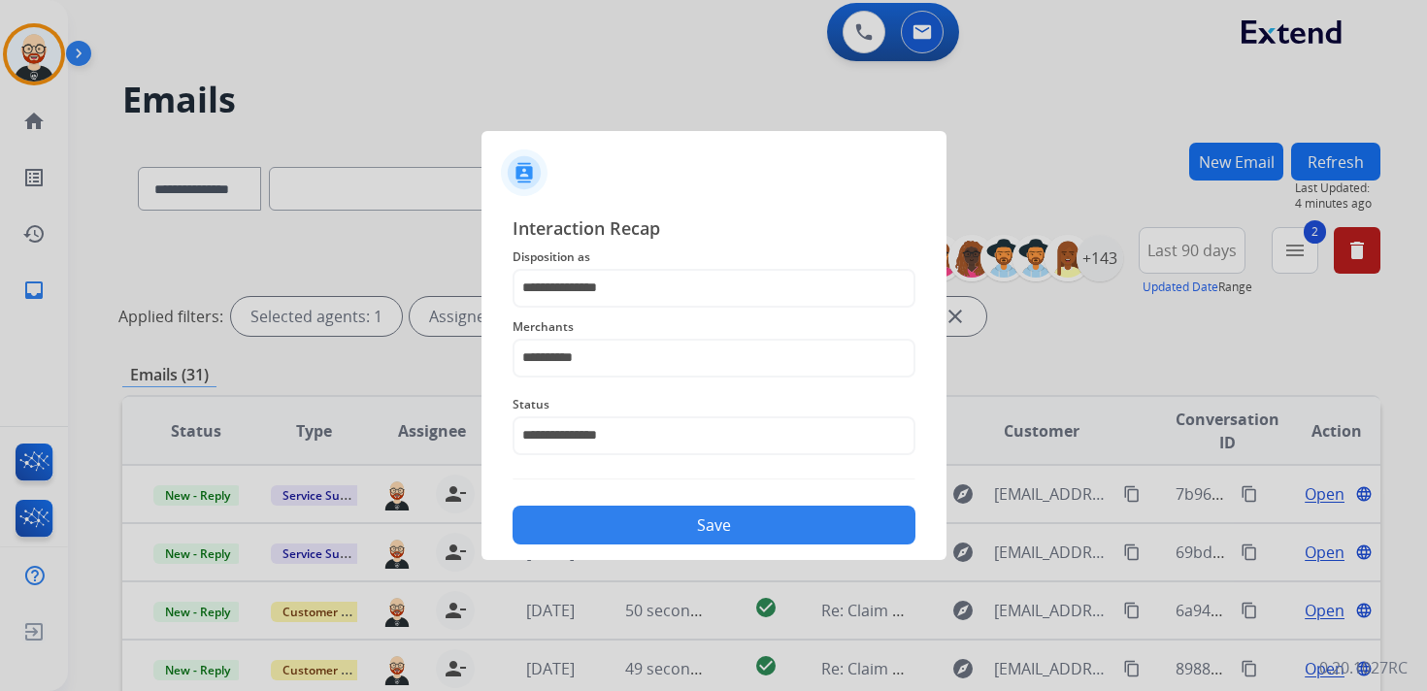
click at [636, 527] on button "Save" at bounding box center [714, 525] width 403 height 39
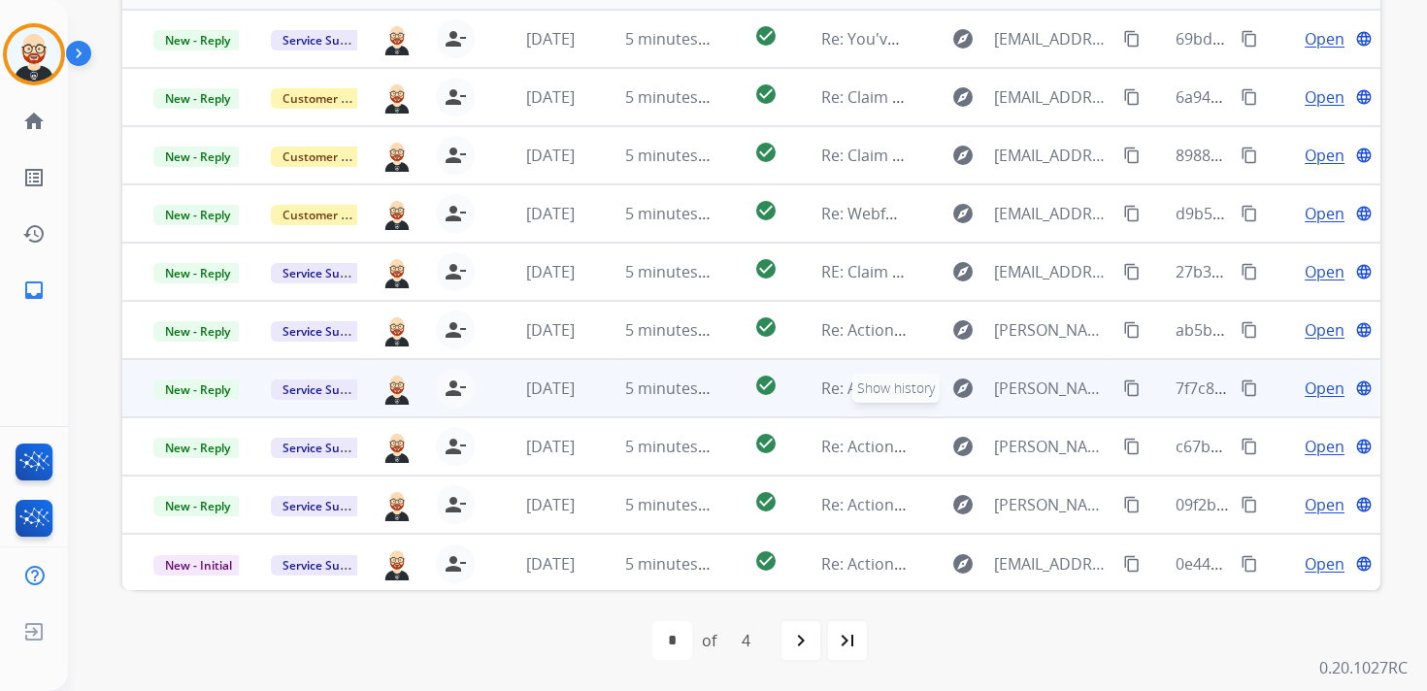
scroll to position [0, 0]
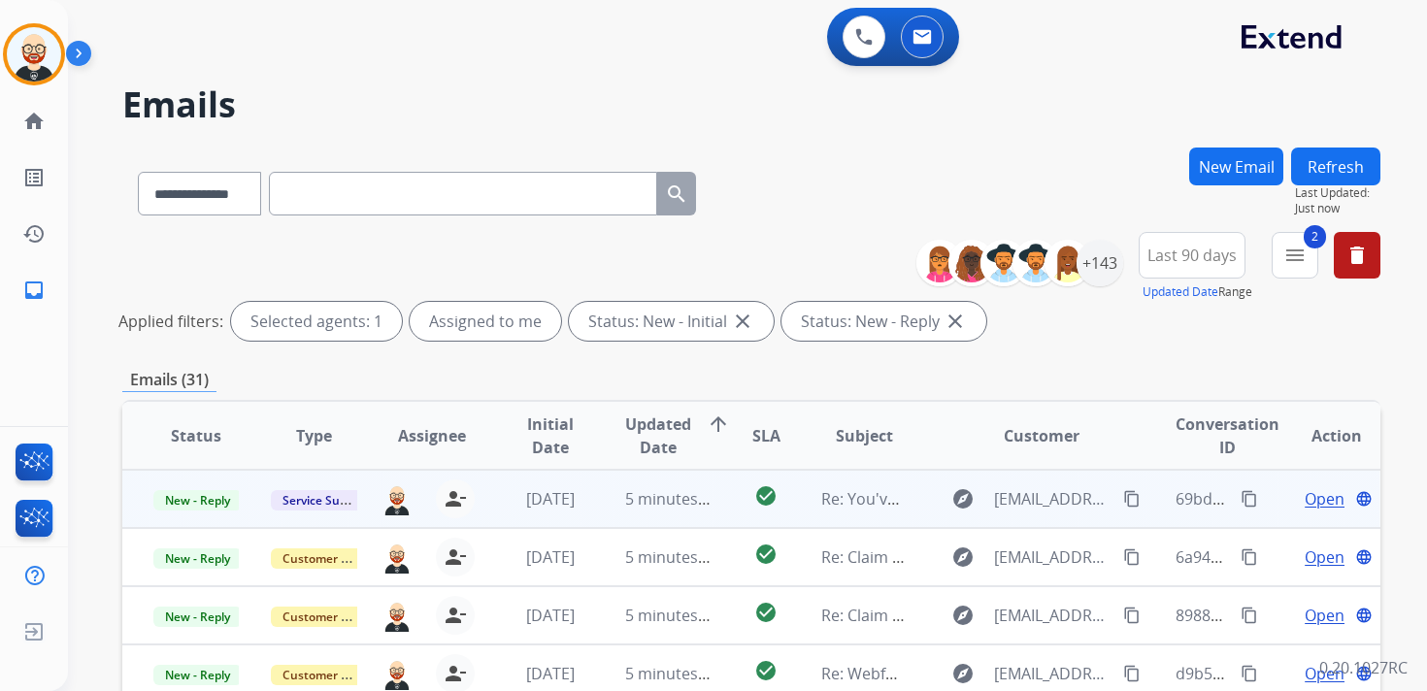
click at [1317, 503] on span "Open" at bounding box center [1325, 498] width 40 height 23
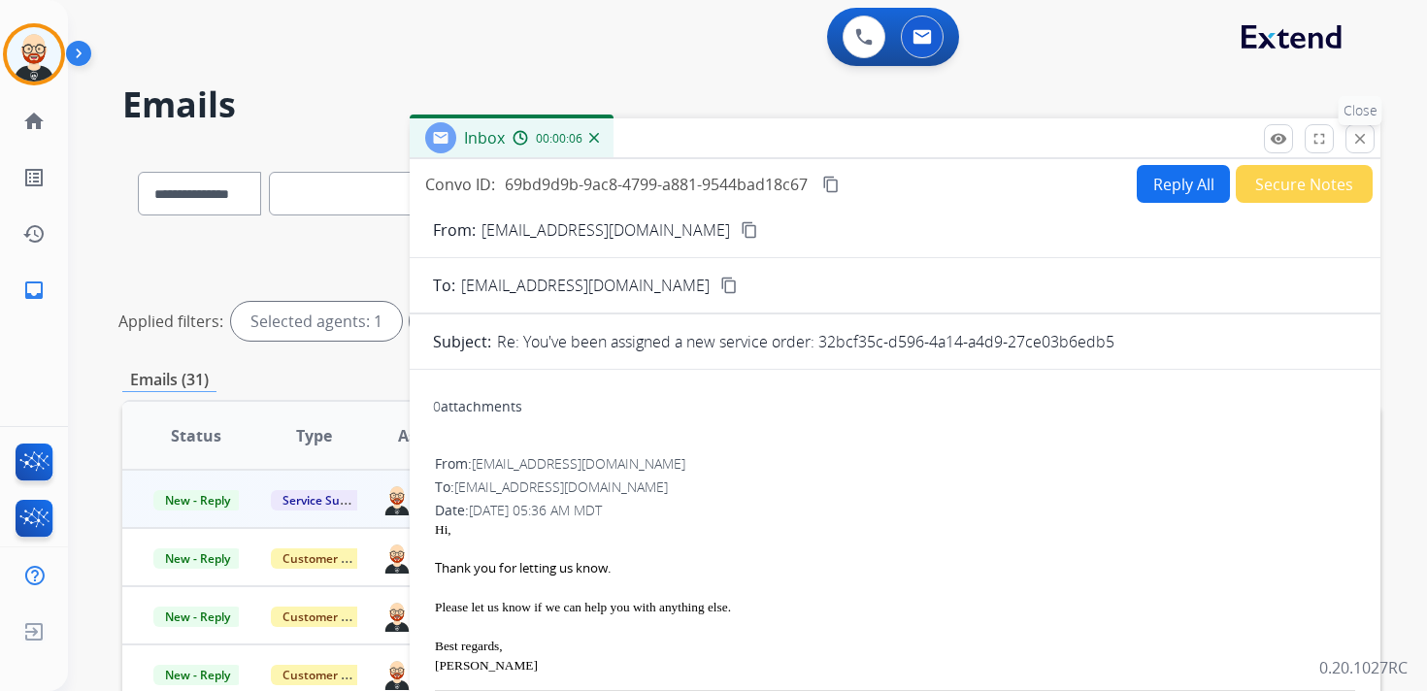
click at [1354, 143] on mat-icon "close" at bounding box center [1360, 138] width 17 height 17
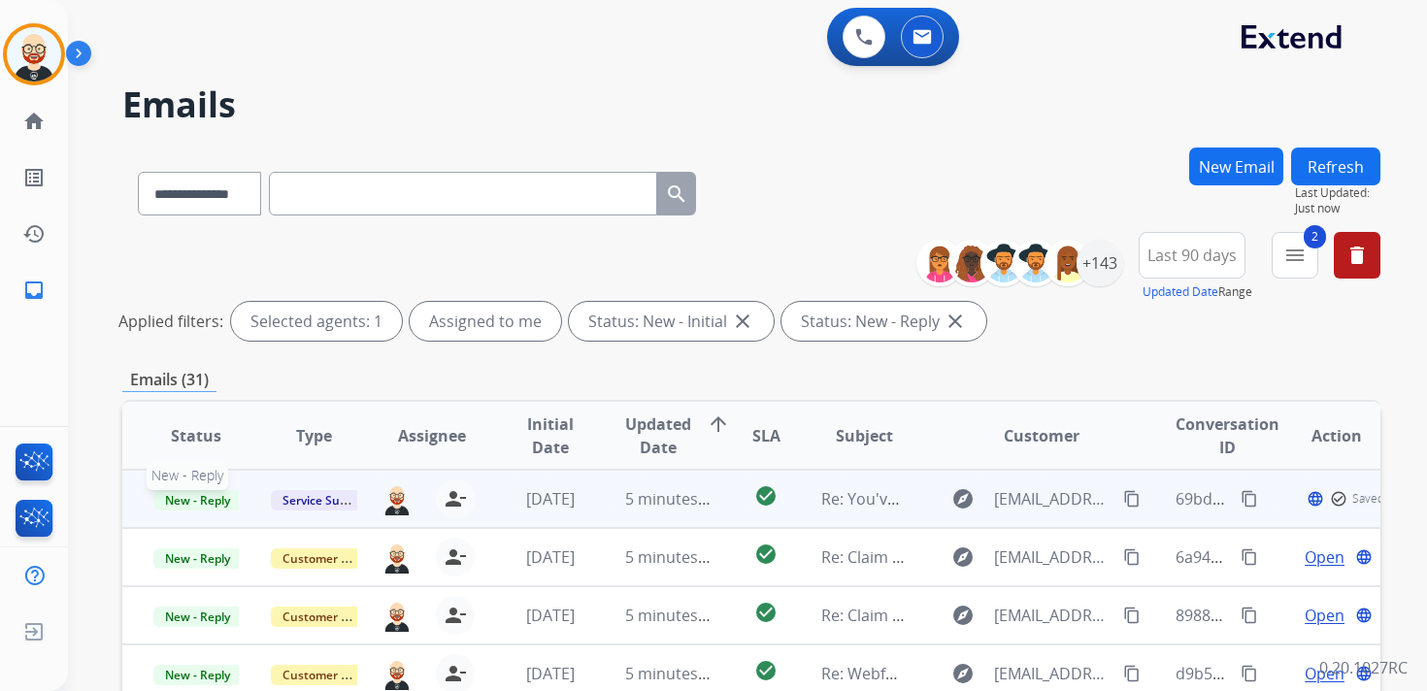
click at [207, 494] on span "New - Reply" at bounding box center [197, 500] width 88 height 20
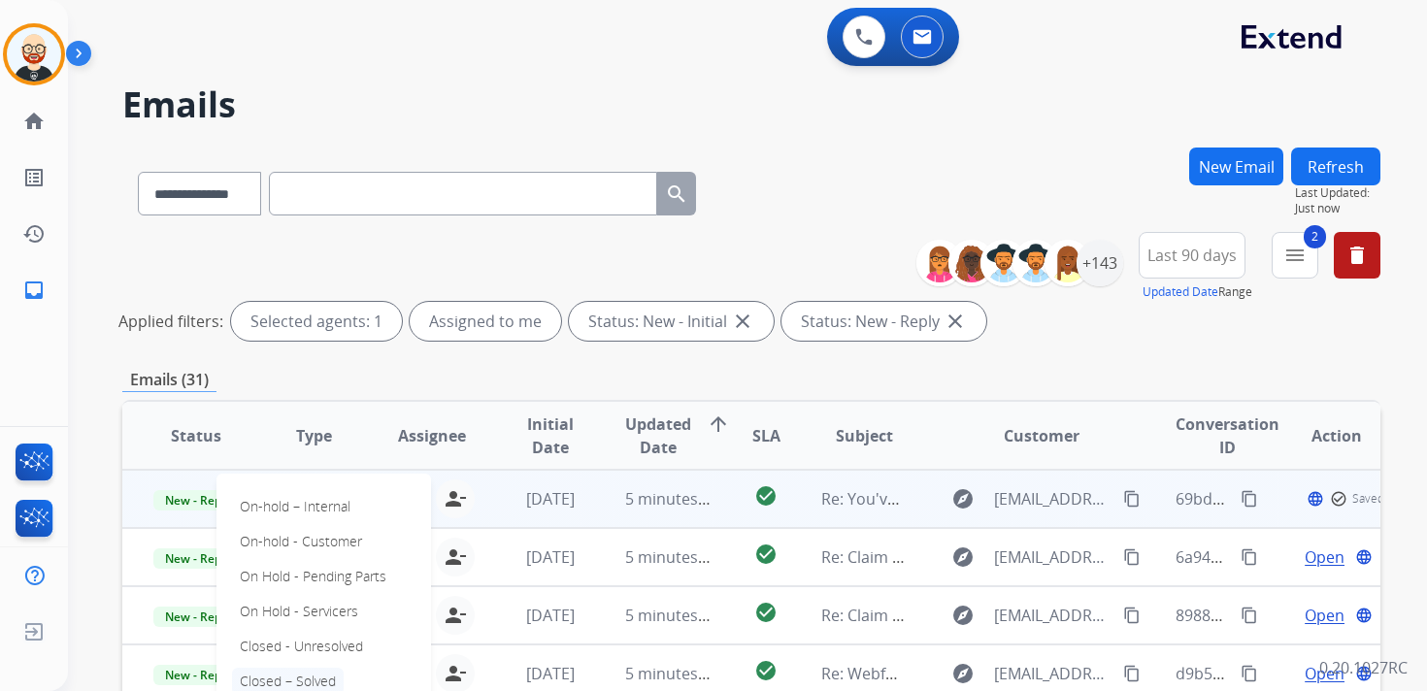
click at [305, 677] on p "Closed – Solved" at bounding box center [288, 681] width 112 height 27
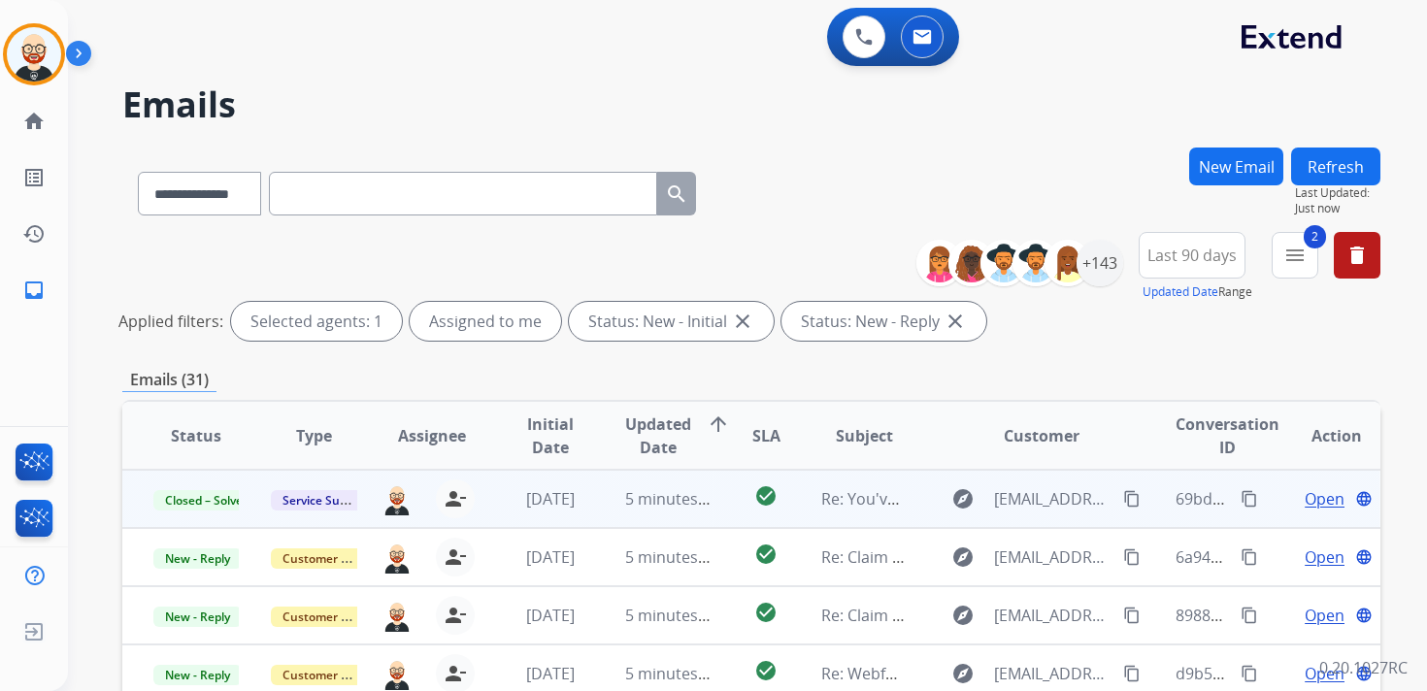
click at [1343, 175] on button "Refresh" at bounding box center [1335, 167] width 89 height 38
click at [1321, 496] on span "Open" at bounding box center [1325, 498] width 40 height 23
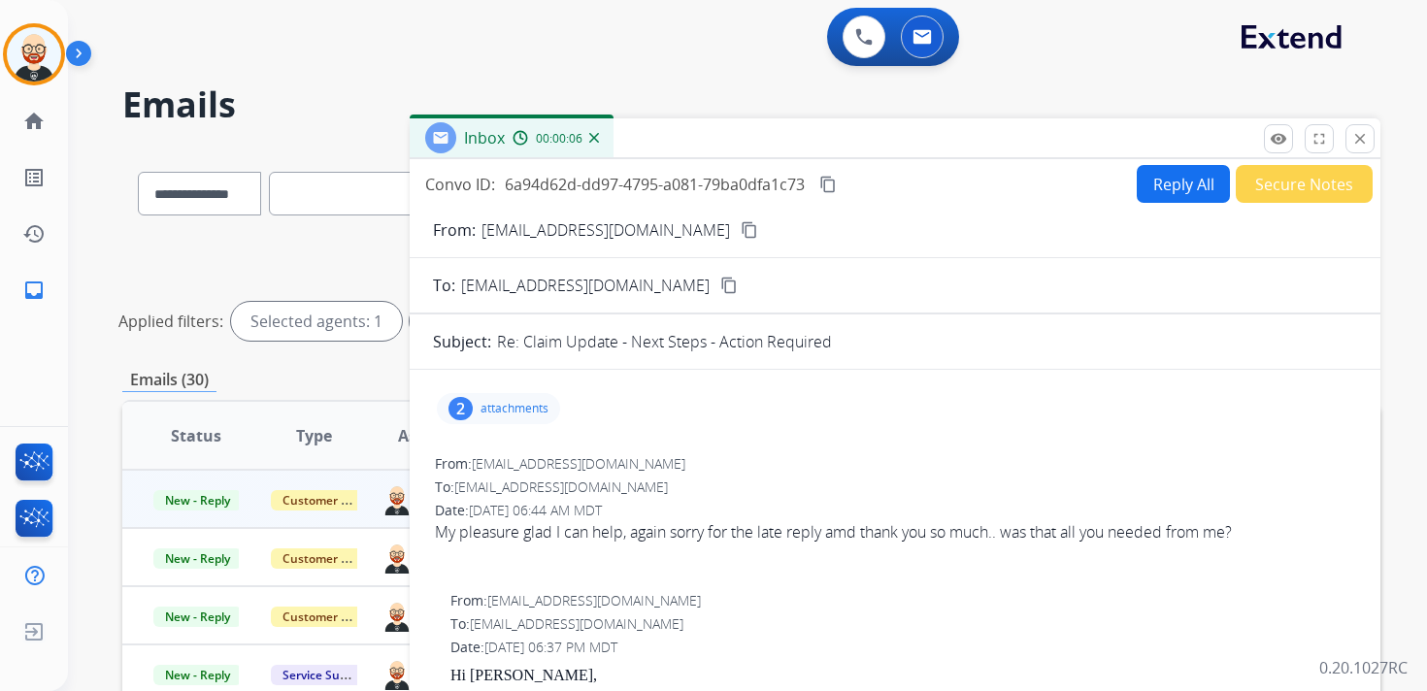
click at [1169, 178] on button "Reply All" at bounding box center [1183, 184] width 93 height 38
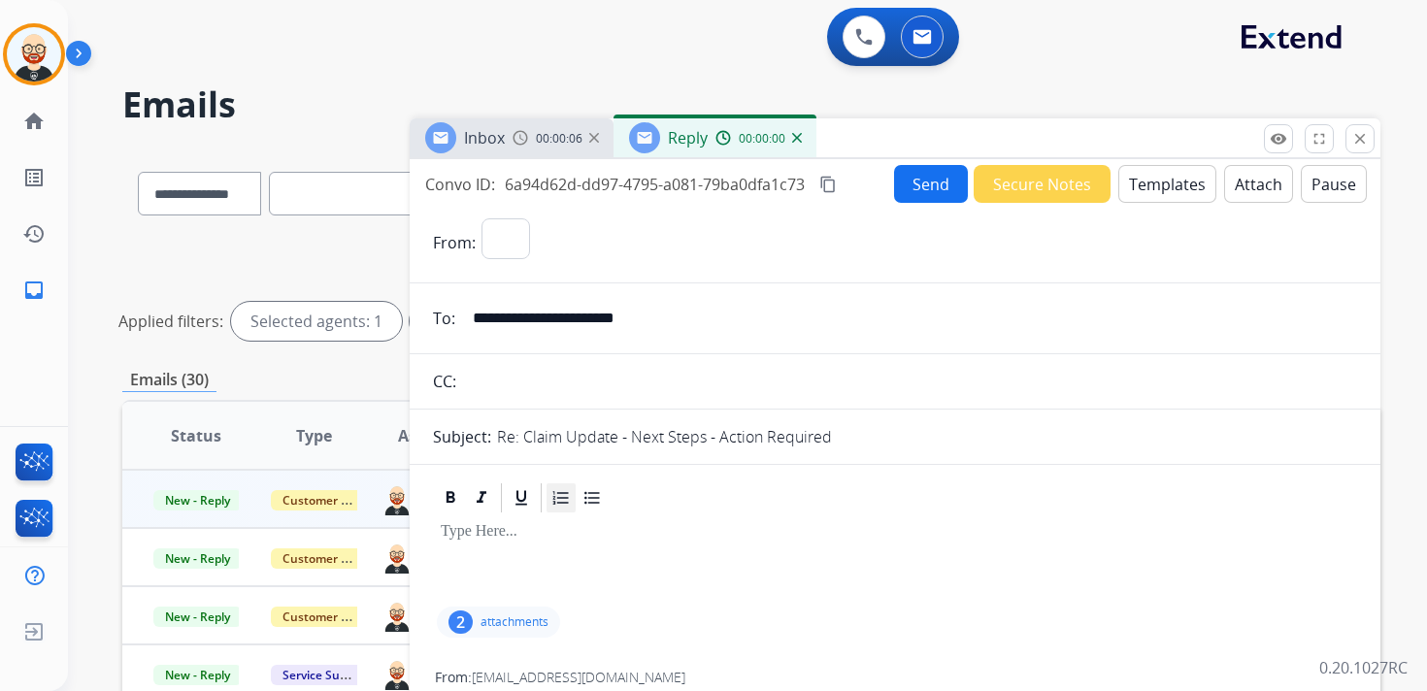
select select "**********"
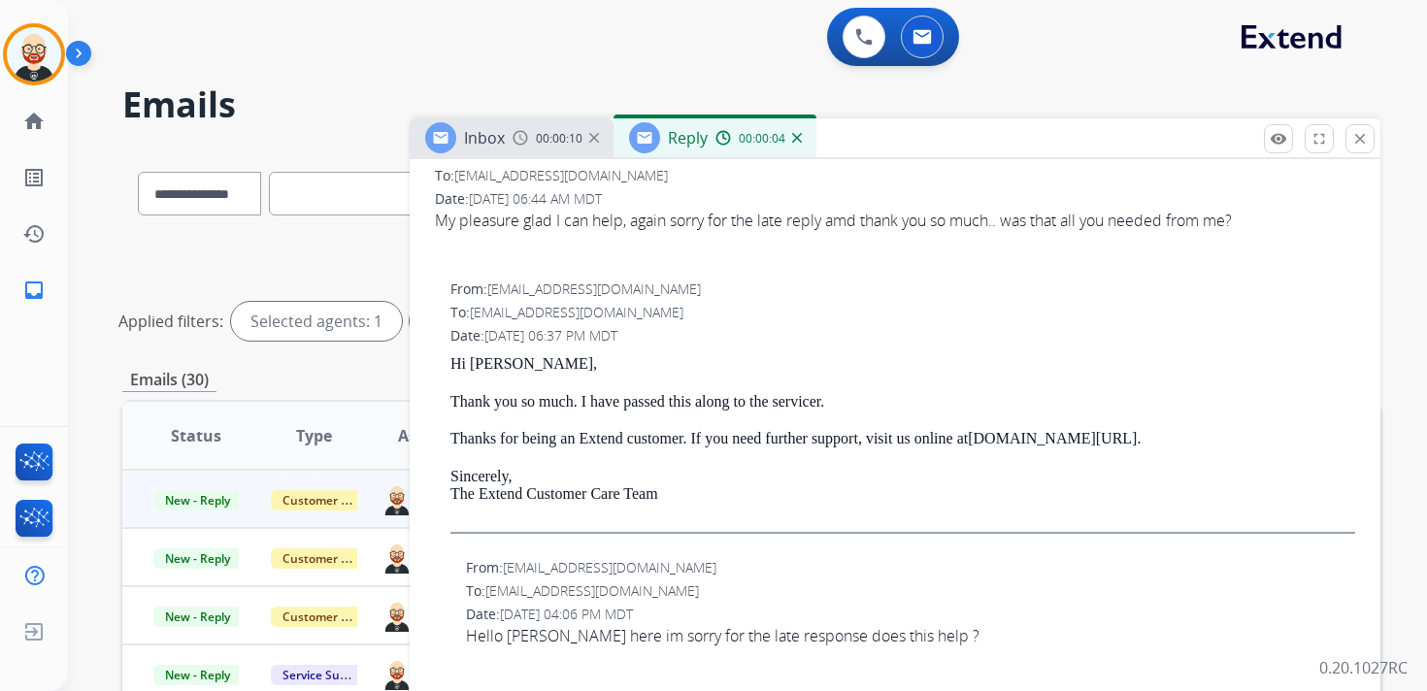
scroll to position [523, 0]
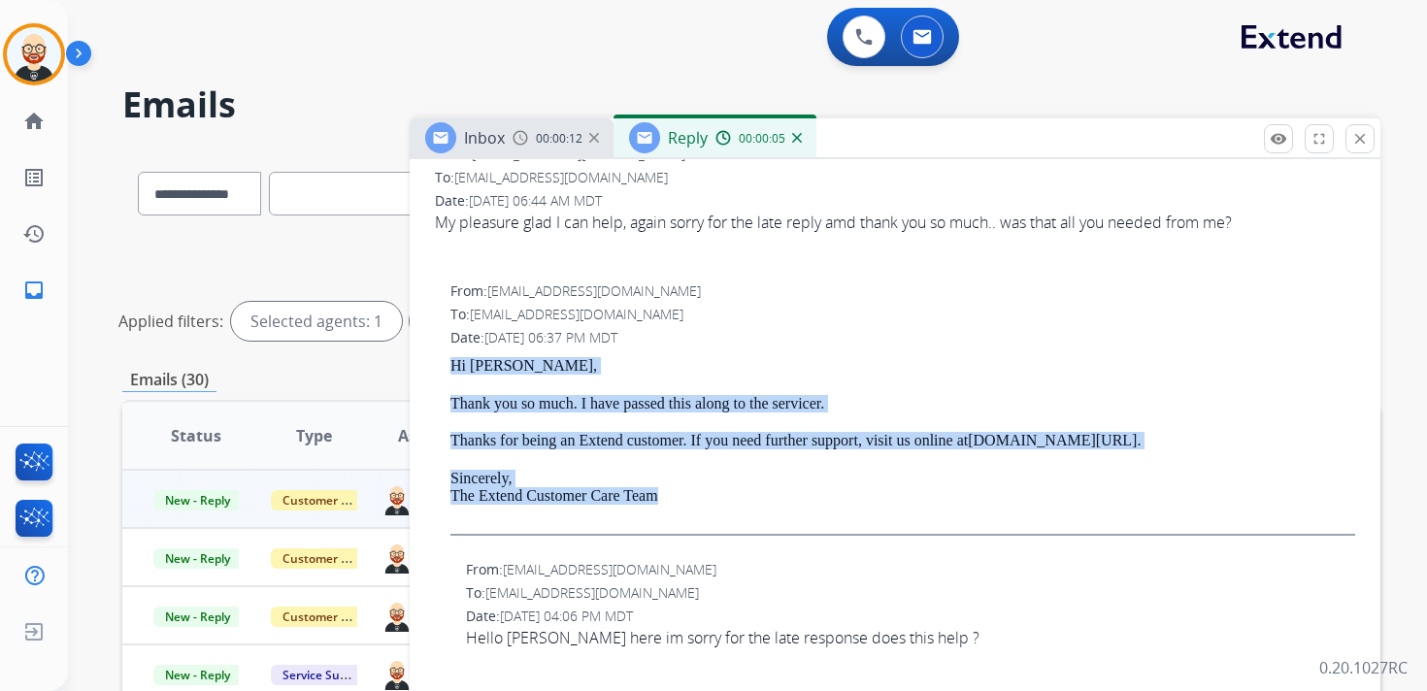
drag, startPoint x: 693, startPoint y: 494, endPoint x: 451, endPoint y: 365, distance: 275.0
click at [451, 365] on div "Hi [PERSON_NAME], Thank you so much. I have passed this along to the servicer. …" at bounding box center [903, 446] width 905 height 179
copy div "Hi [PERSON_NAME], Thank you so much. I have passed this along to the servicer. …"
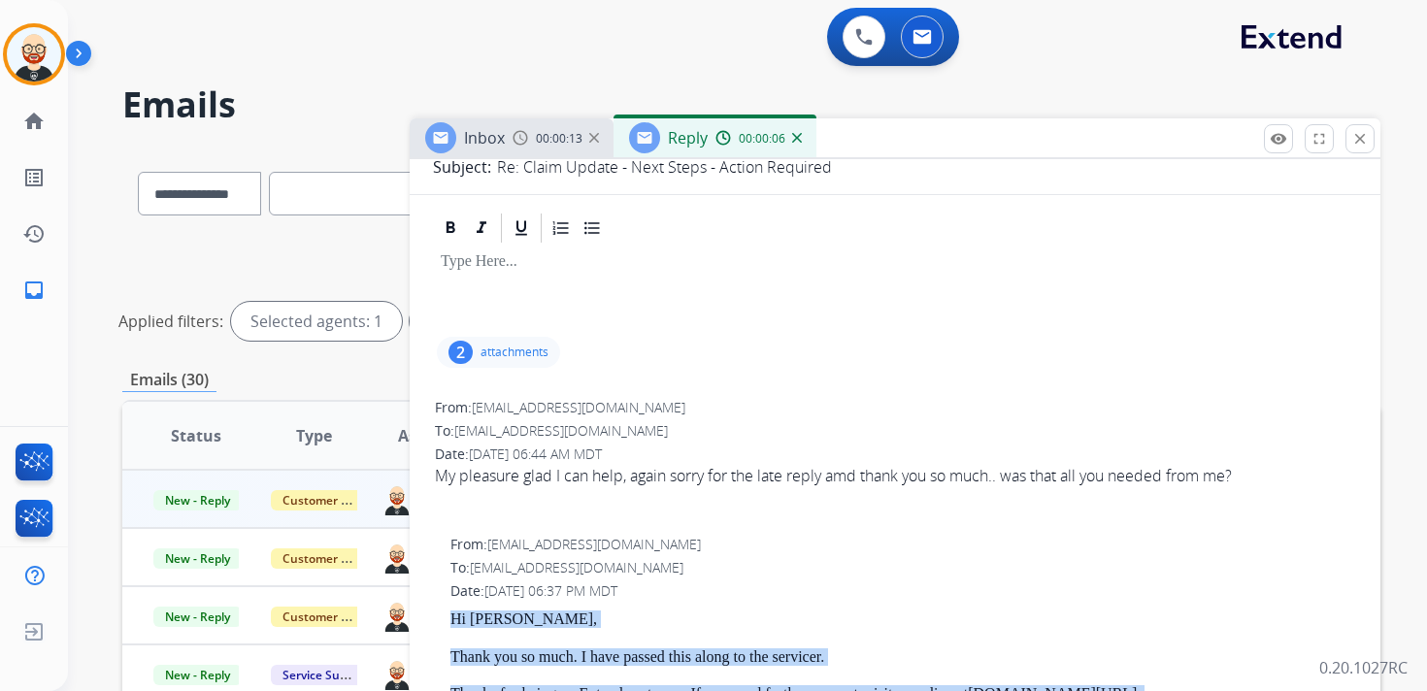
scroll to position [0, 0]
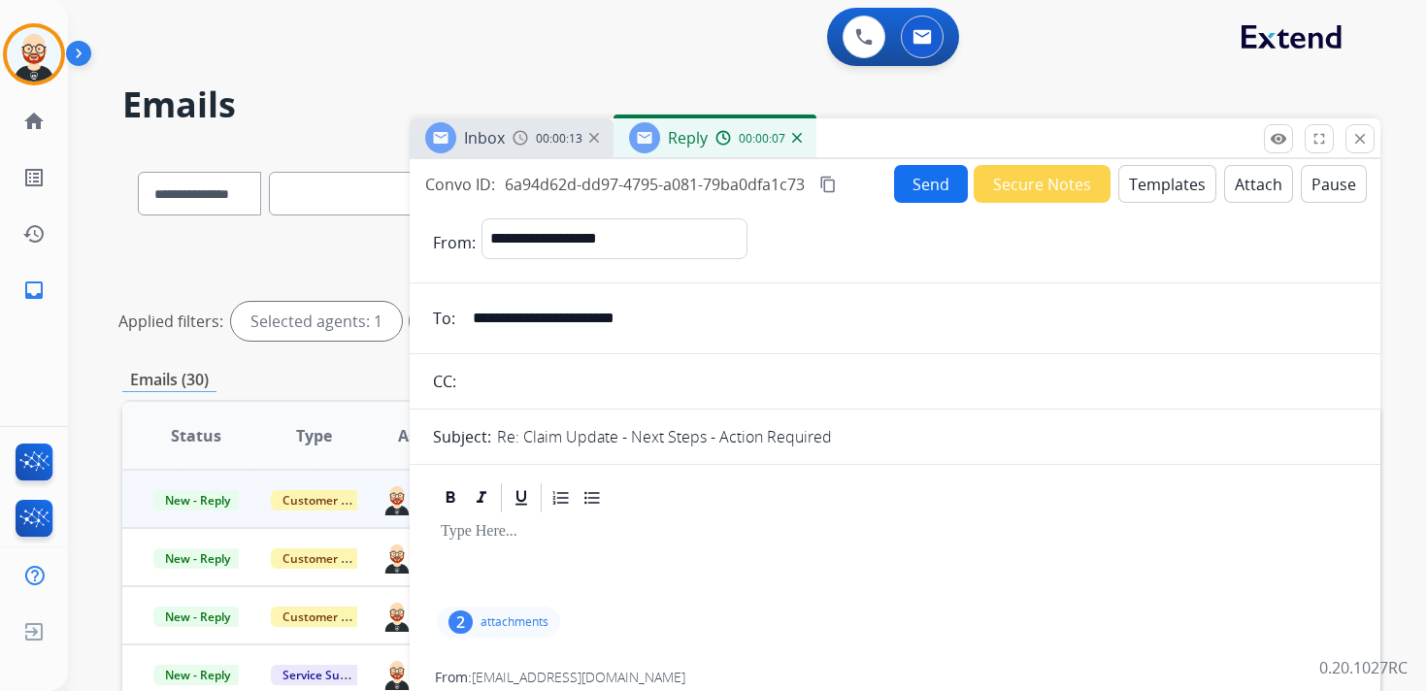
click at [506, 551] on div at bounding box center [895, 559] width 924 height 87
paste div
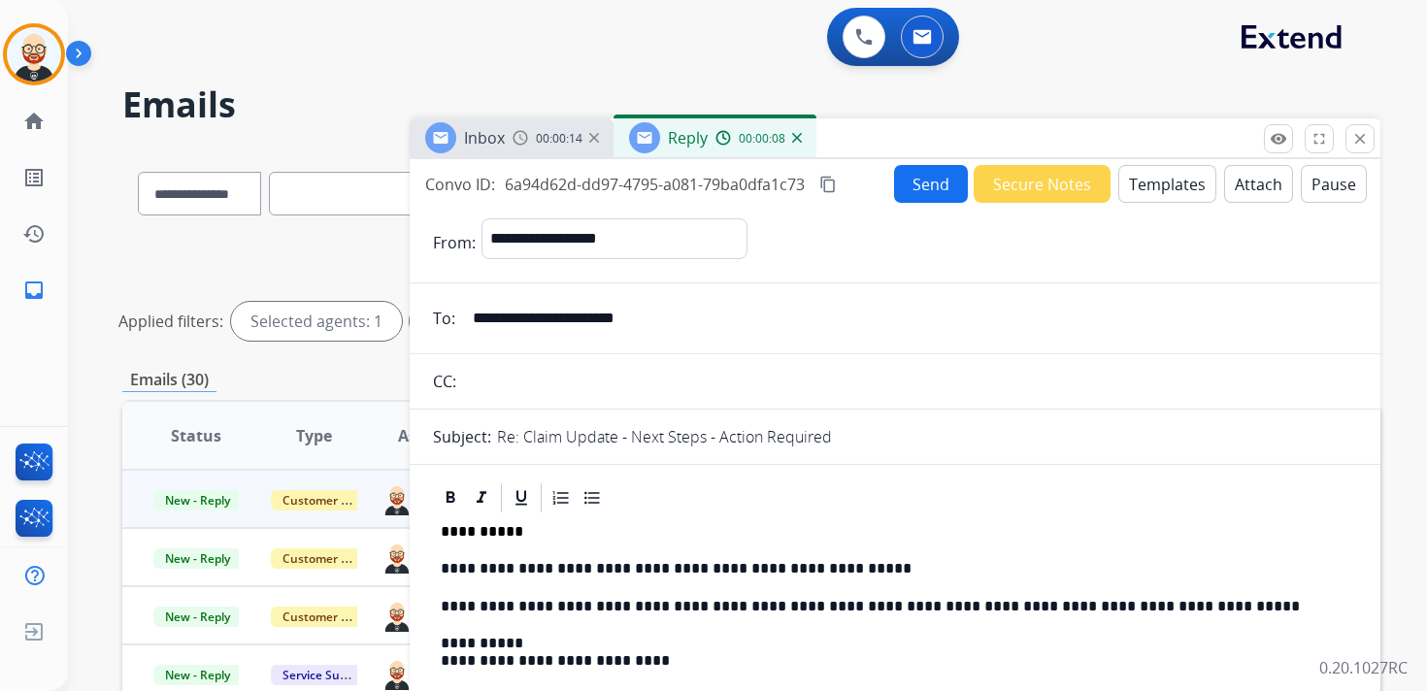
click at [518, 572] on p "**********" at bounding box center [887, 568] width 893 height 17
click at [904, 173] on button "Send" at bounding box center [931, 184] width 74 height 38
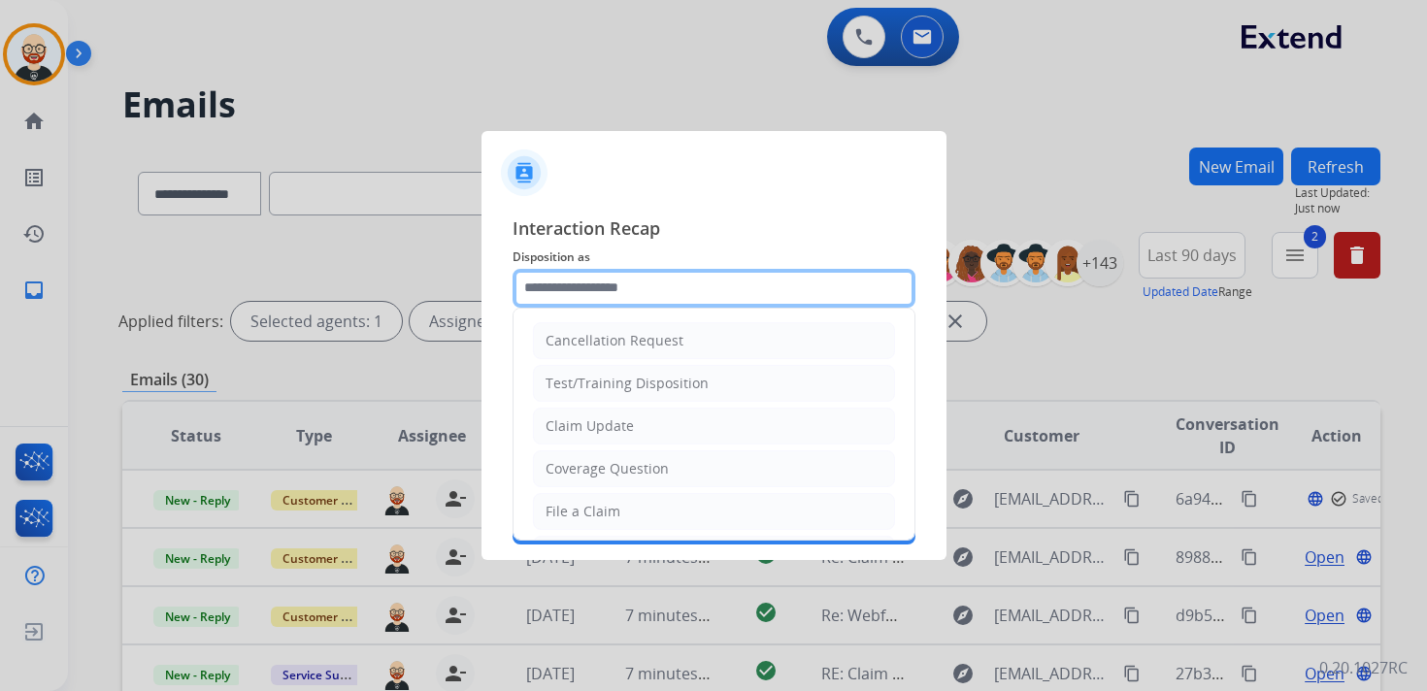
click at [623, 284] on input "text" at bounding box center [714, 288] width 403 height 39
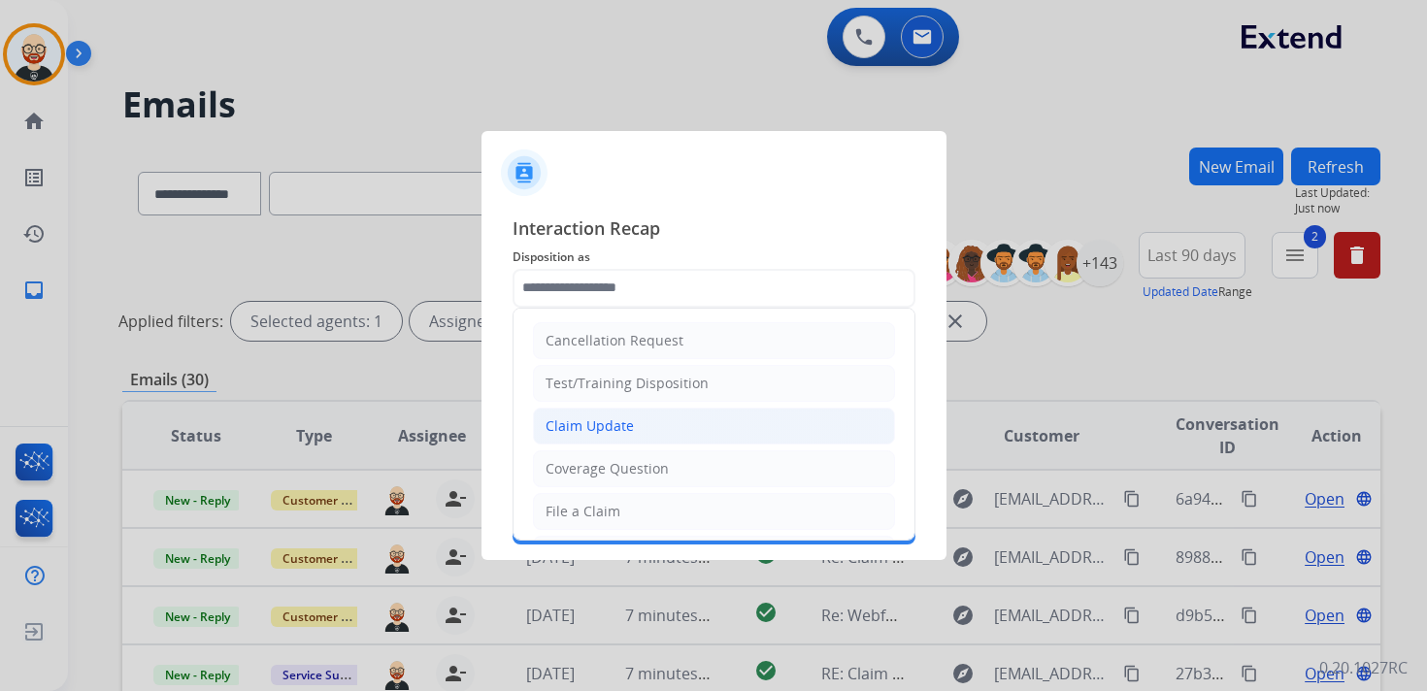
click at [592, 426] on div "Claim Update" at bounding box center [590, 426] width 88 height 19
type input "**********"
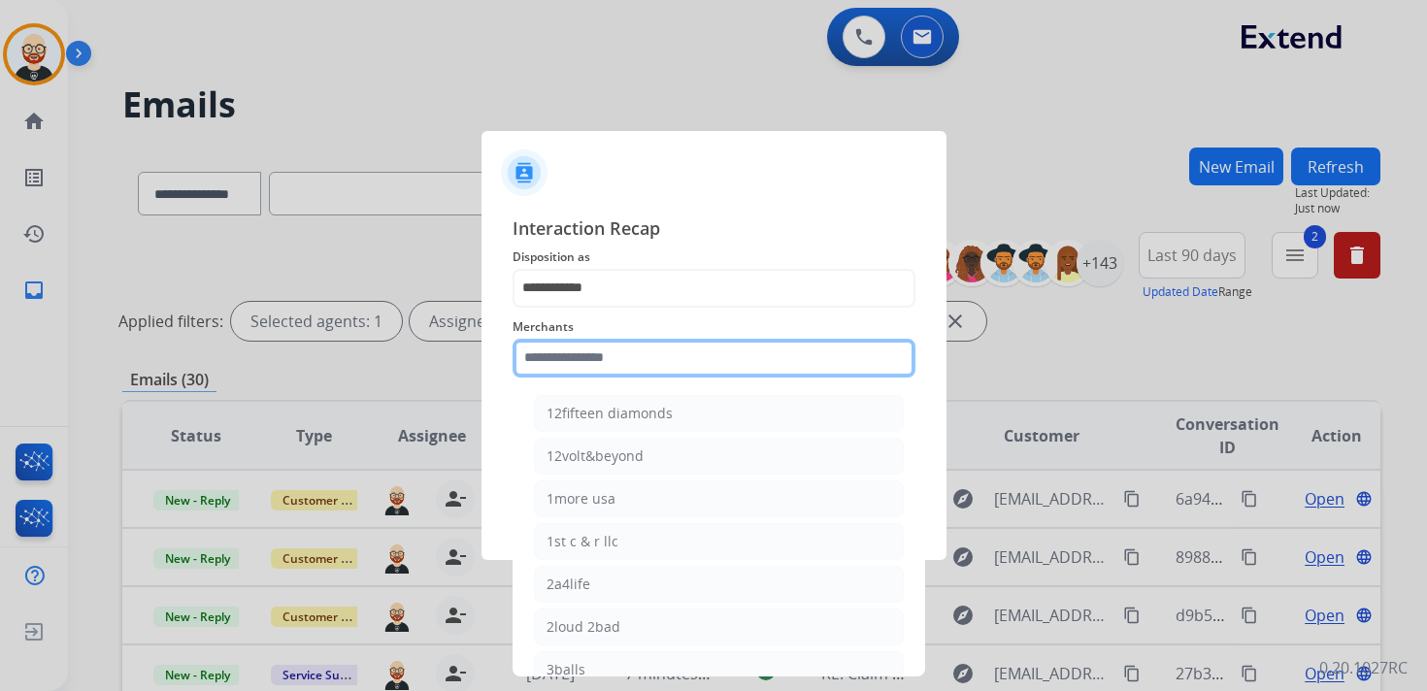
click at [571, 363] on input "text" at bounding box center [714, 358] width 403 height 39
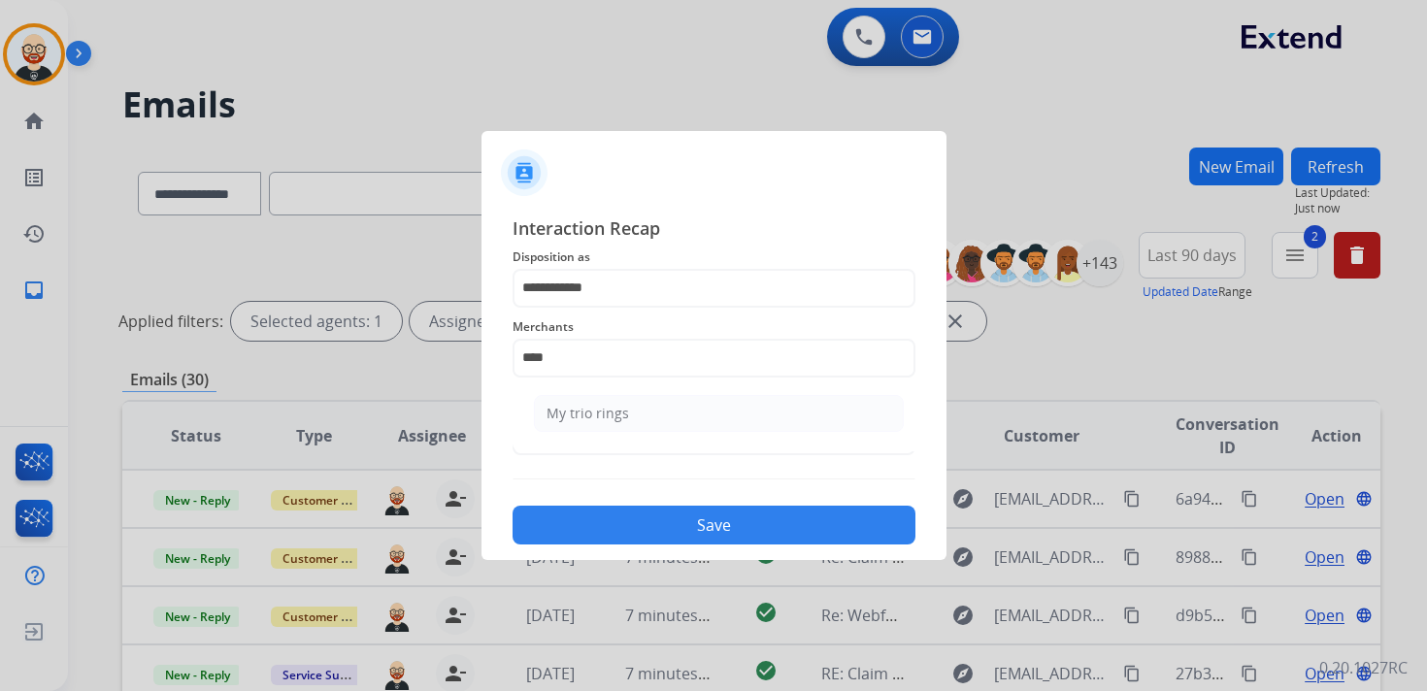
click at [584, 408] on div "My trio rings" at bounding box center [588, 413] width 83 height 19
type input "**********"
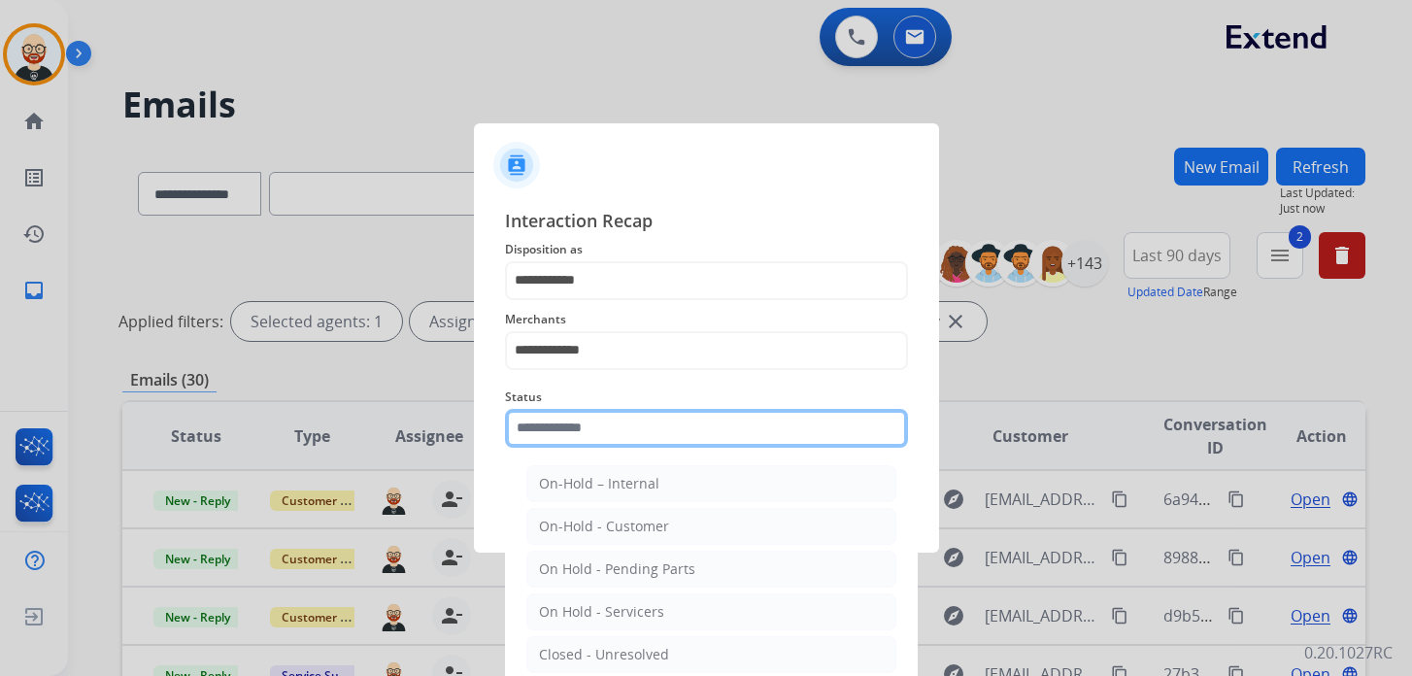
click at [584, 432] on input "text" at bounding box center [706, 428] width 403 height 39
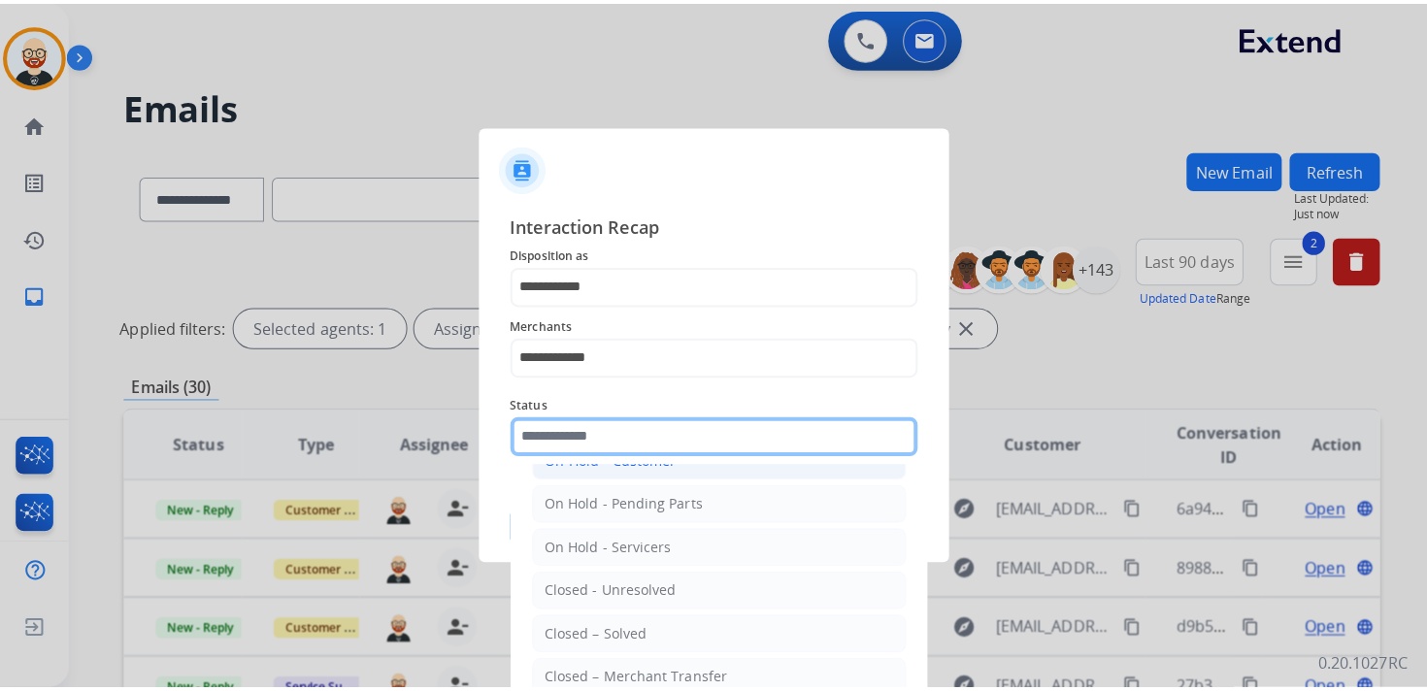
scroll to position [108, 0]
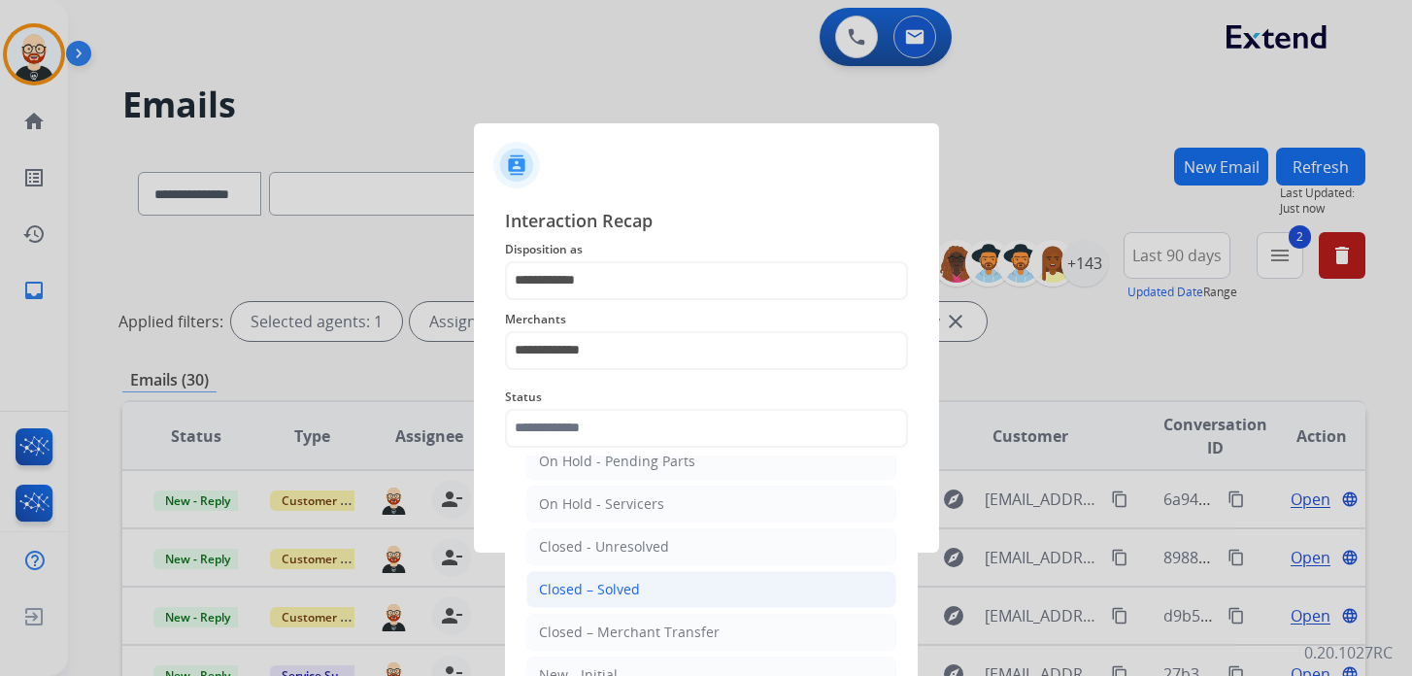
click at [612, 592] on div "Closed – Solved" at bounding box center [589, 589] width 101 height 19
type input "**********"
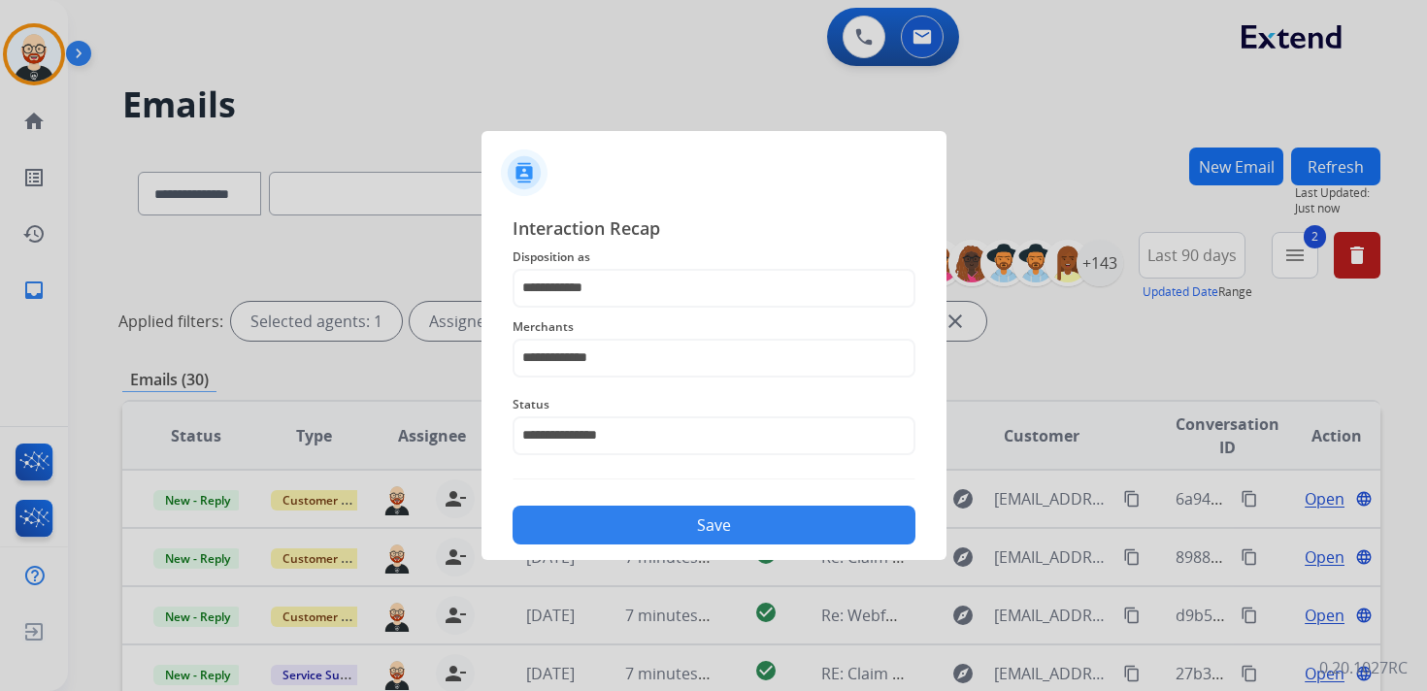
click at [618, 522] on button "Save" at bounding box center [714, 525] width 403 height 39
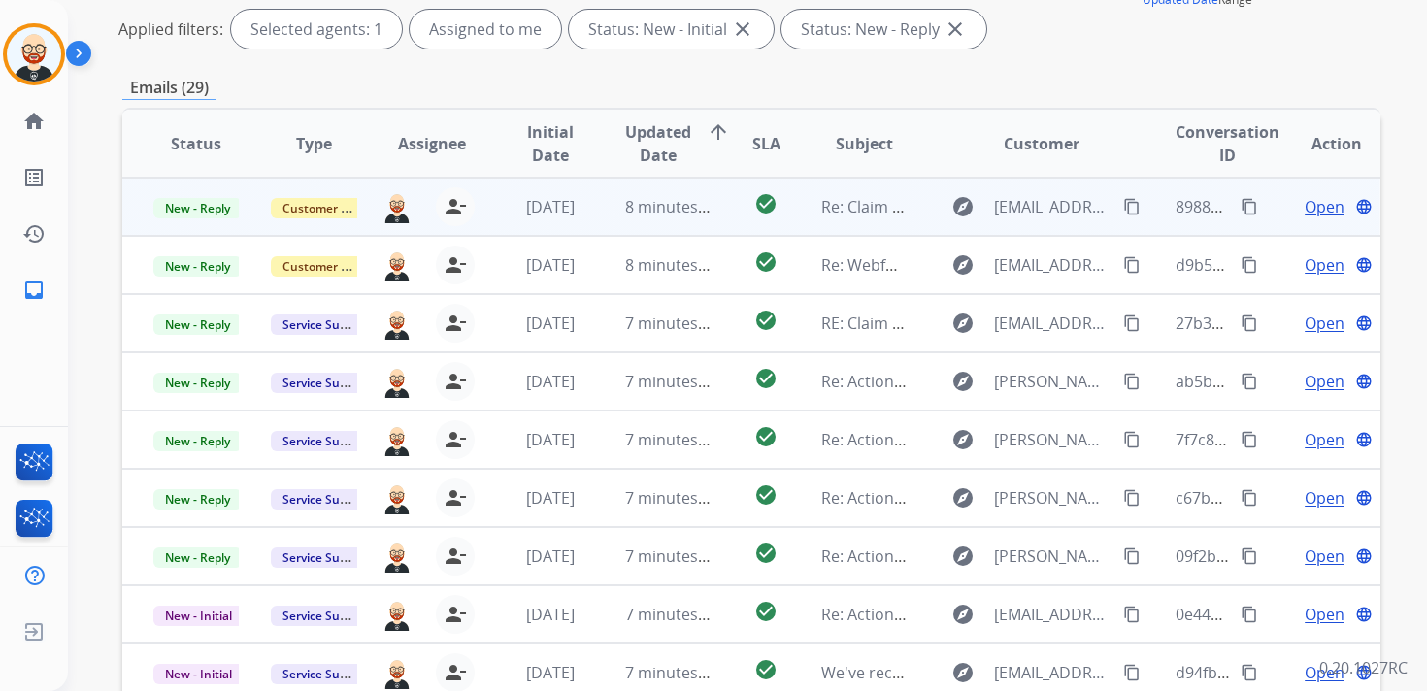
scroll to position [0, 0]
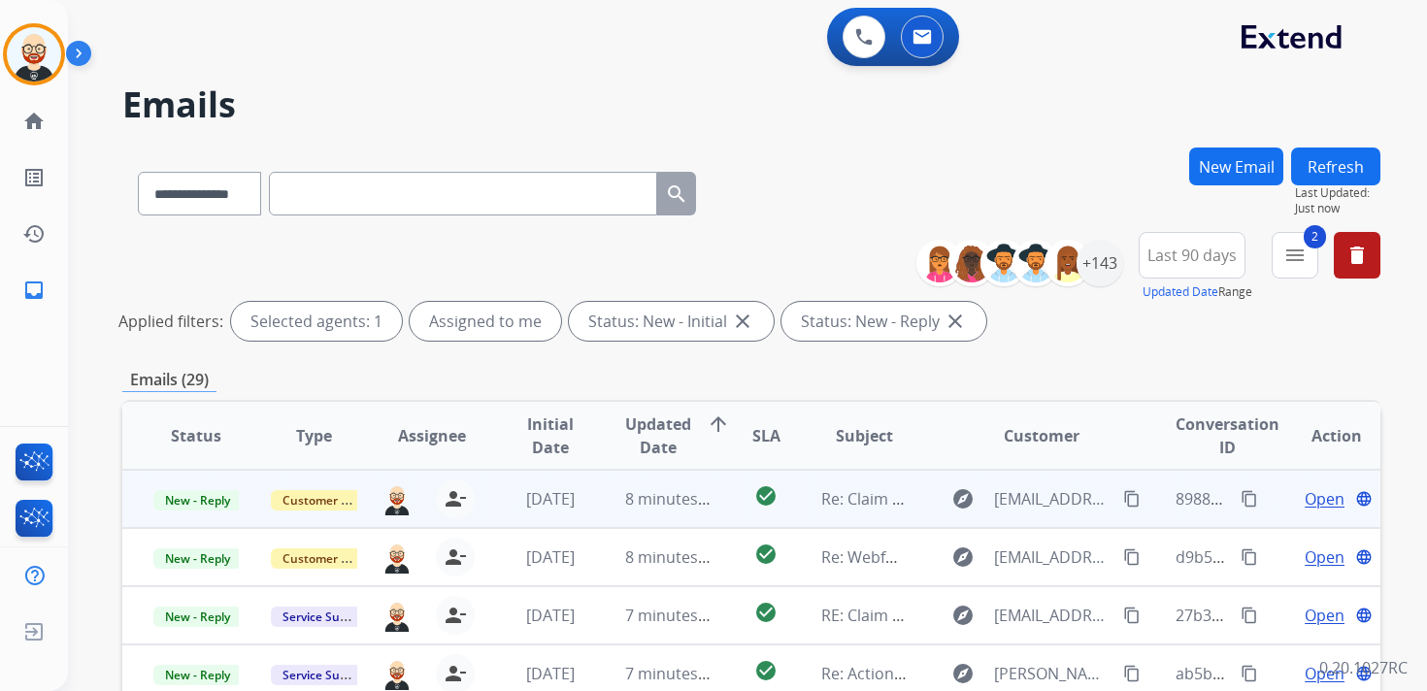
click at [1305, 503] on span "Open" at bounding box center [1325, 498] width 40 height 23
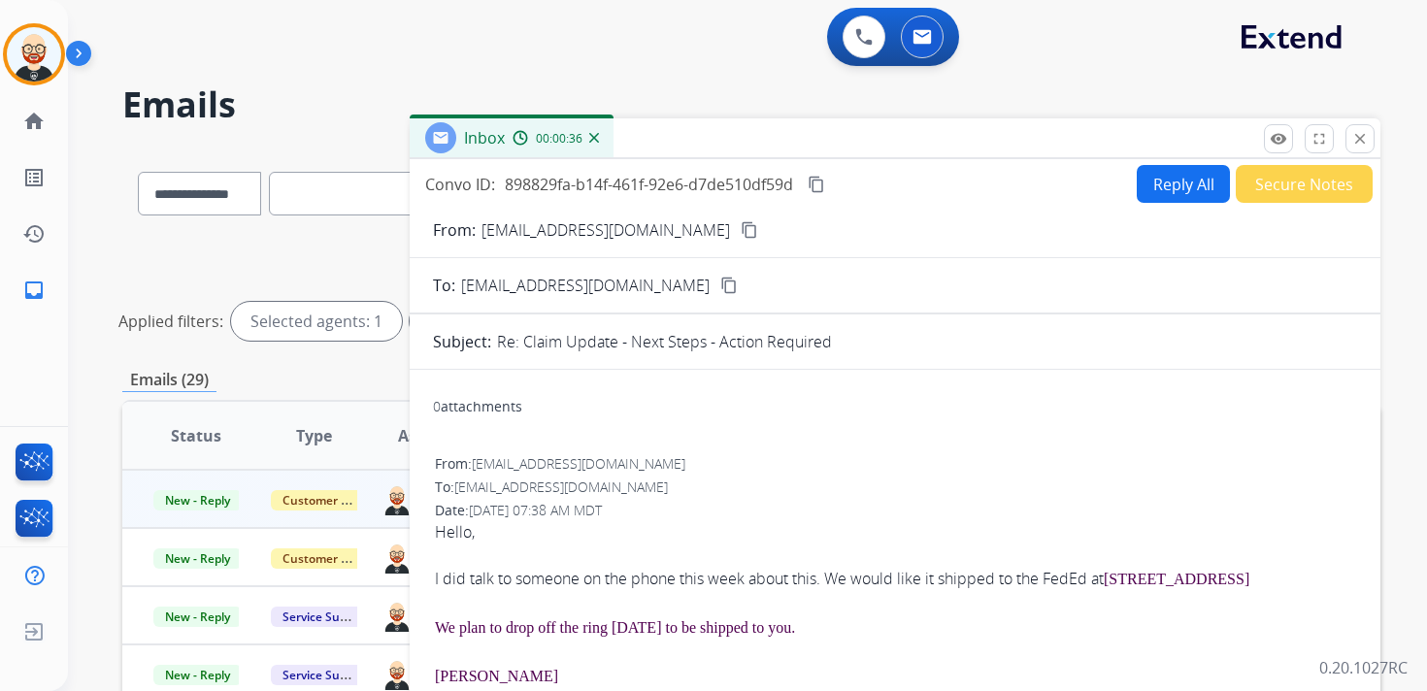
click at [741, 232] on mat-icon "content_copy" at bounding box center [749, 229] width 17 height 17
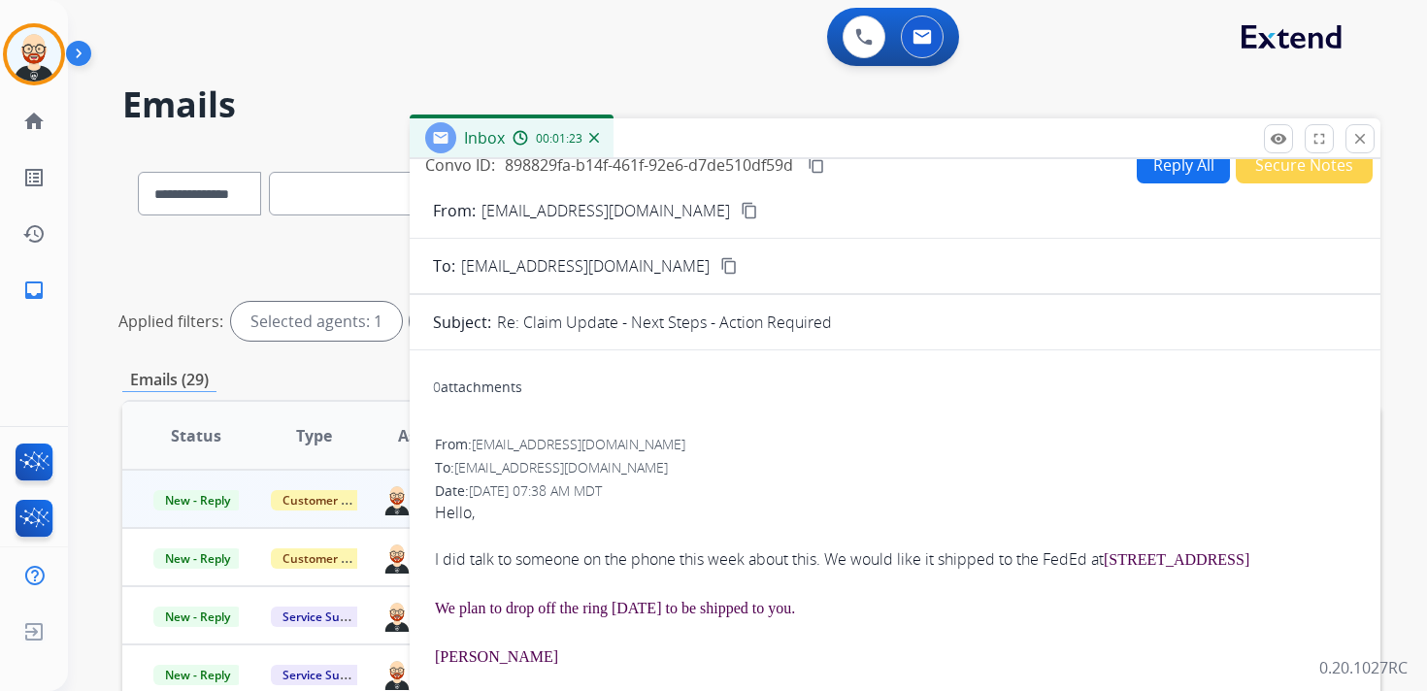
scroll to position [31, 0]
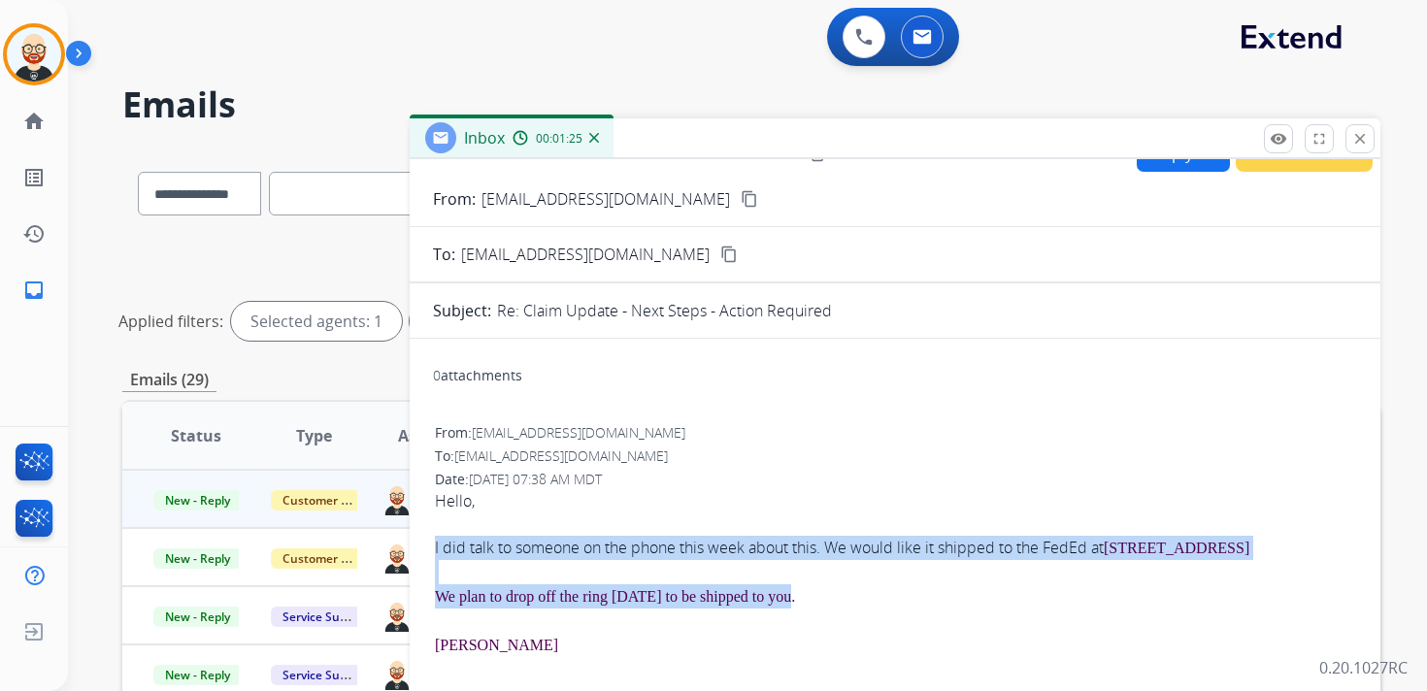
drag, startPoint x: 825, startPoint y: 624, endPoint x: 425, endPoint y: 539, distance: 409.1
copy div "I did talk to someone on the phone this week about this. We would like it shipp…"
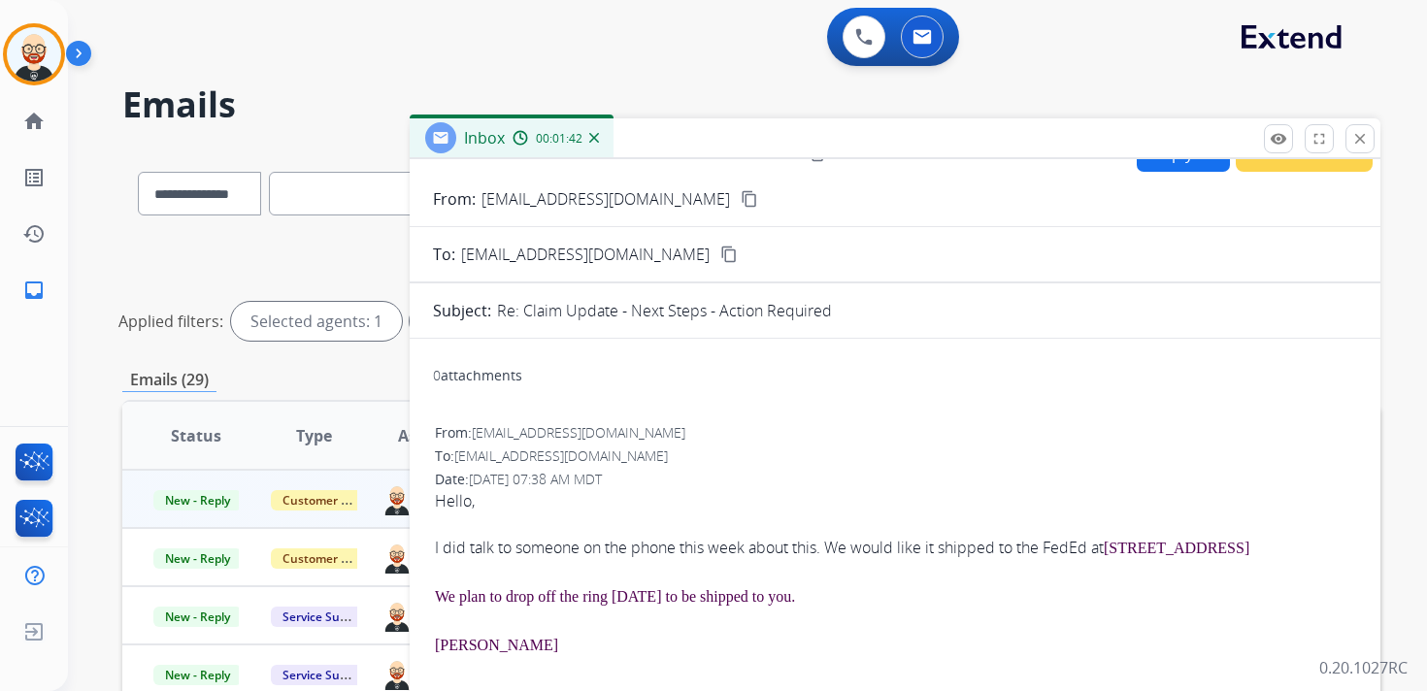
click at [1168, 165] on button "Reply All" at bounding box center [1183, 153] width 93 height 38
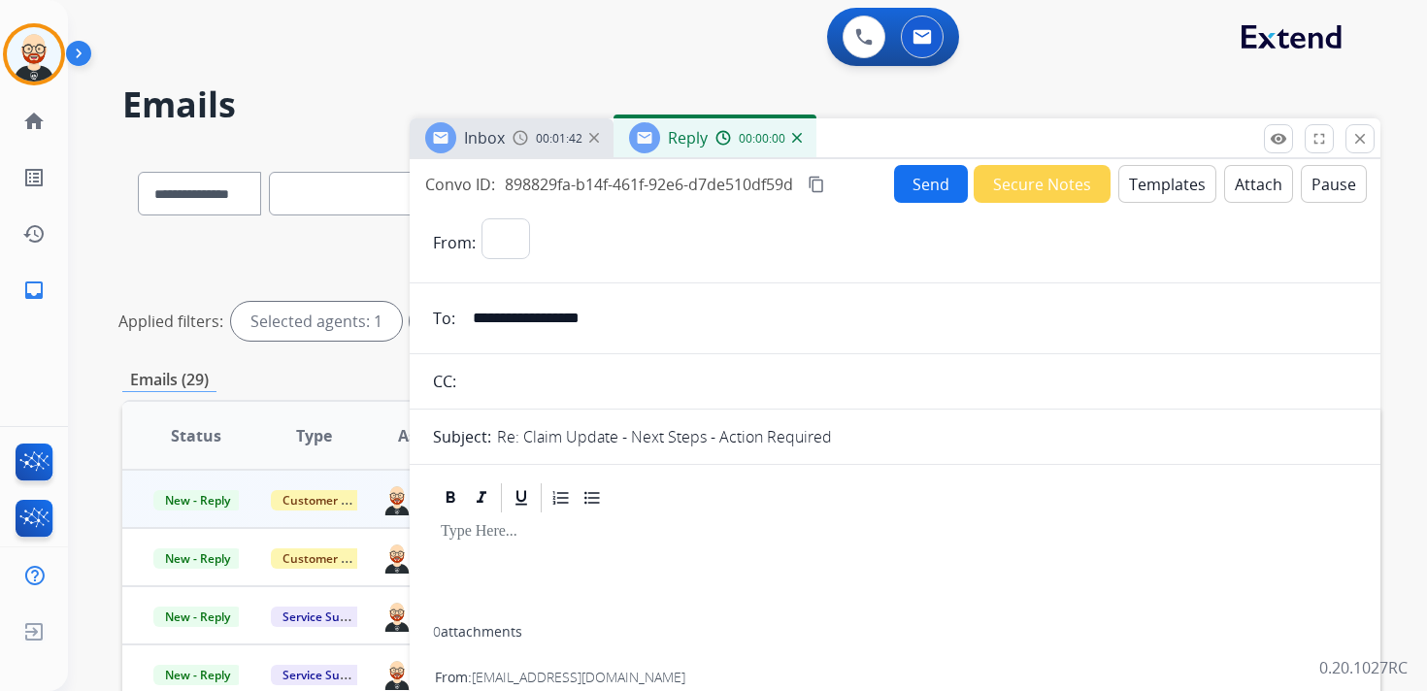
select select "**********"
click at [491, 552] on div at bounding box center [895, 571] width 924 height 111
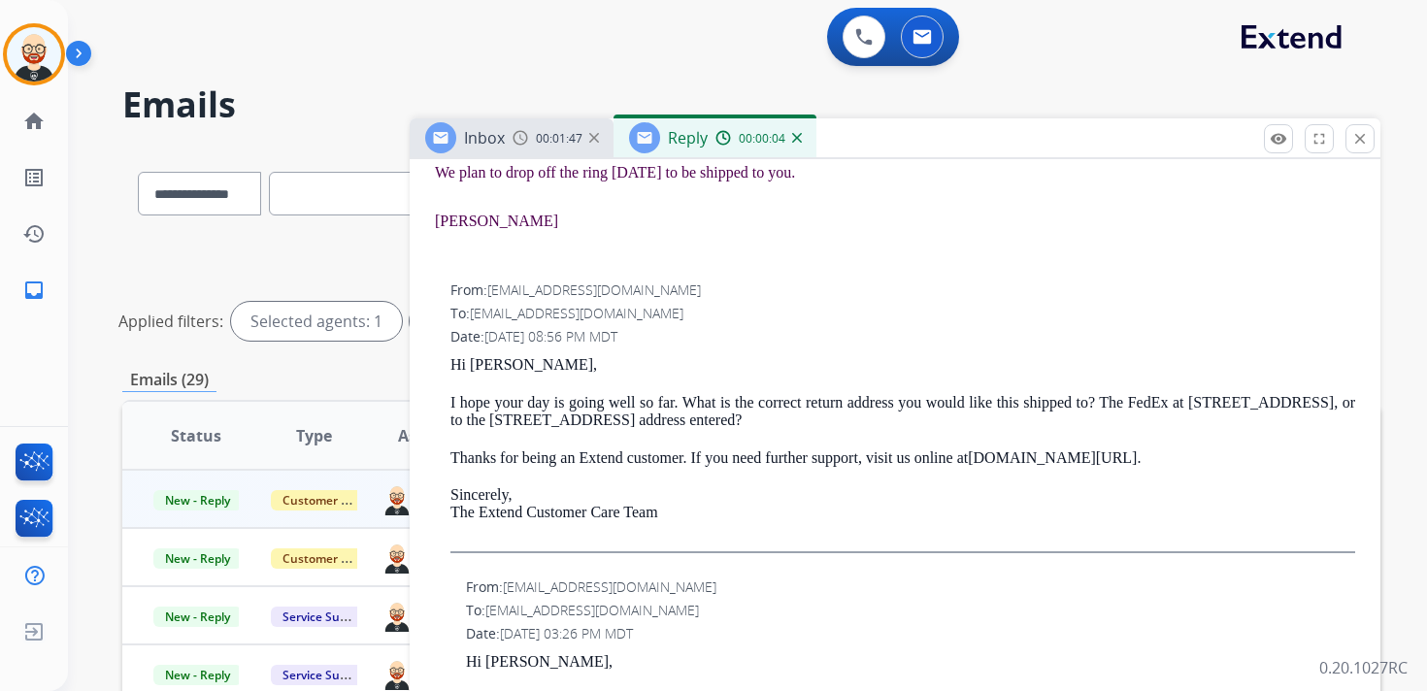
scroll to position [676, 0]
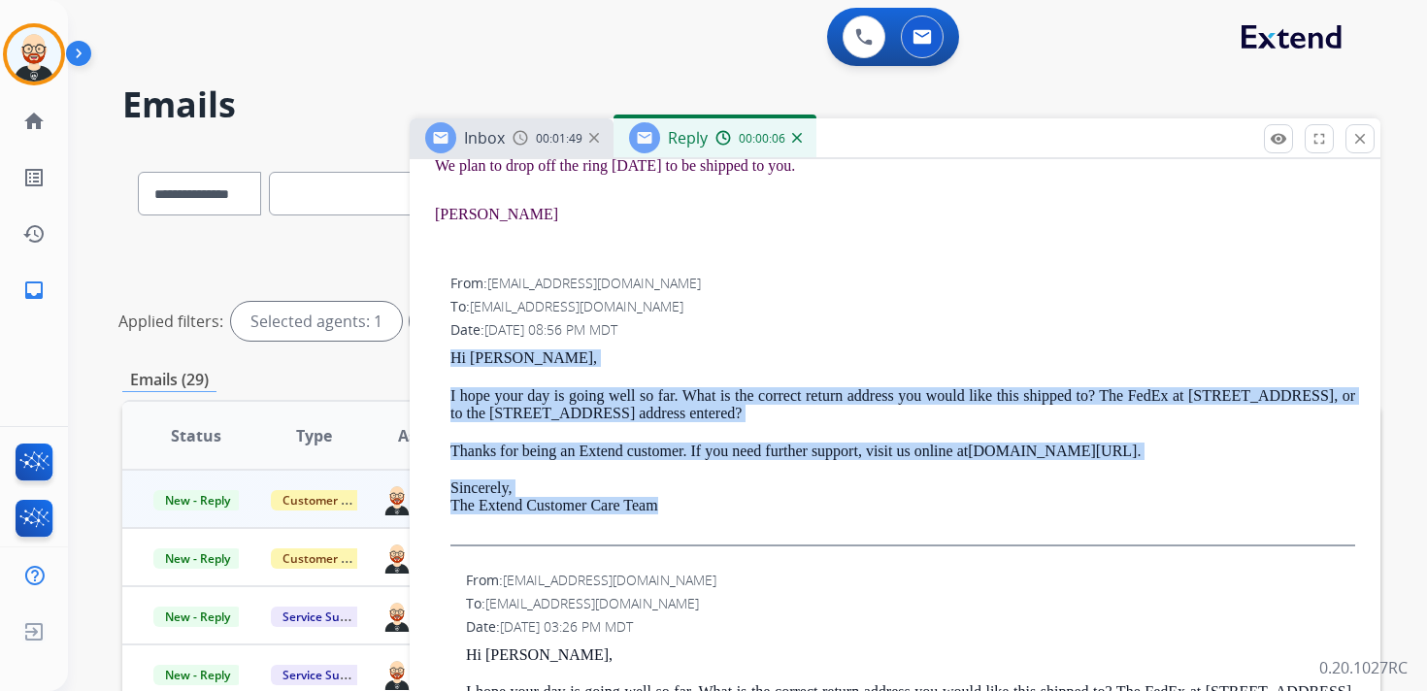
drag, startPoint x: 686, startPoint y: 533, endPoint x: 442, endPoint y: 384, distance: 286.2
click at [442, 384] on div "From: [EMAIL_ADDRESS][DOMAIN_NAME] To: [EMAIL_ADDRESS][DOMAIN_NAME] Date: [DATE…" at bounding box center [895, 417] width 924 height 291
copy div "Hi [PERSON_NAME], I hope your day is going well so far. What is the correct ret…"
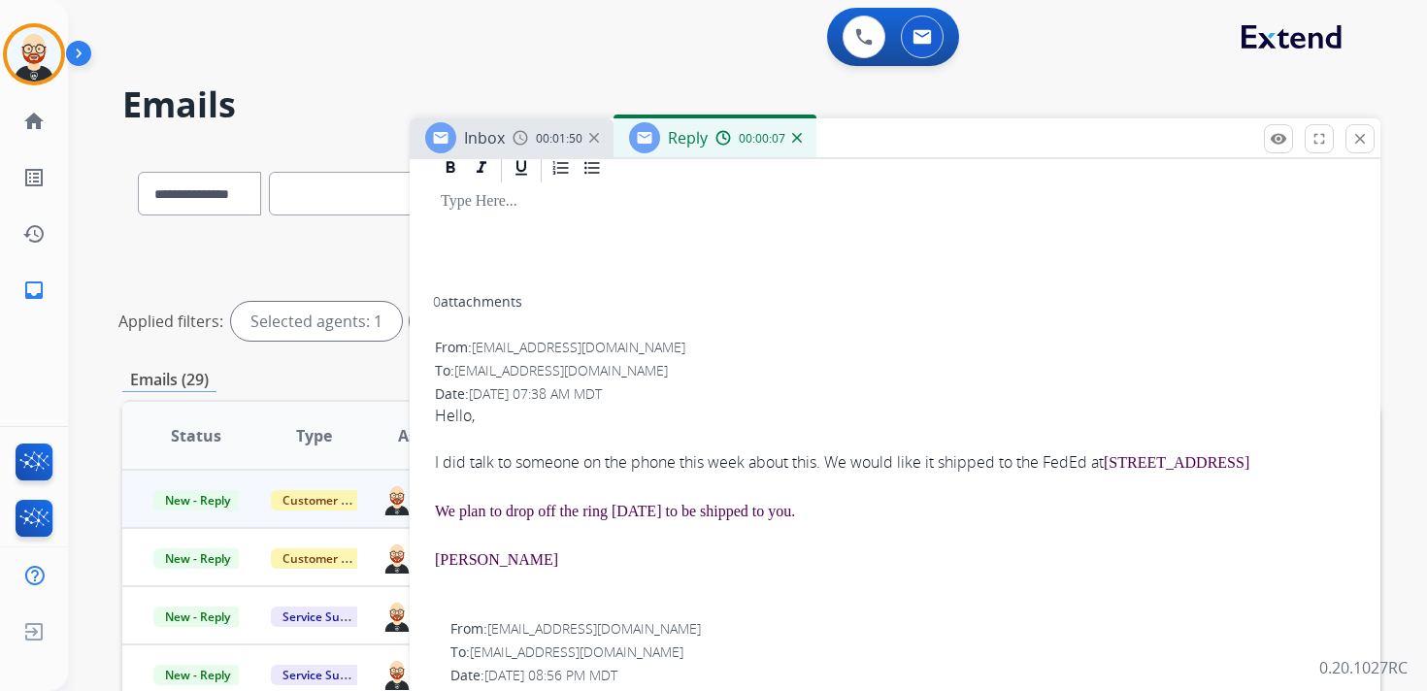
scroll to position [201, 0]
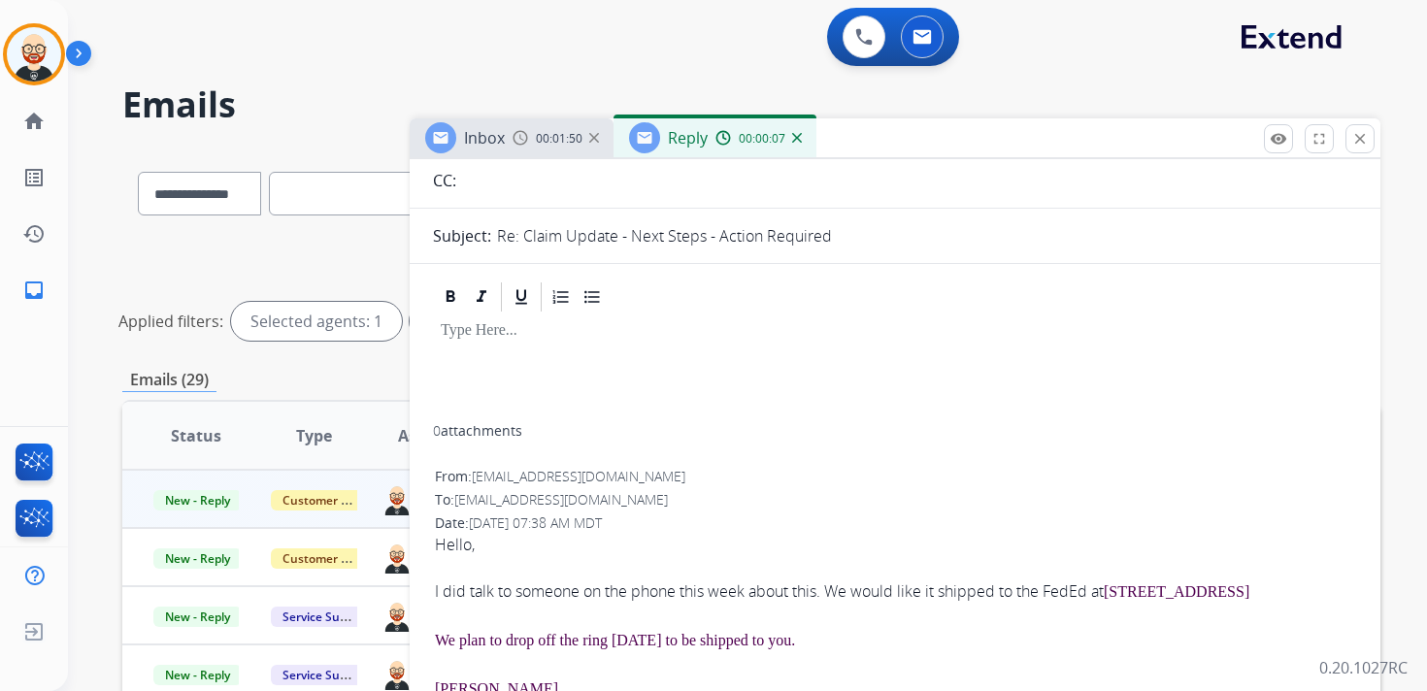
click at [523, 394] on div at bounding box center [895, 370] width 924 height 111
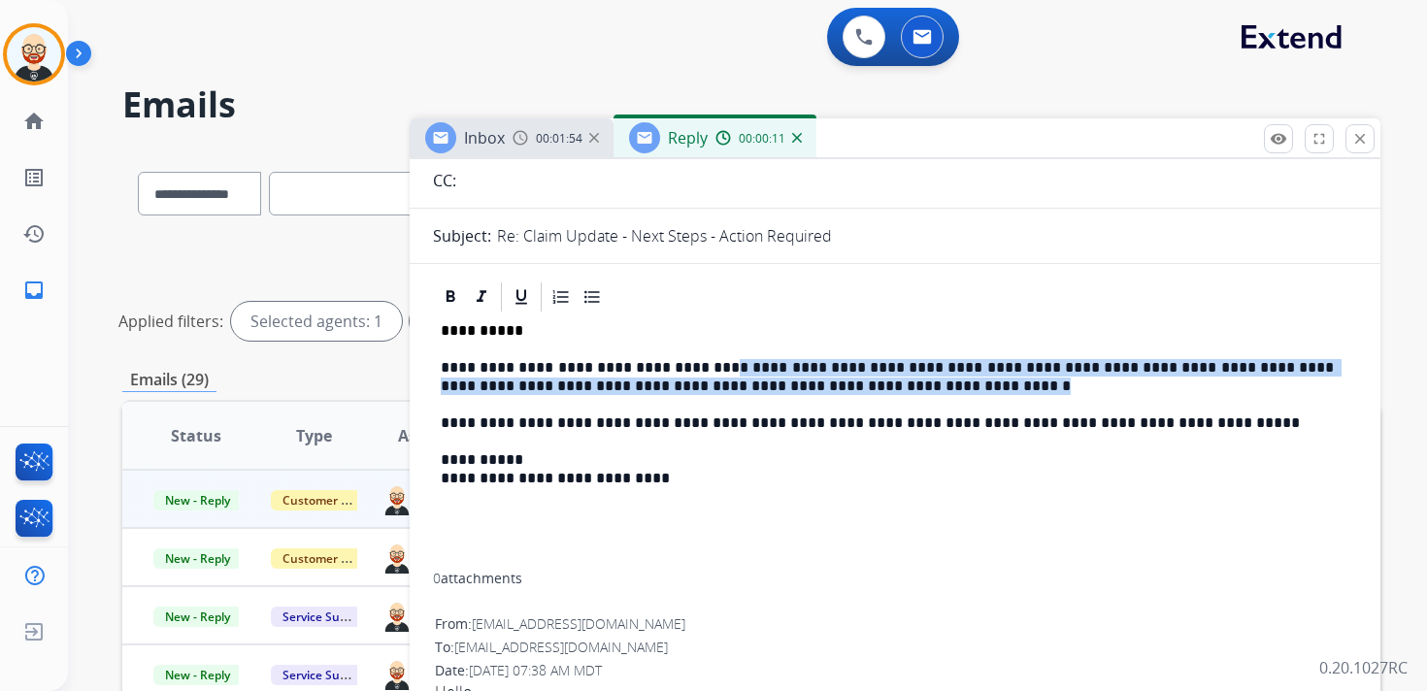
drag, startPoint x: 964, startPoint y: 386, endPoint x: 704, endPoint y: 358, distance: 261.7
click at [704, 363] on p "**********" at bounding box center [887, 377] width 893 height 36
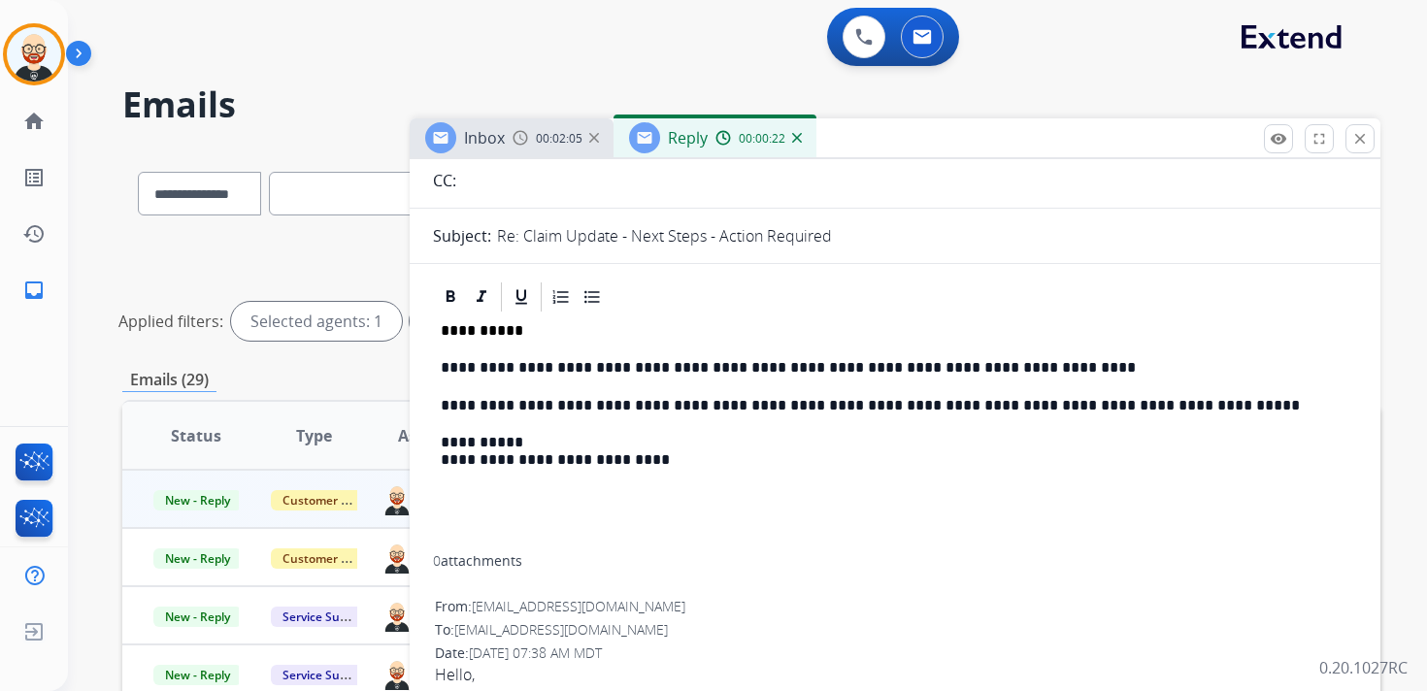
scroll to position [0, 0]
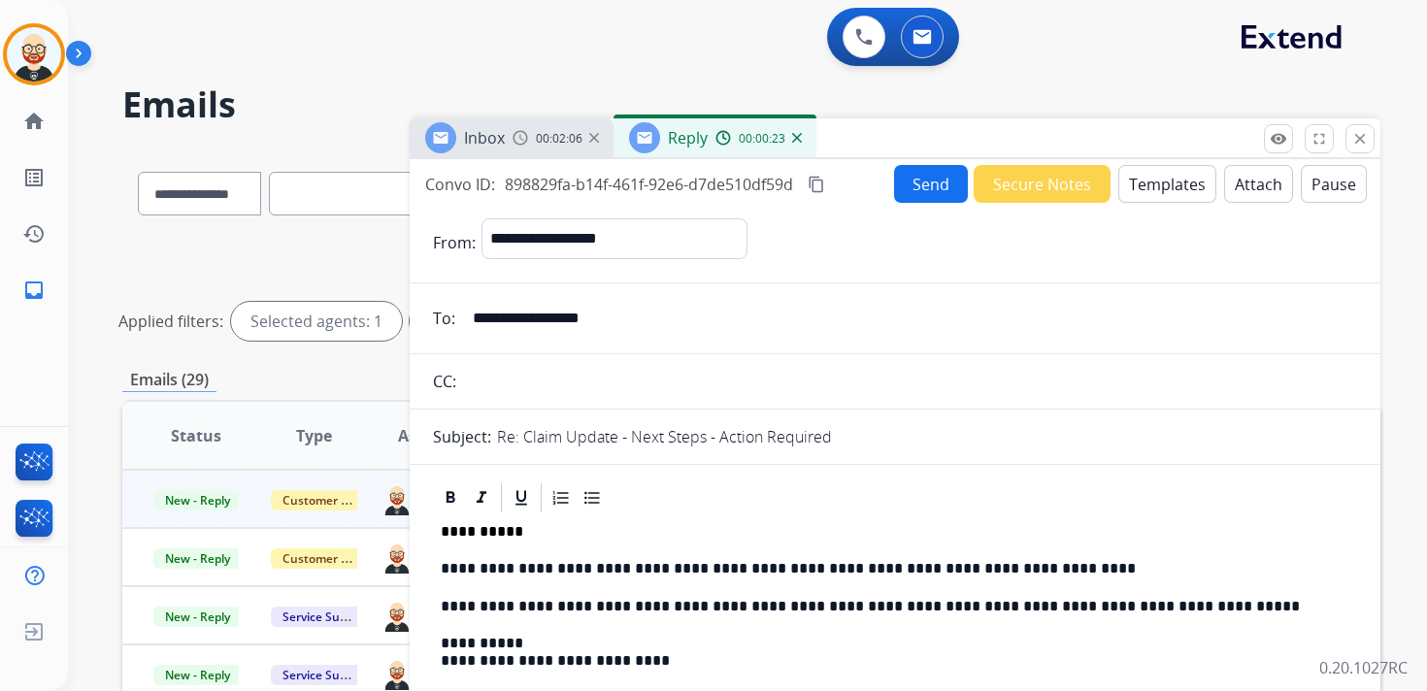
click at [934, 183] on button "Send" at bounding box center [931, 184] width 74 height 38
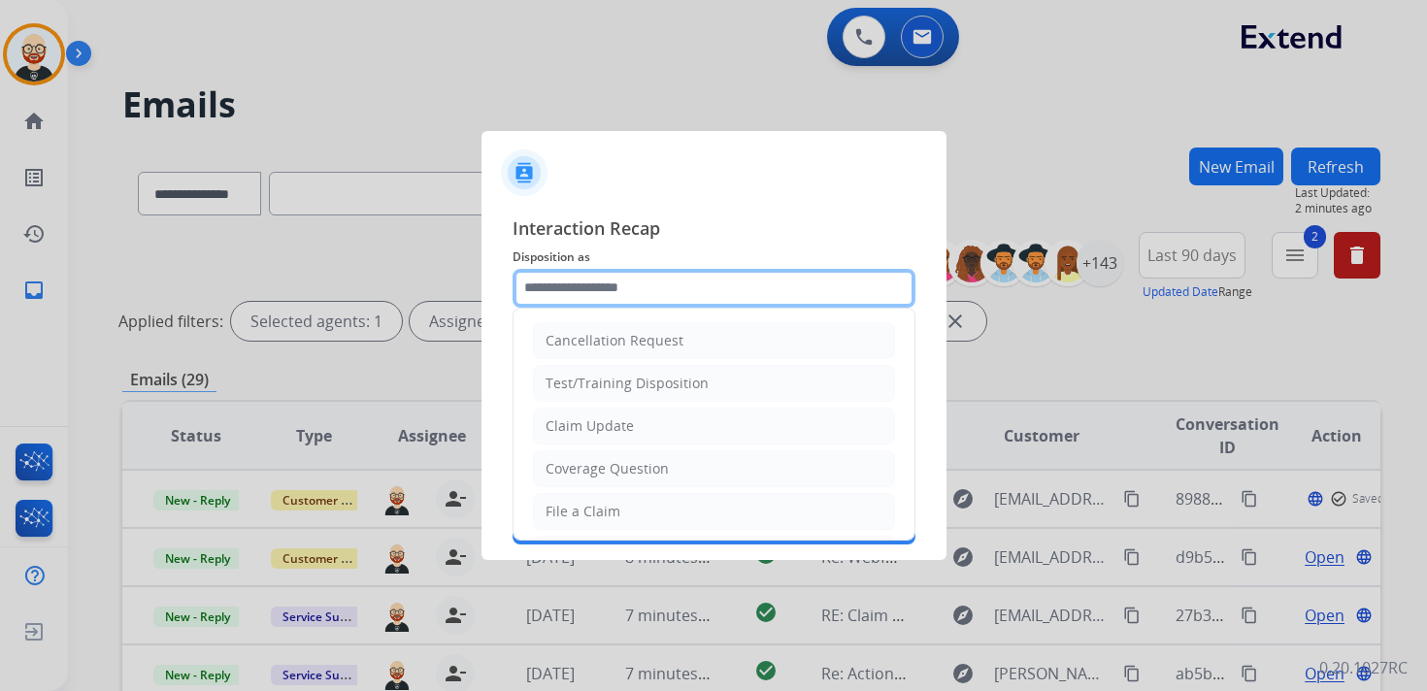
click at [700, 299] on input "text" at bounding box center [714, 288] width 403 height 39
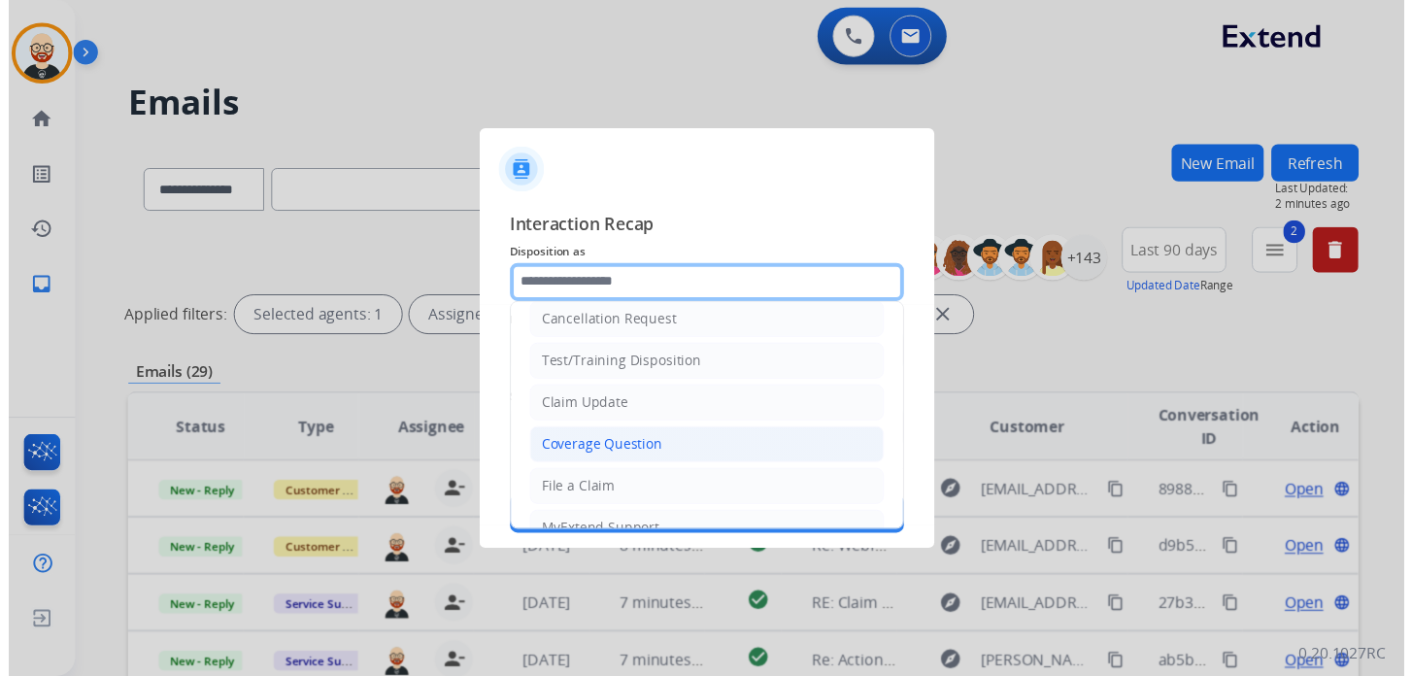
scroll to position [19, 0]
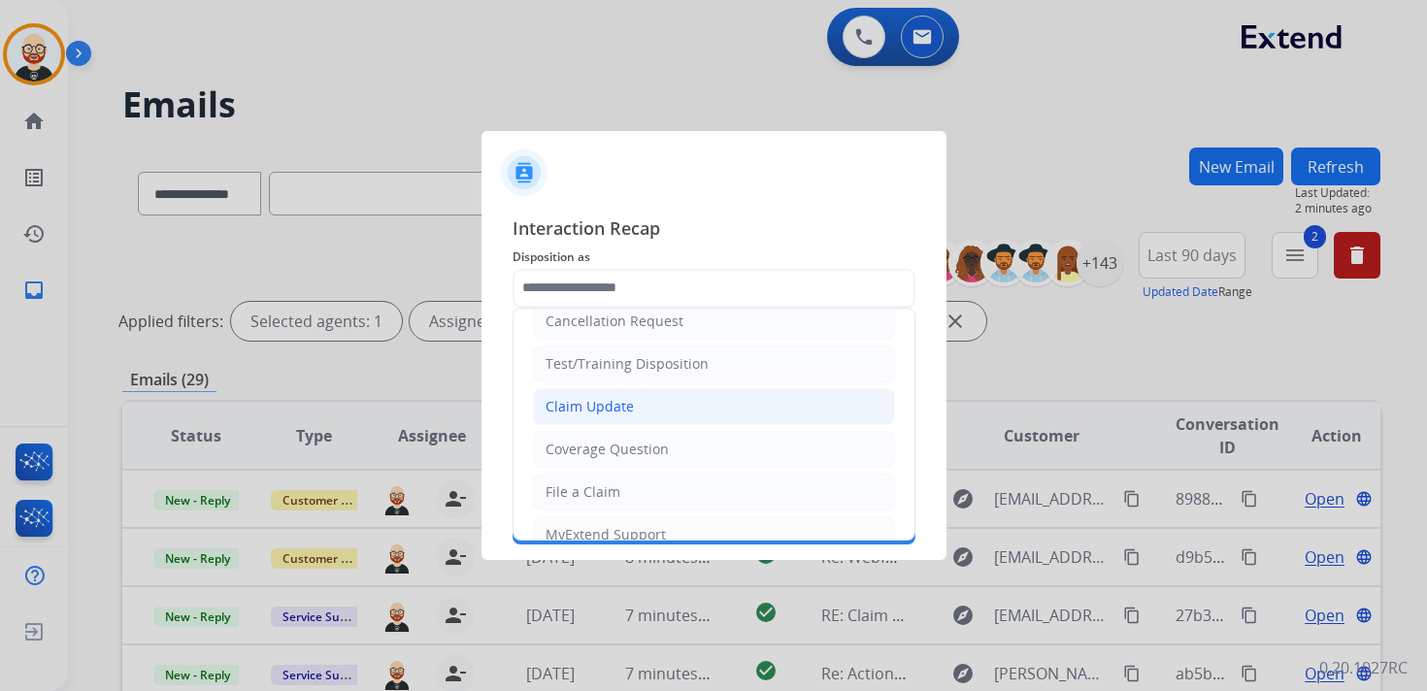
click at [602, 407] on div "Claim Update" at bounding box center [590, 406] width 88 height 19
type input "**********"
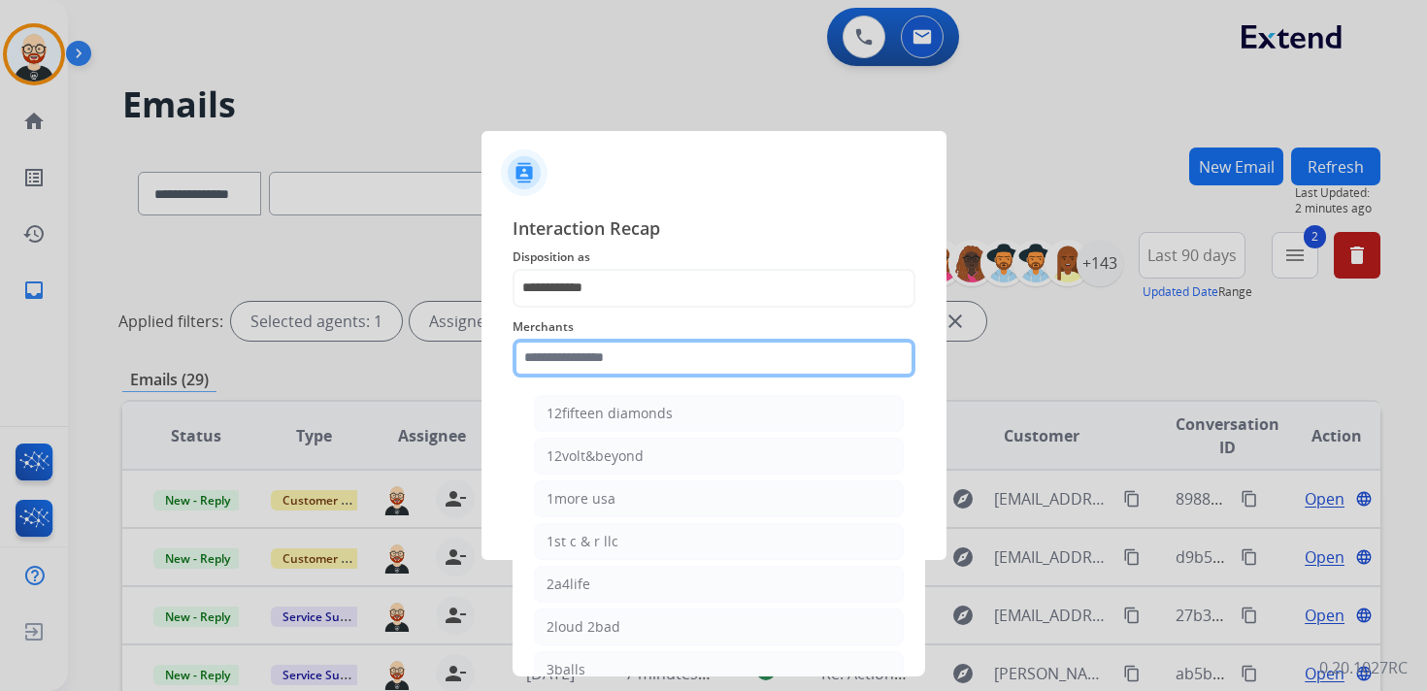
click at [590, 373] on input "text" at bounding box center [714, 358] width 403 height 39
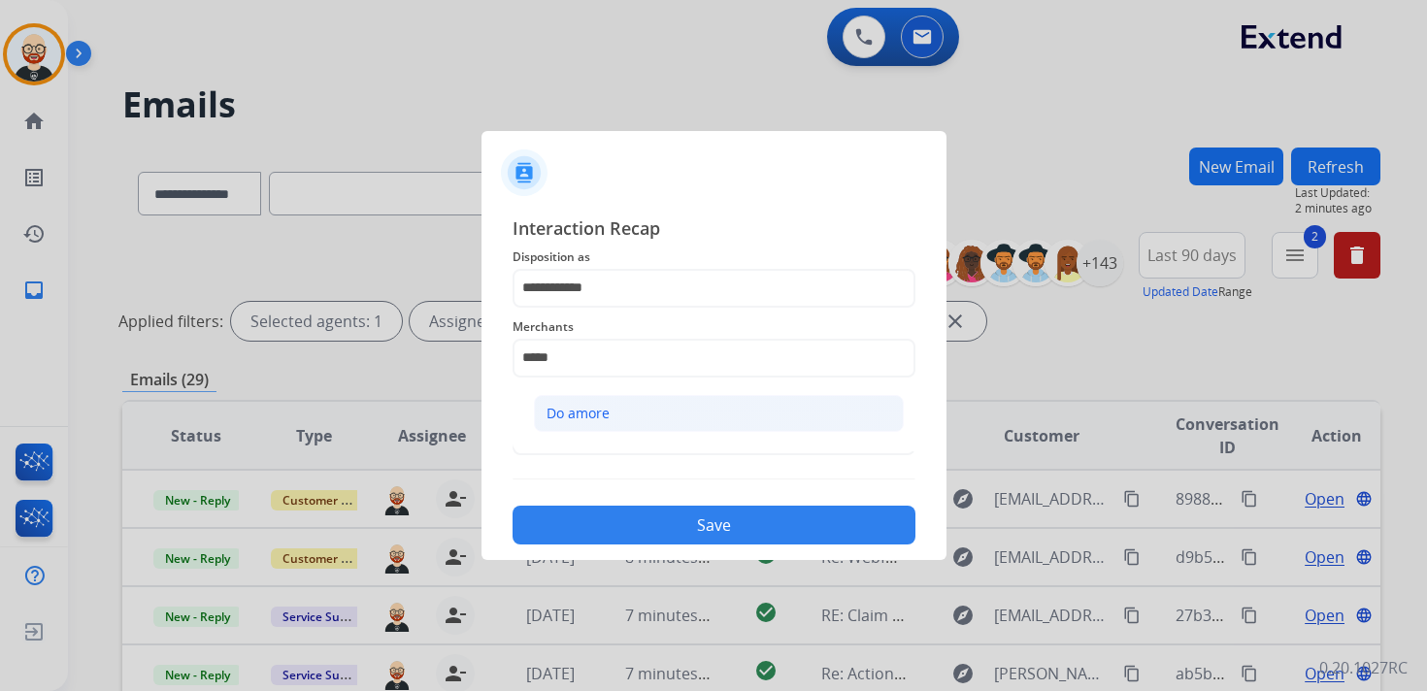
click at [599, 411] on div "Do amore" at bounding box center [578, 413] width 63 height 19
type input "********"
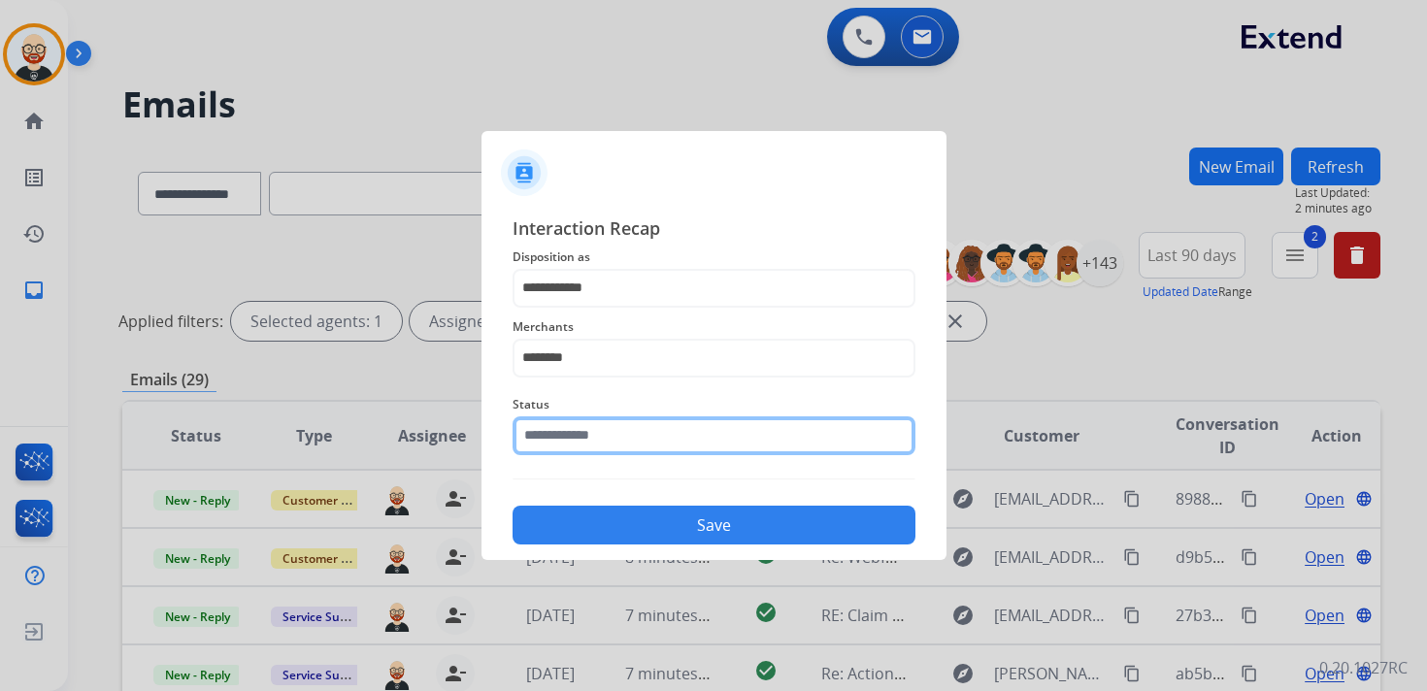
click at [597, 431] on input "text" at bounding box center [714, 436] width 403 height 39
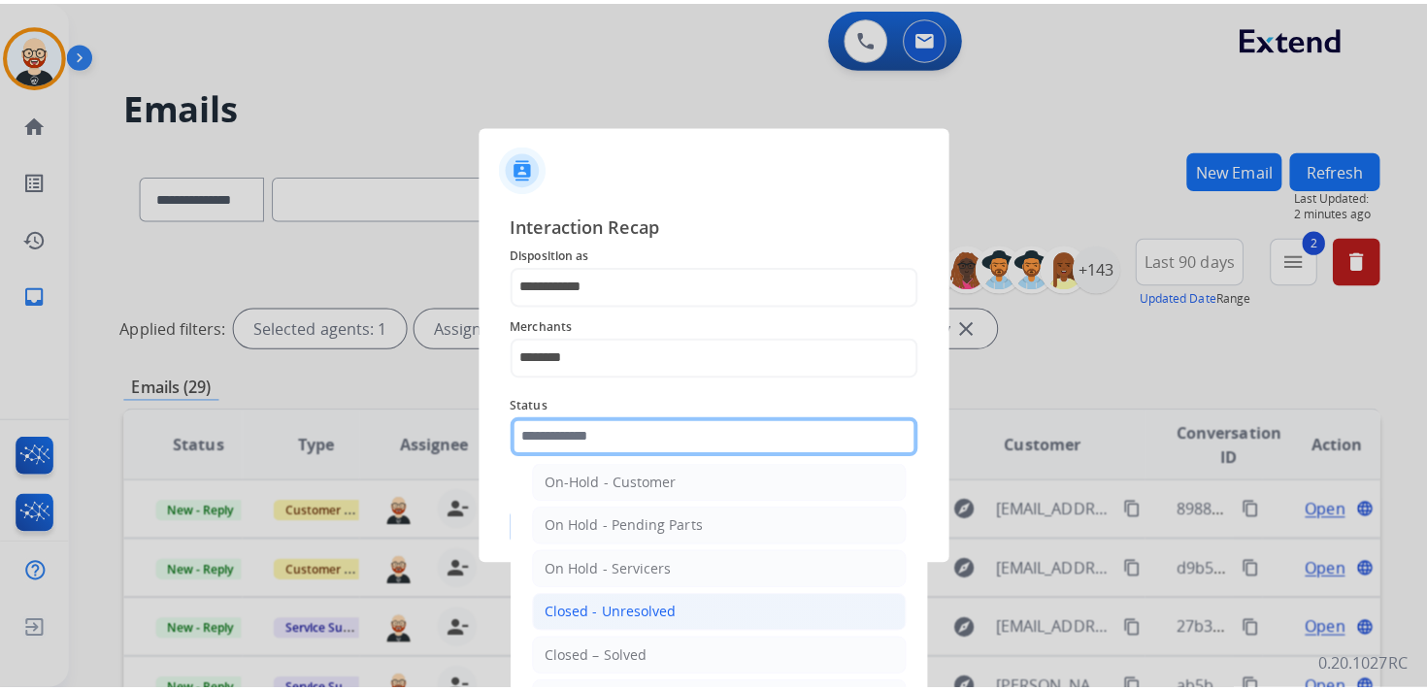
scroll to position [57, 0]
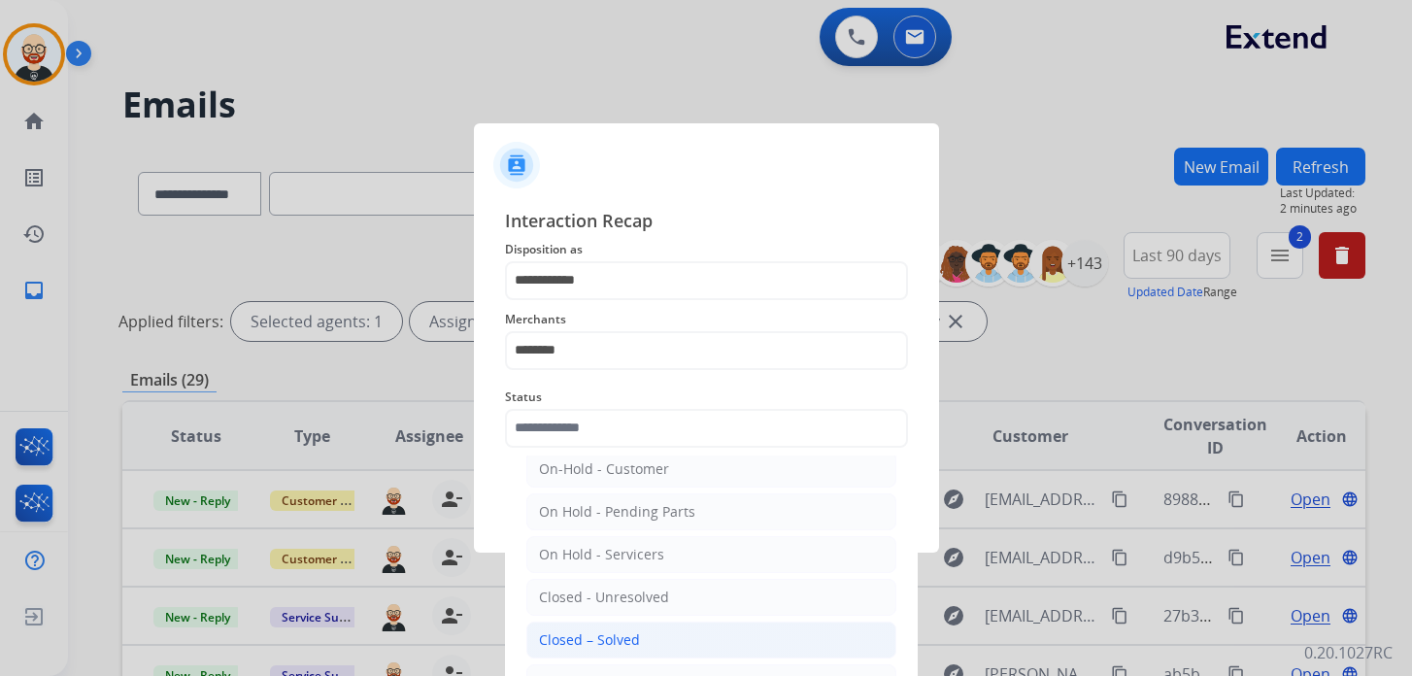
click at [606, 638] on div "Closed – Solved" at bounding box center [589, 639] width 101 height 19
type input "**********"
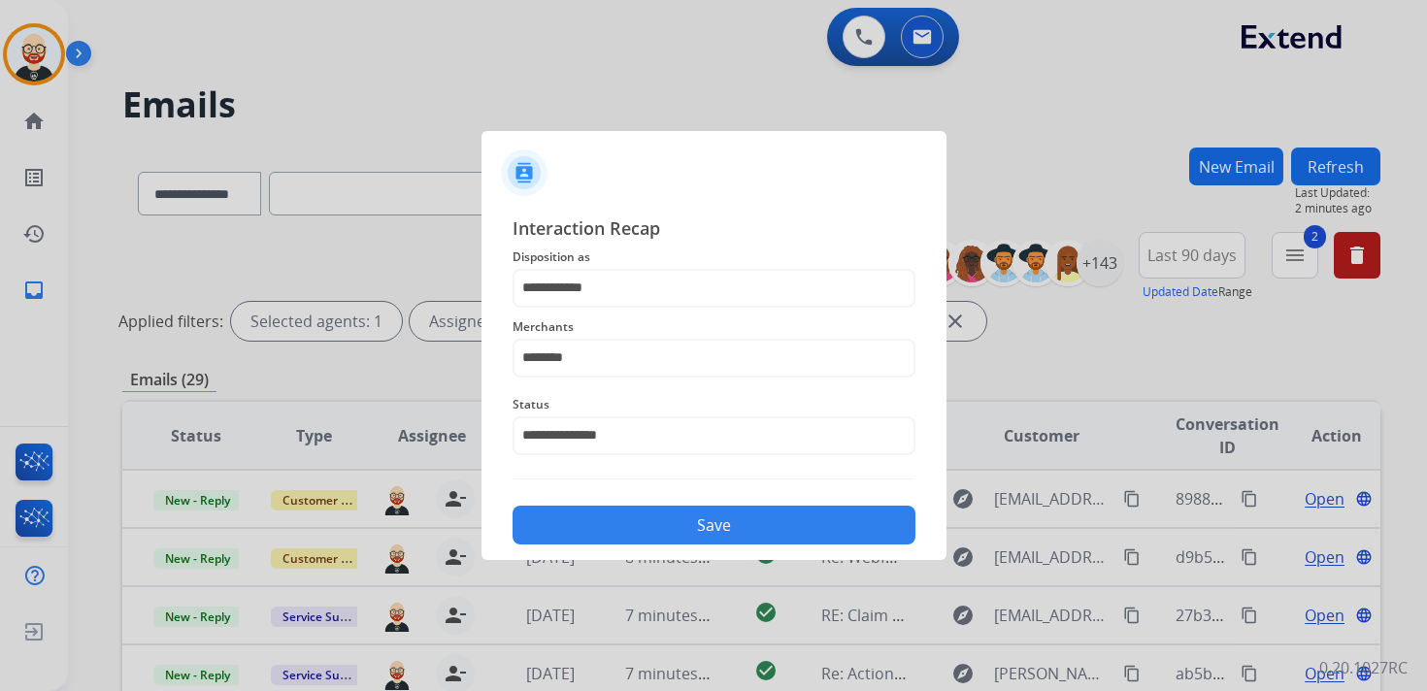
click at [657, 540] on button "Save" at bounding box center [714, 525] width 403 height 39
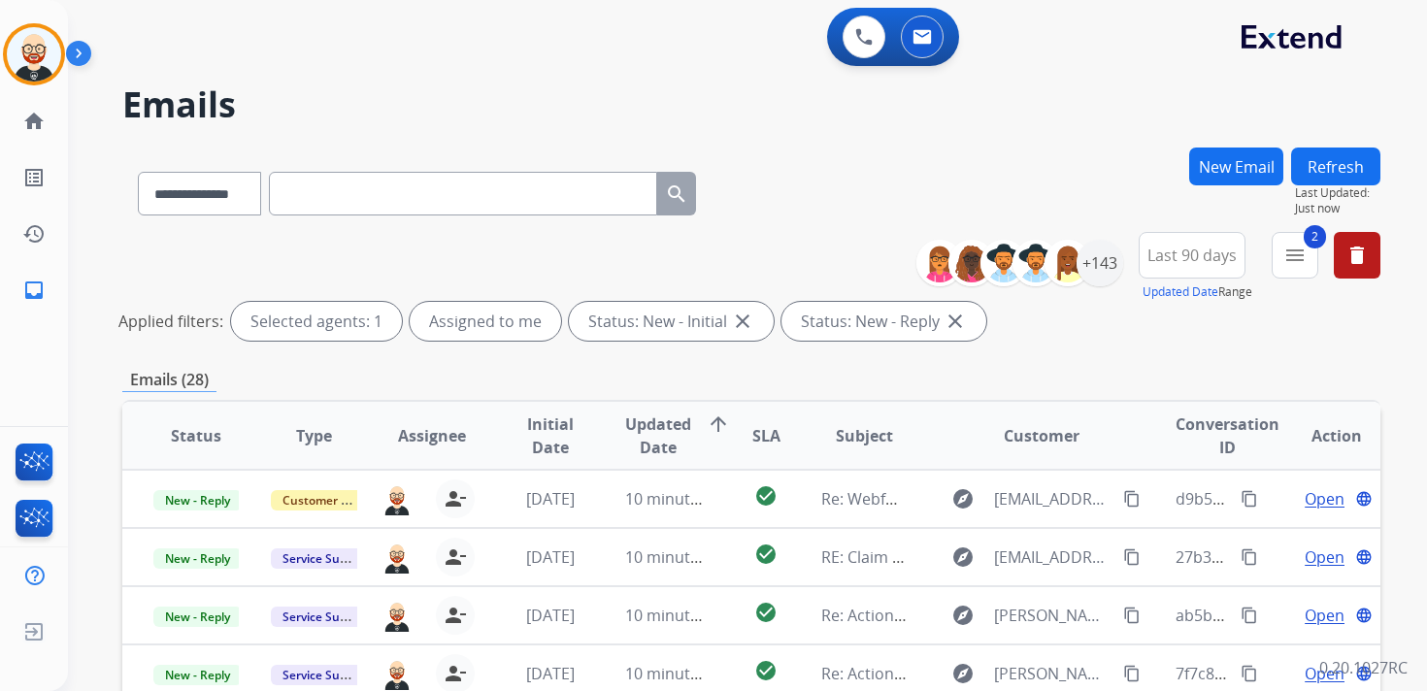
click at [324, 187] on input "text" at bounding box center [463, 194] width 388 height 44
paste input "**********"
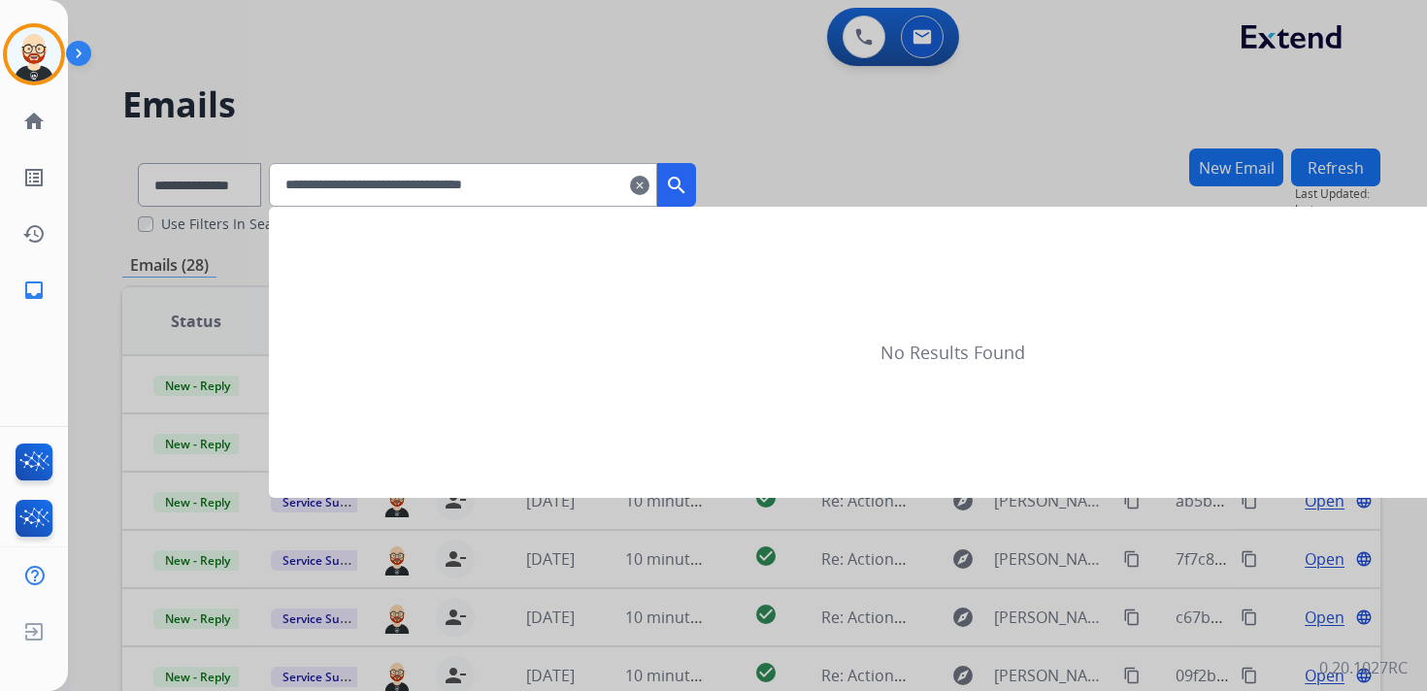
type input "**********"
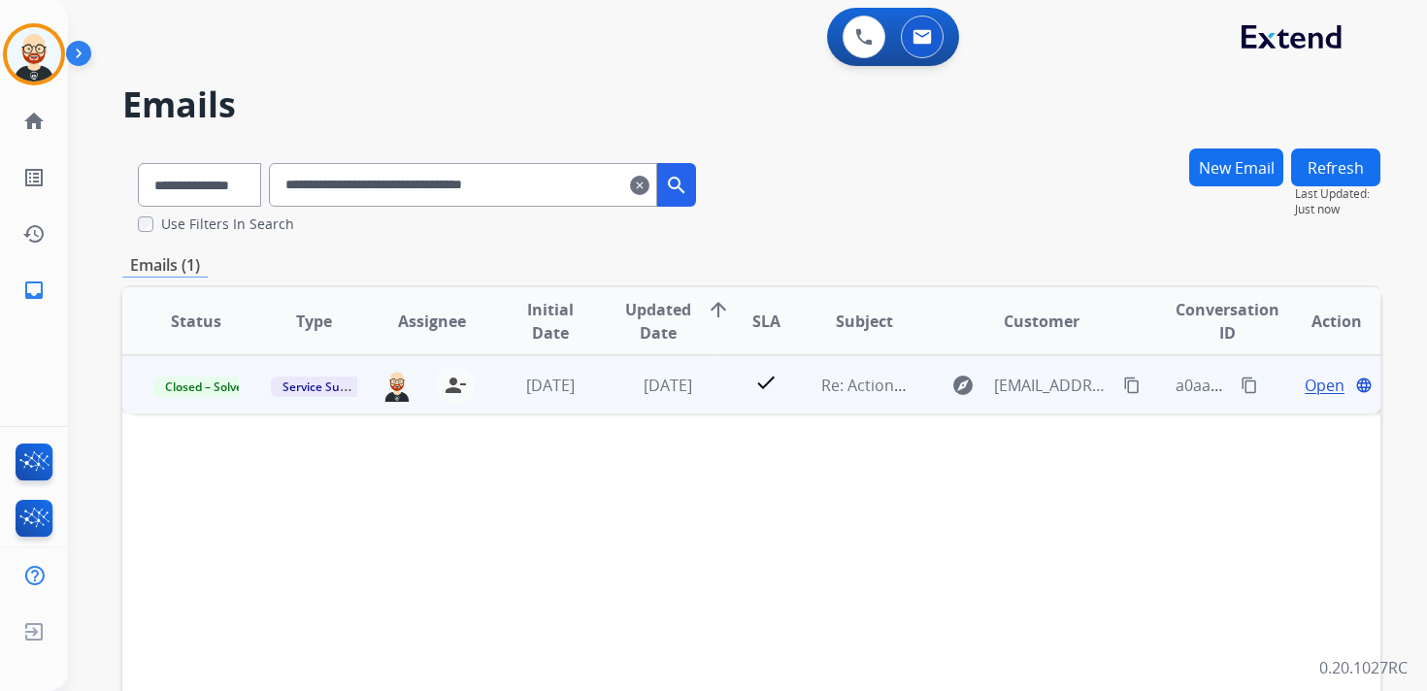
click at [1323, 392] on span "Open" at bounding box center [1325, 385] width 40 height 23
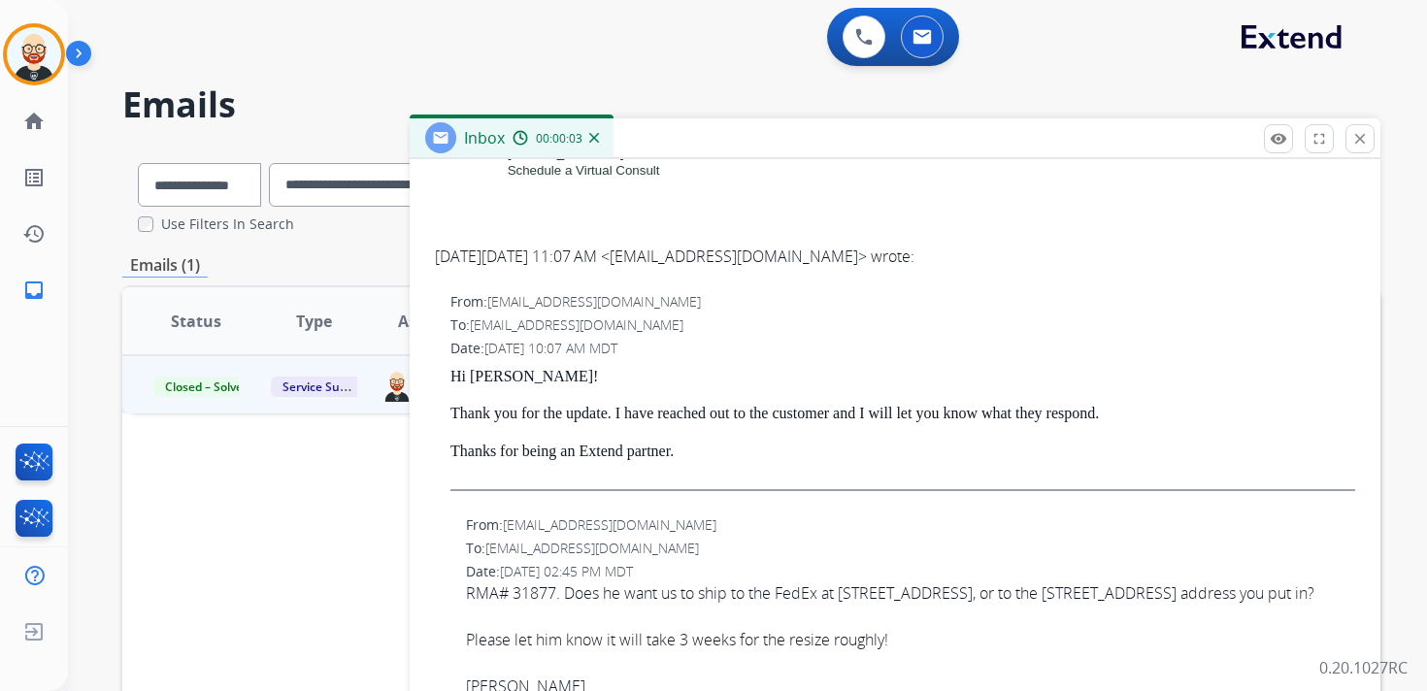
scroll to position [535, 0]
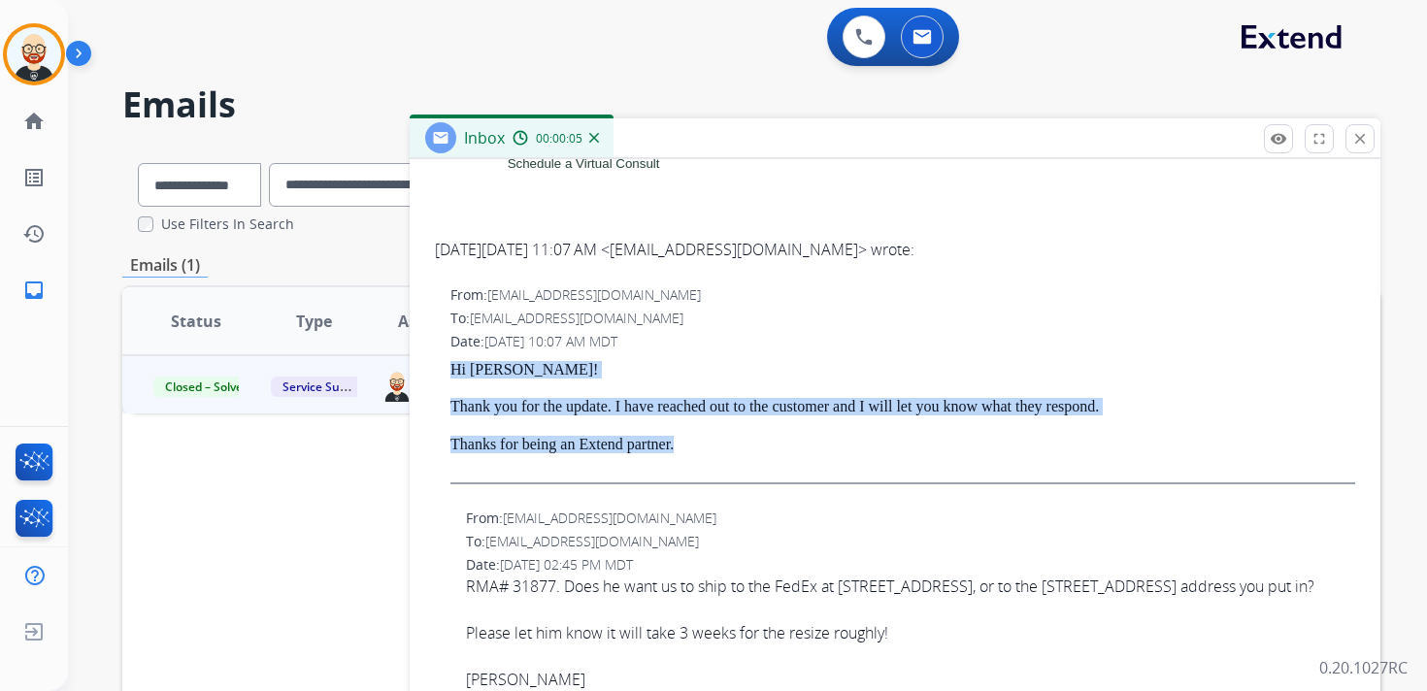
drag, startPoint x: 719, startPoint y: 443, endPoint x: 446, endPoint y: 369, distance: 282.6
click at [446, 369] on div "From: [EMAIL_ADDRESS][DOMAIN_NAME] To: [EMAIL_ADDRESS][DOMAIN_NAME] Date: [DATE…" at bounding box center [895, 393] width 924 height 218
copy div "Hi [PERSON_NAME]! Thank you for the update. I have reached out to the customer …"
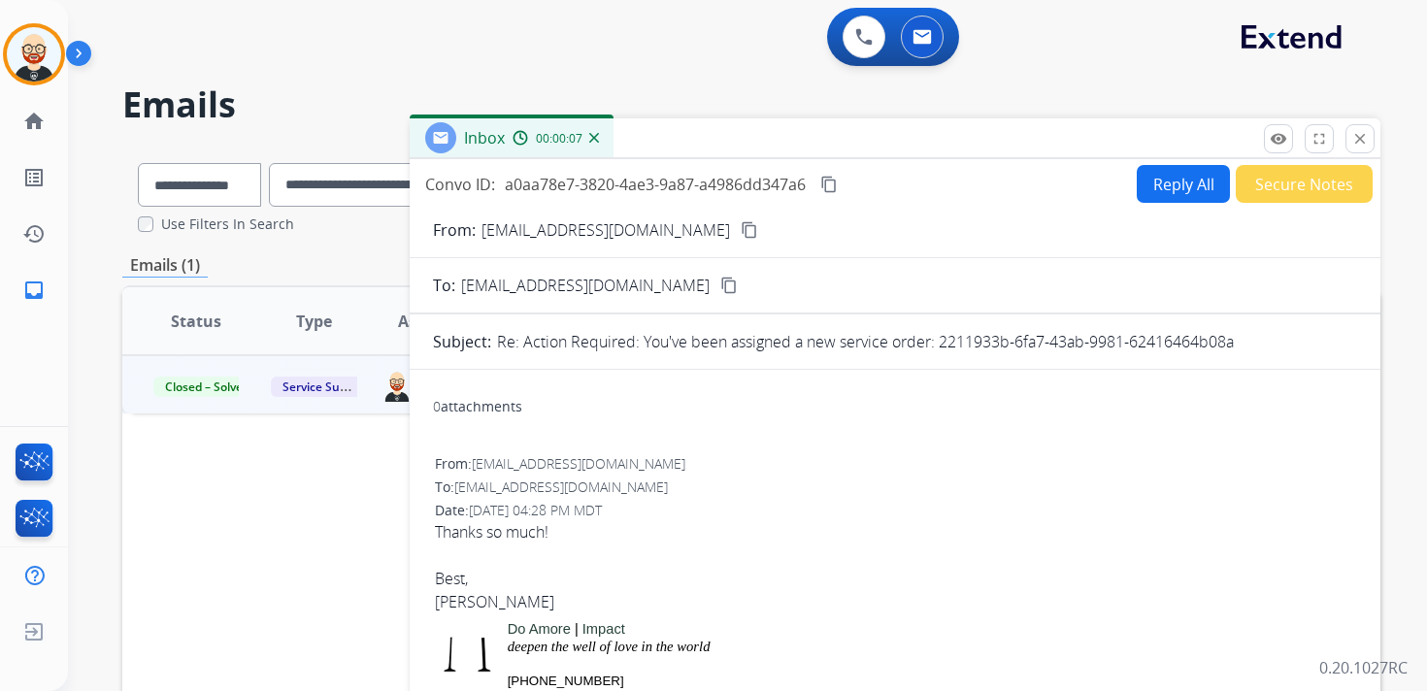
click at [1186, 174] on button "Reply All" at bounding box center [1183, 184] width 93 height 38
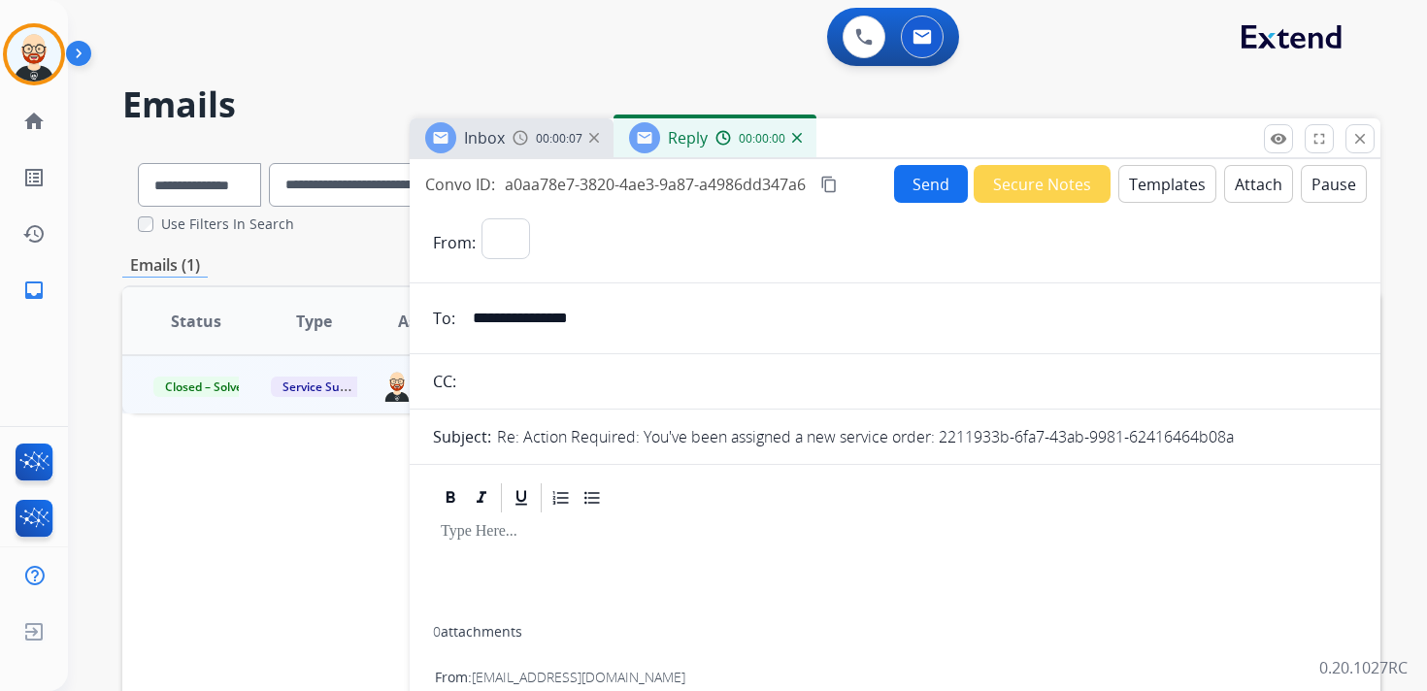
select select "**********"
click at [514, 565] on div at bounding box center [895, 571] width 924 height 111
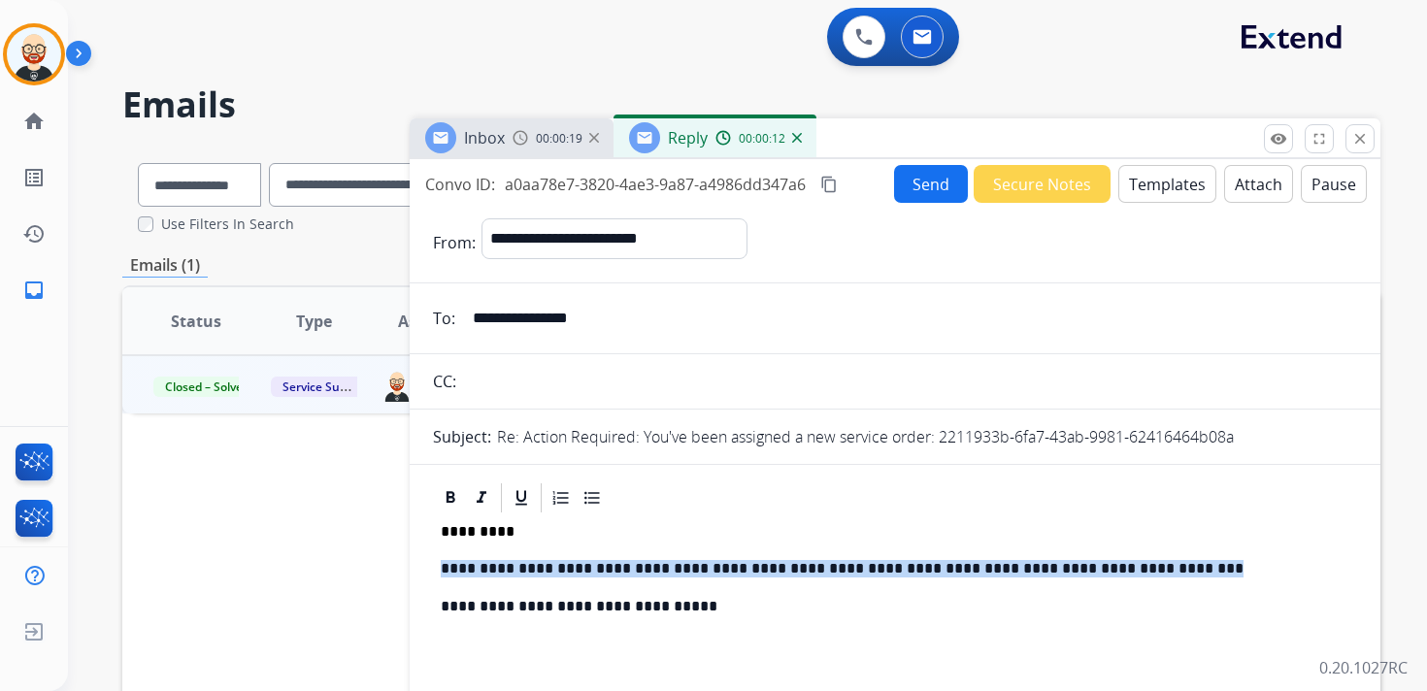
drag, startPoint x: 1163, startPoint y: 570, endPoint x: 433, endPoint y: 559, distance: 730.2
click at [433, 559] on div "**********" at bounding box center [895, 608] width 924 height 185
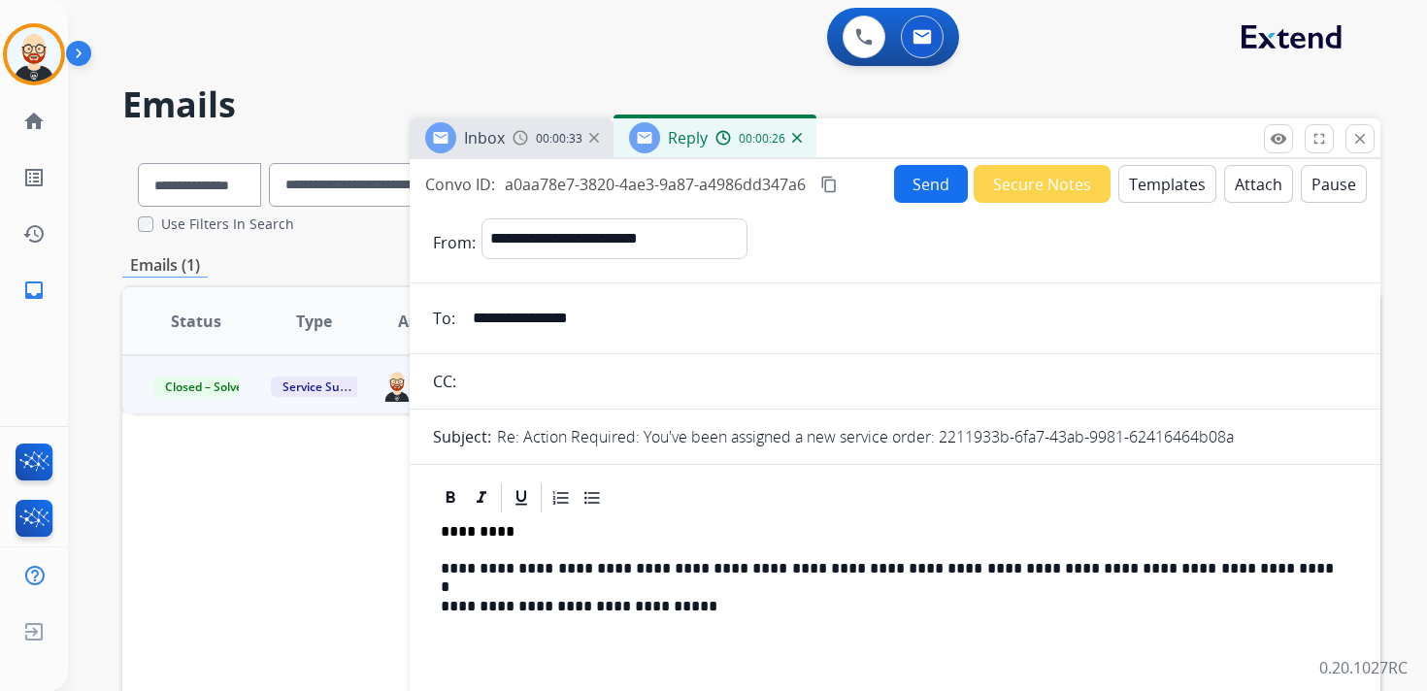
click at [933, 191] on button "Send" at bounding box center [931, 184] width 74 height 38
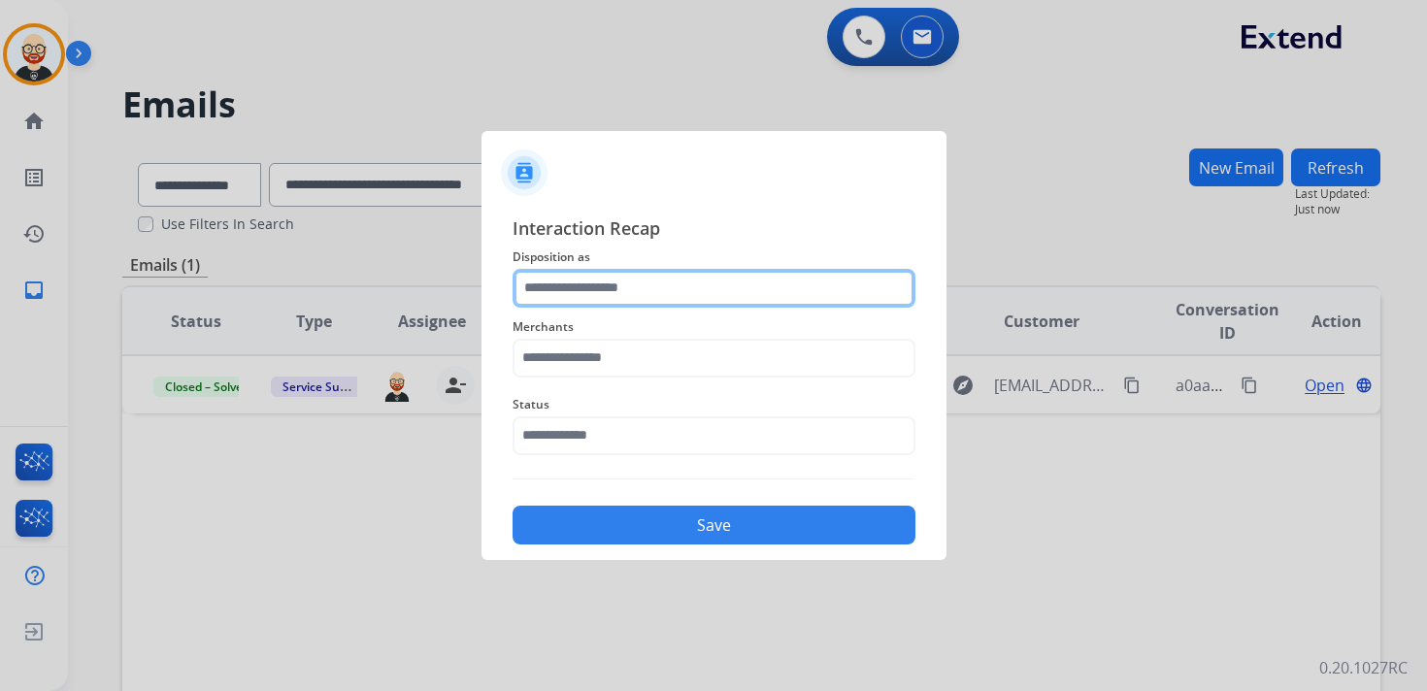
click at [586, 285] on input "text" at bounding box center [714, 288] width 403 height 39
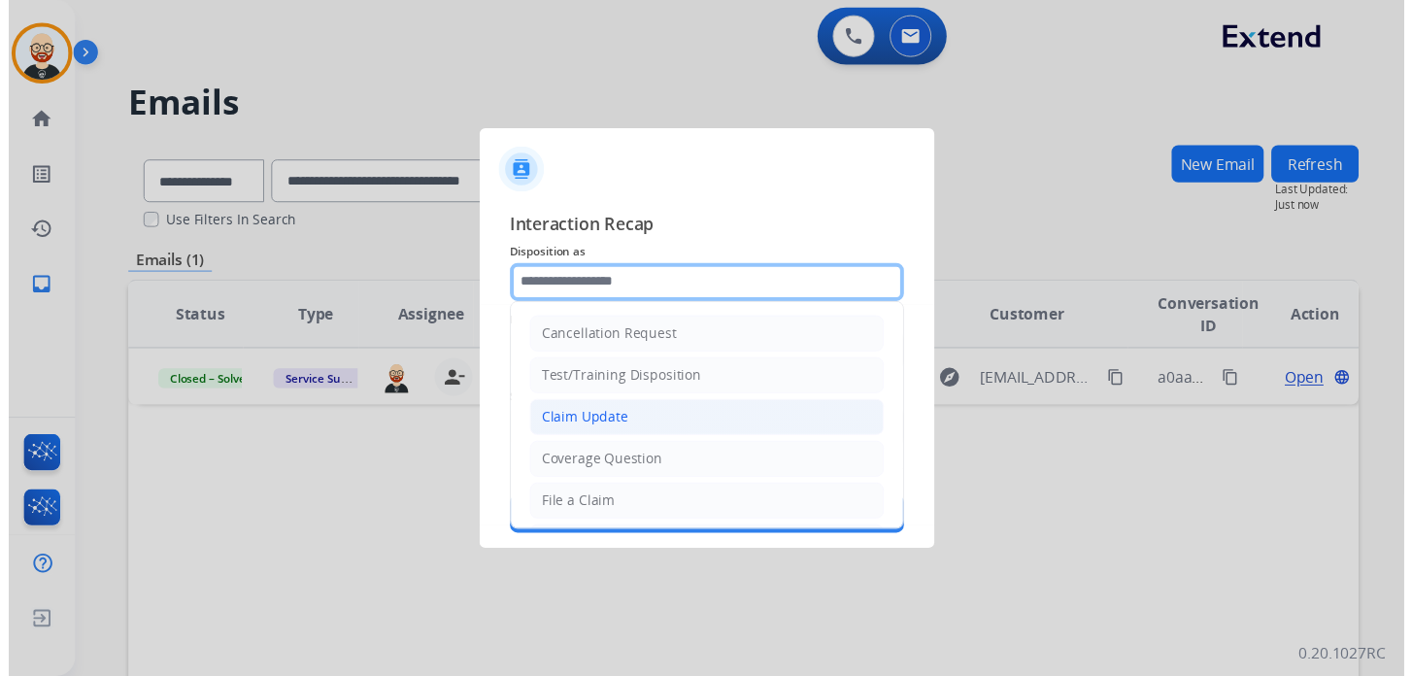
scroll to position [291, 0]
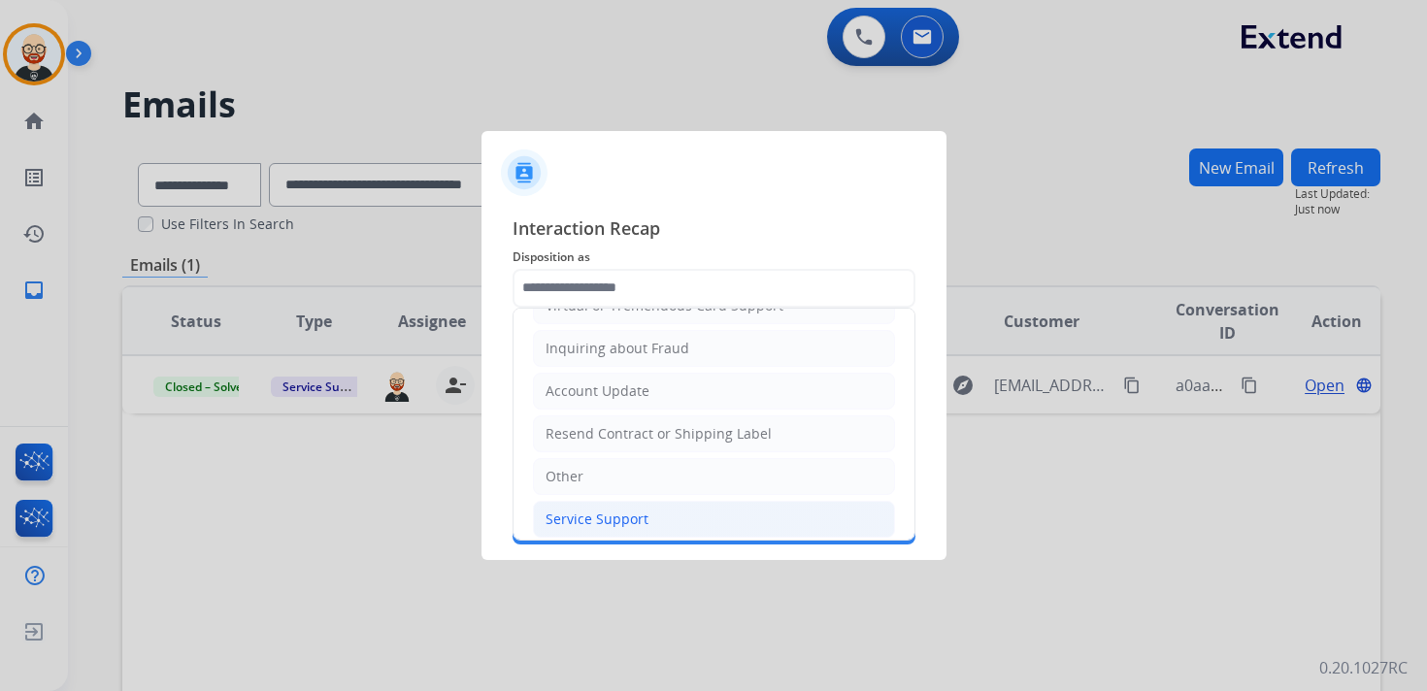
click at [619, 519] on li "Service Support" at bounding box center [714, 519] width 362 height 37
type input "**********"
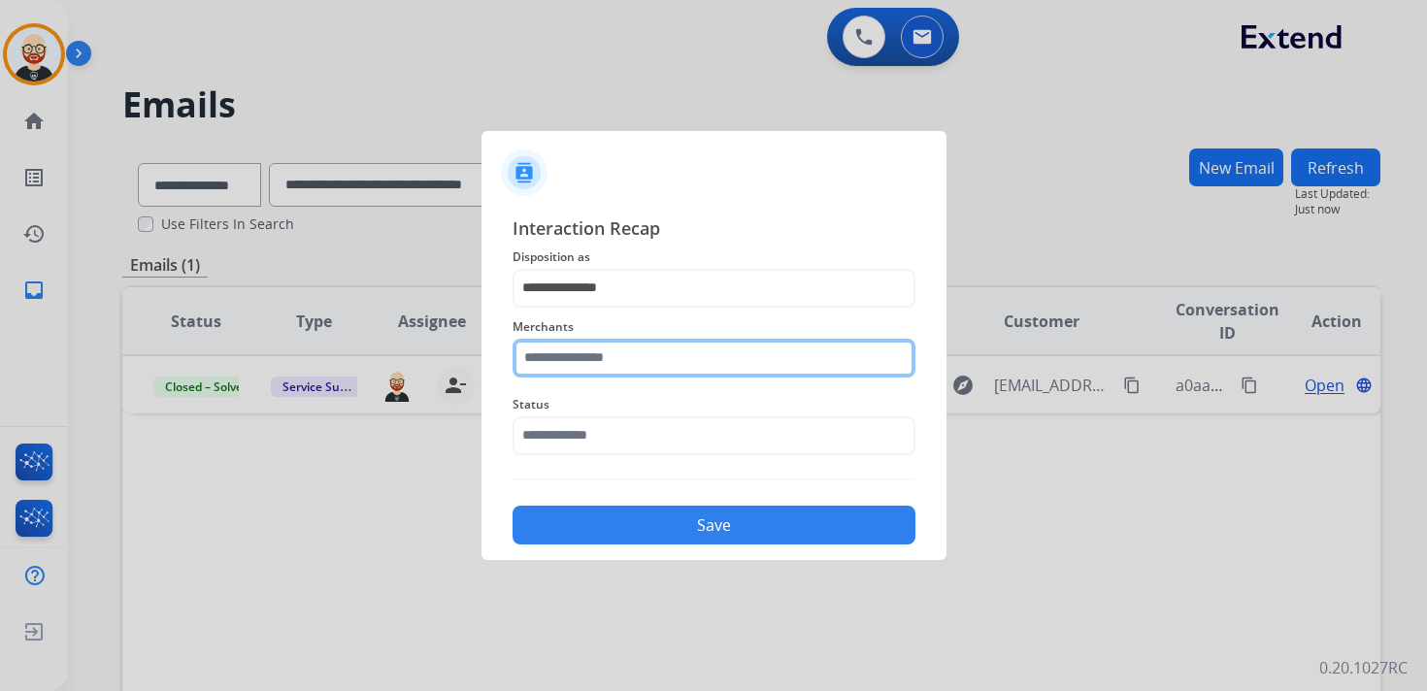
click at [593, 365] on input "text" at bounding box center [714, 358] width 403 height 39
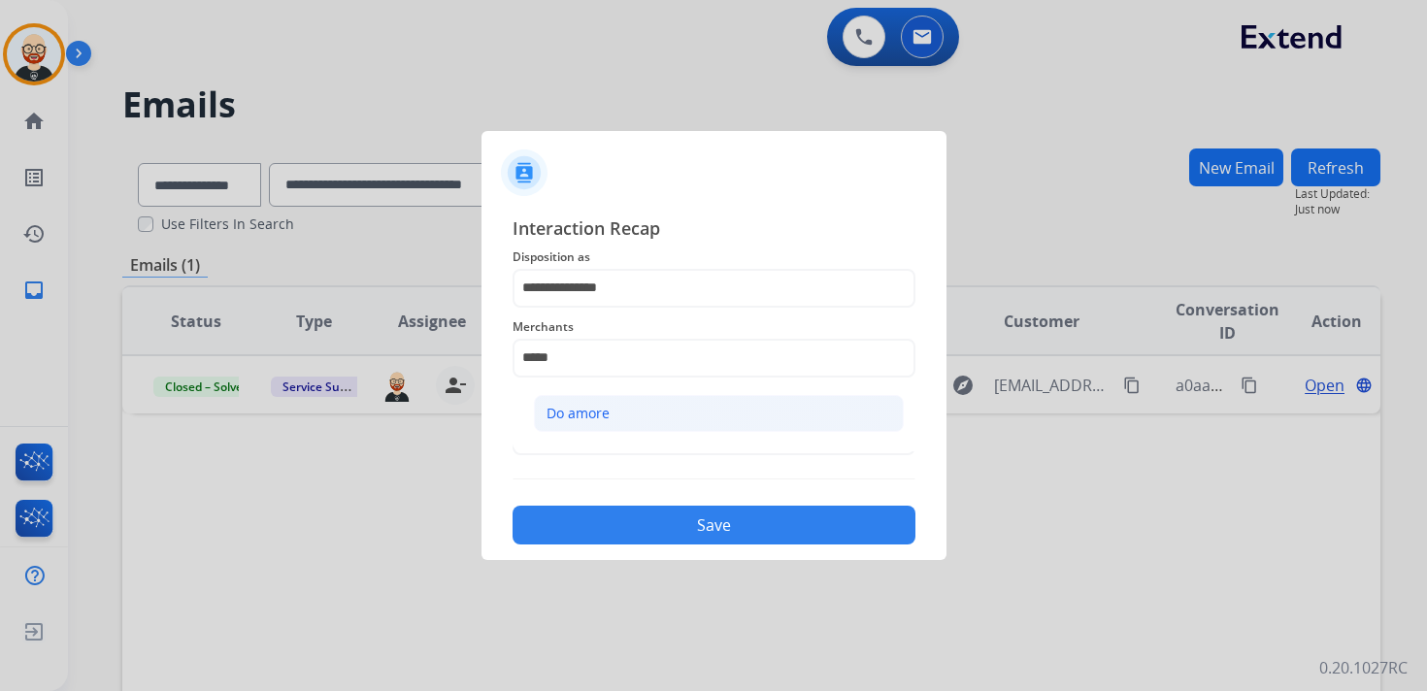
click at [584, 401] on li "Do amore" at bounding box center [719, 413] width 370 height 37
type input "********"
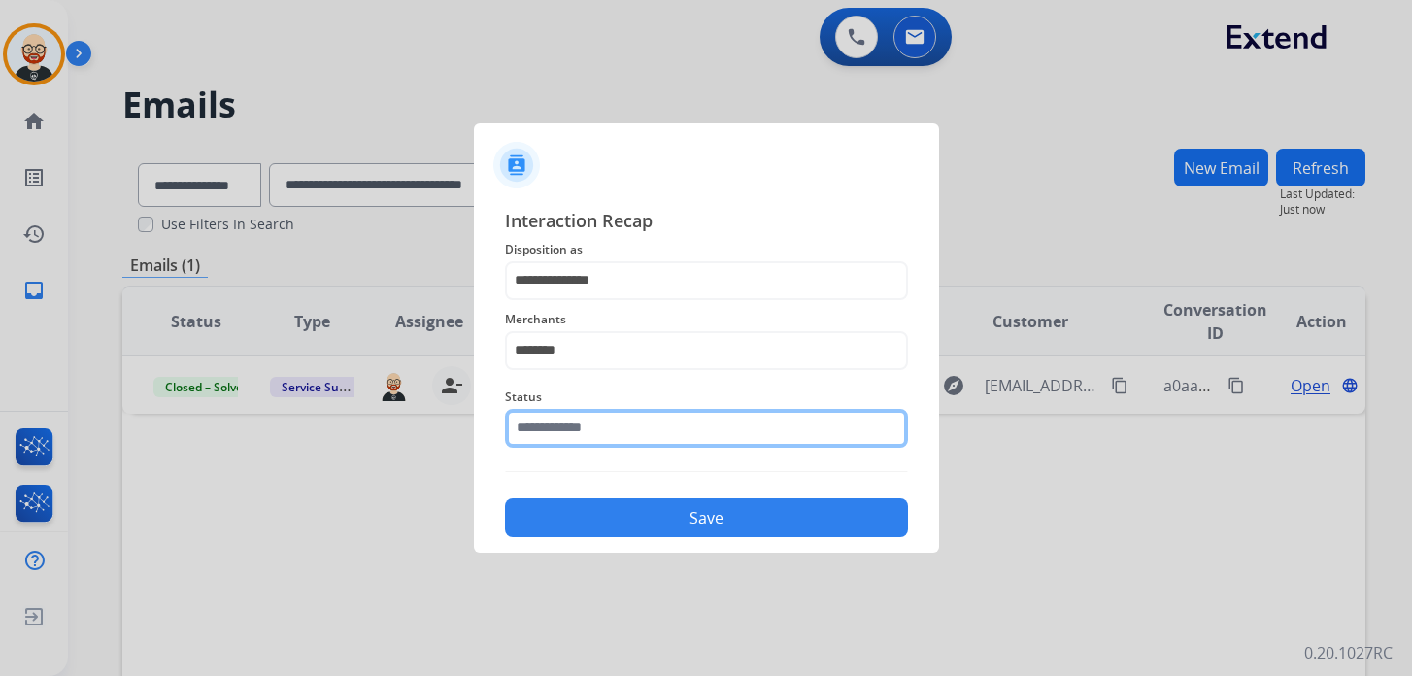
click at [616, 439] on input "text" at bounding box center [706, 428] width 403 height 39
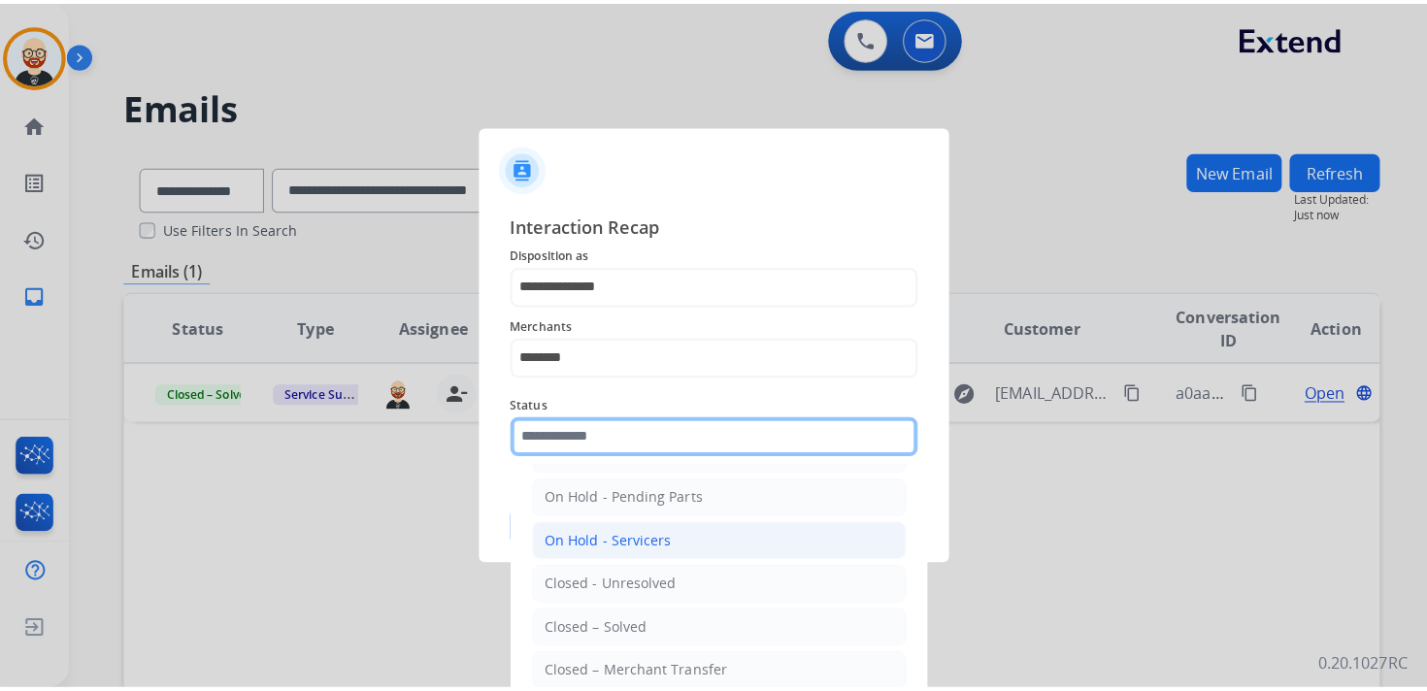
scroll to position [84, 0]
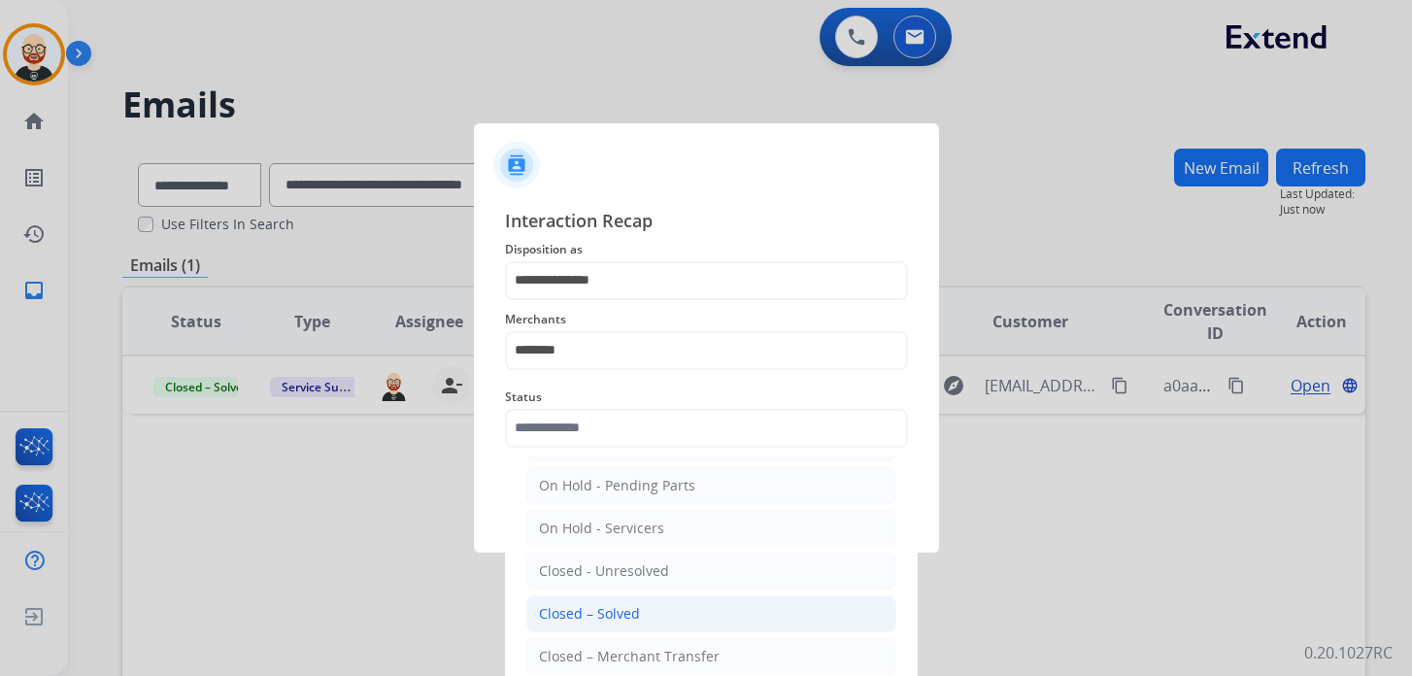
click at [635, 604] on div "Closed – Solved" at bounding box center [589, 613] width 101 height 19
type input "**********"
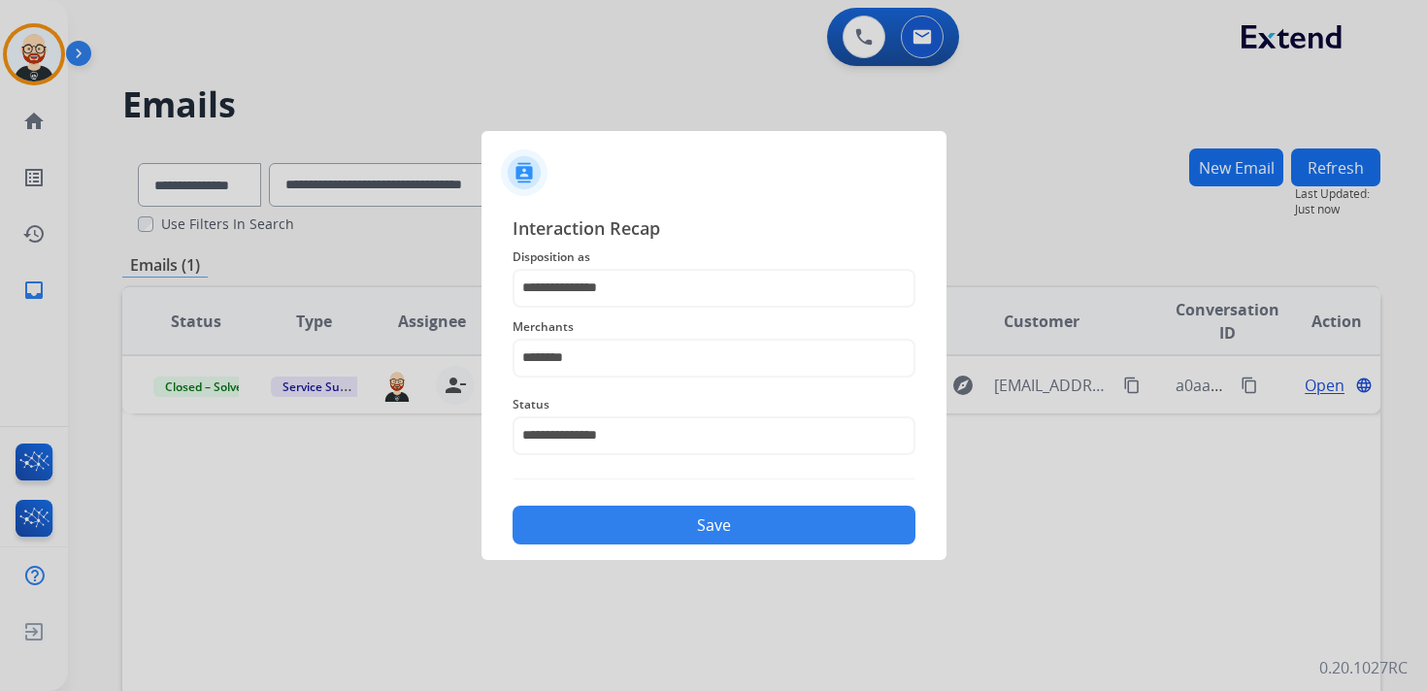
click at [626, 532] on button "Save" at bounding box center [714, 525] width 403 height 39
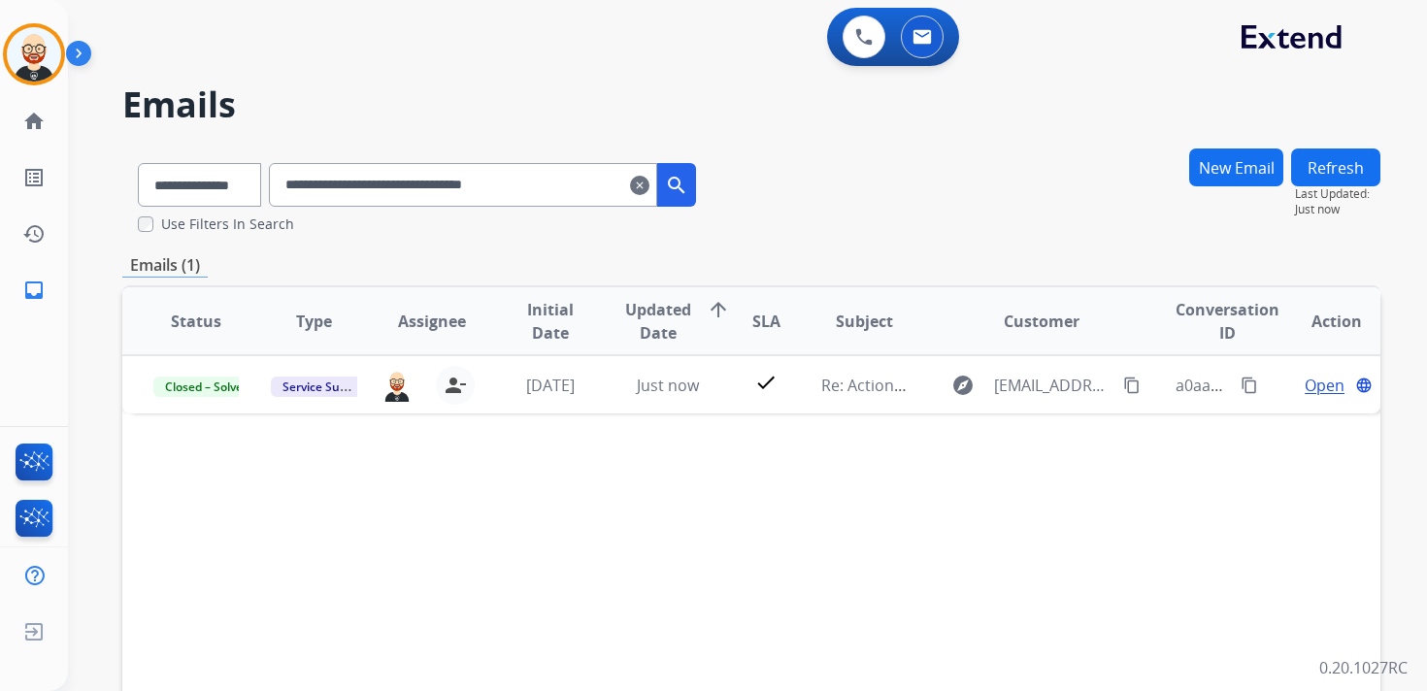
click at [650, 178] on mat-icon "clear" at bounding box center [639, 185] width 19 height 23
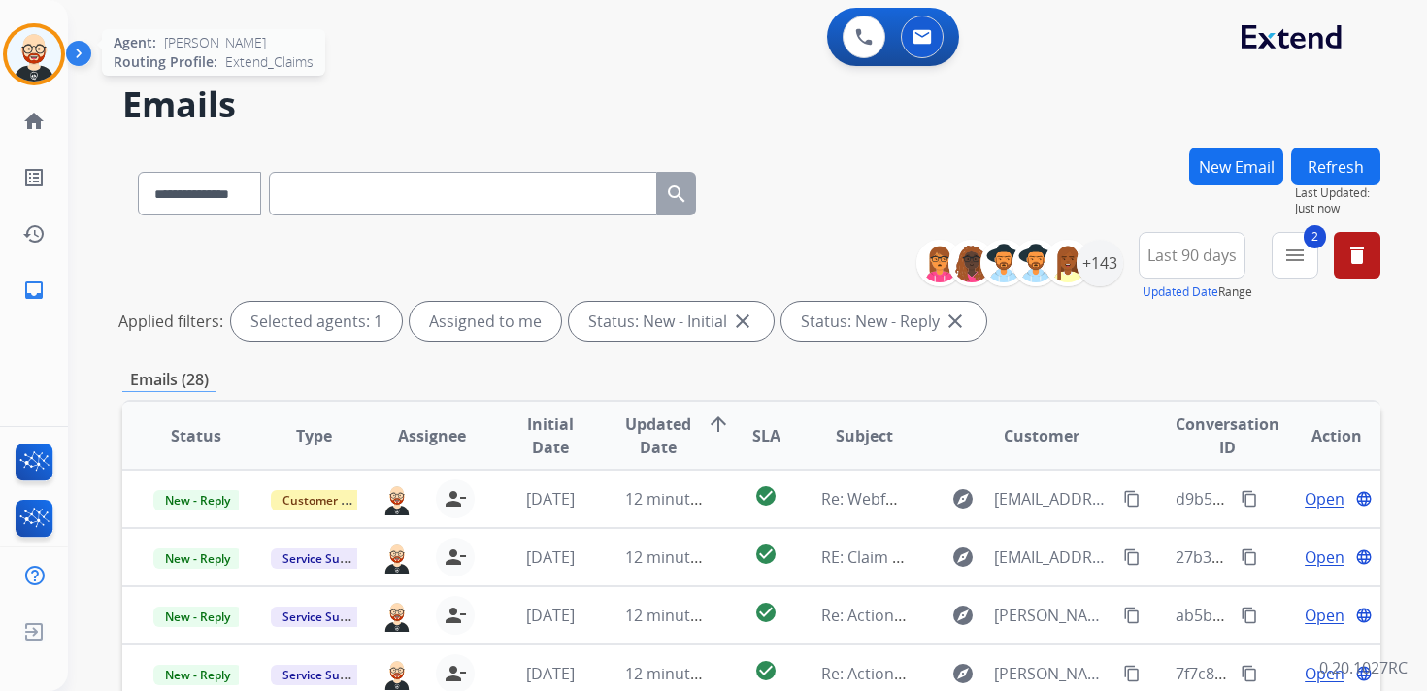
click at [37, 66] on img at bounding box center [34, 54] width 54 height 54
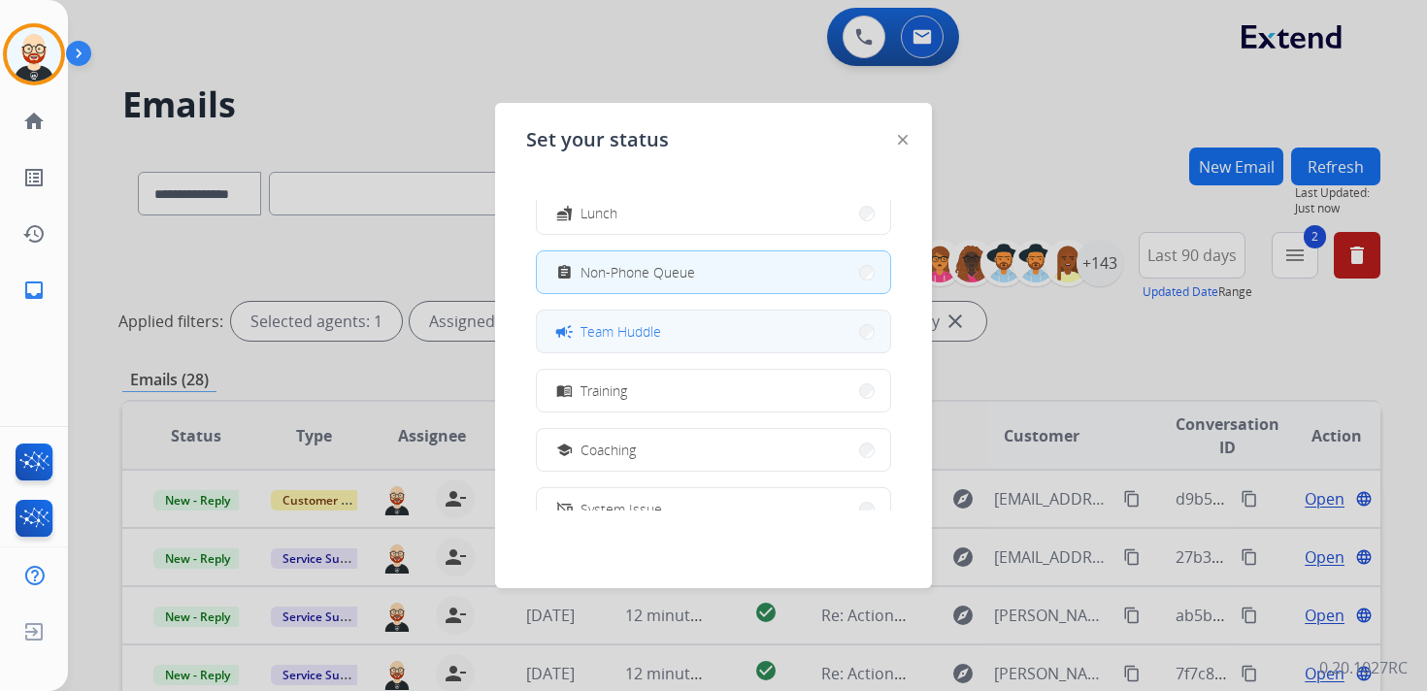
scroll to position [307, 0]
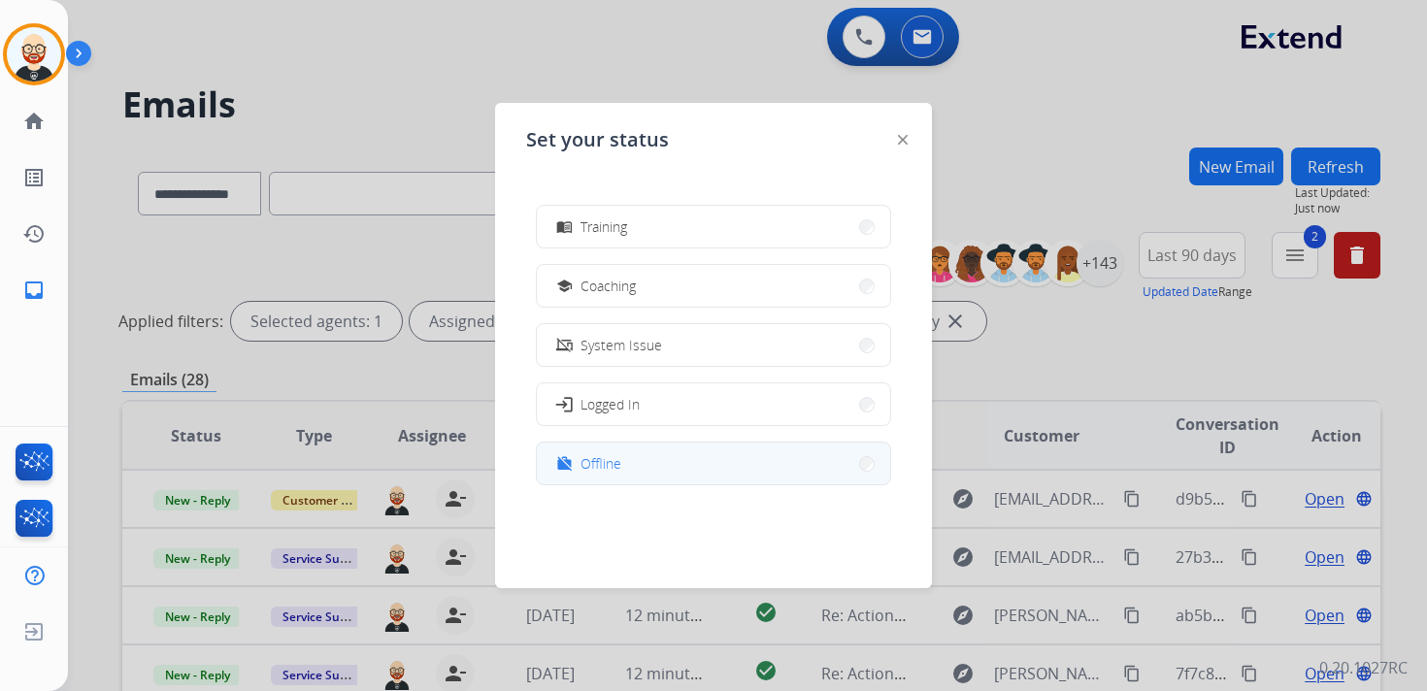
click at [617, 472] on span "Offline" at bounding box center [601, 463] width 41 height 20
